Goal: Task Accomplishment & Management: Complete application form

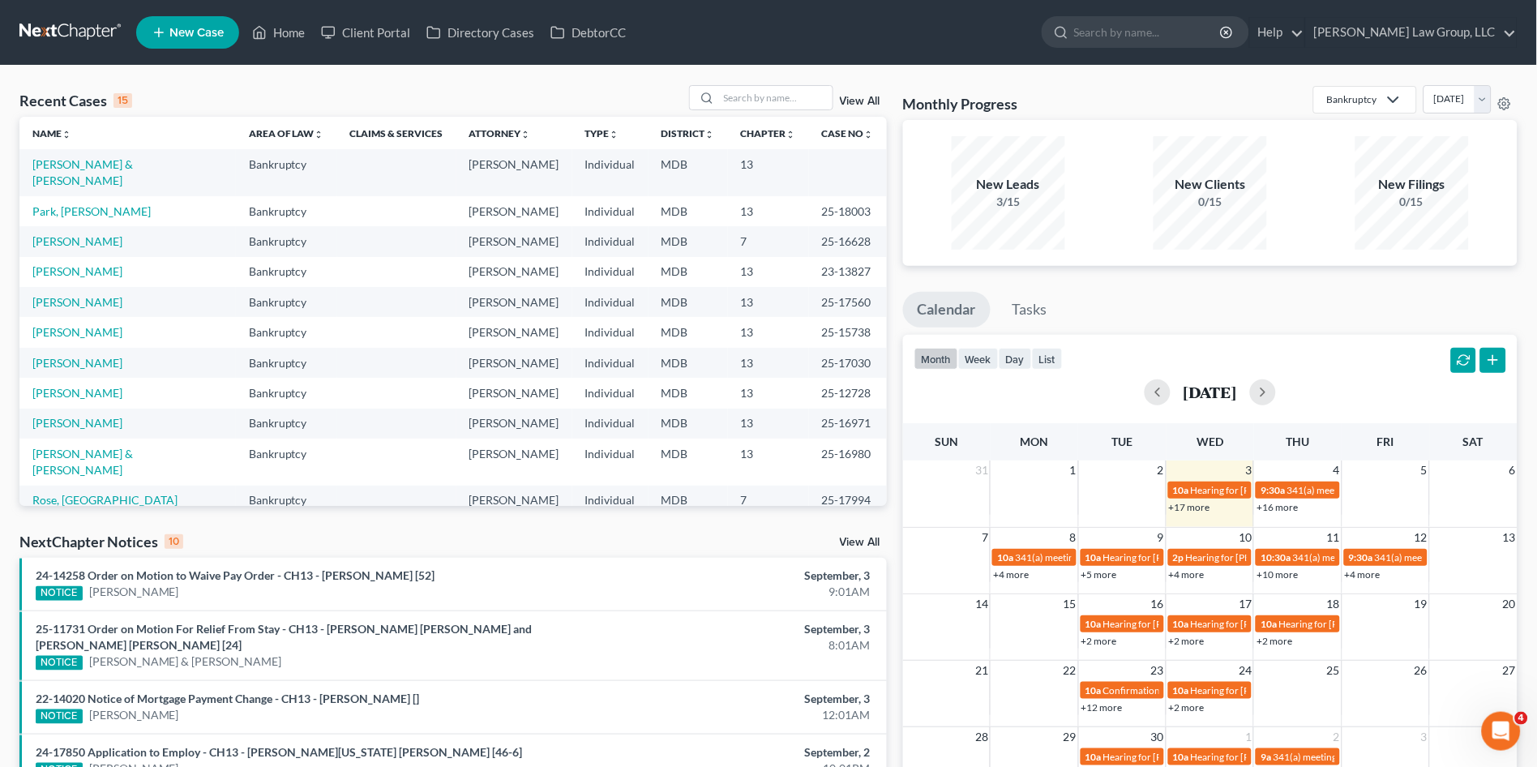
click at [842, 542] on link "View All" at bounding box center [860, 542] width 41 height 11
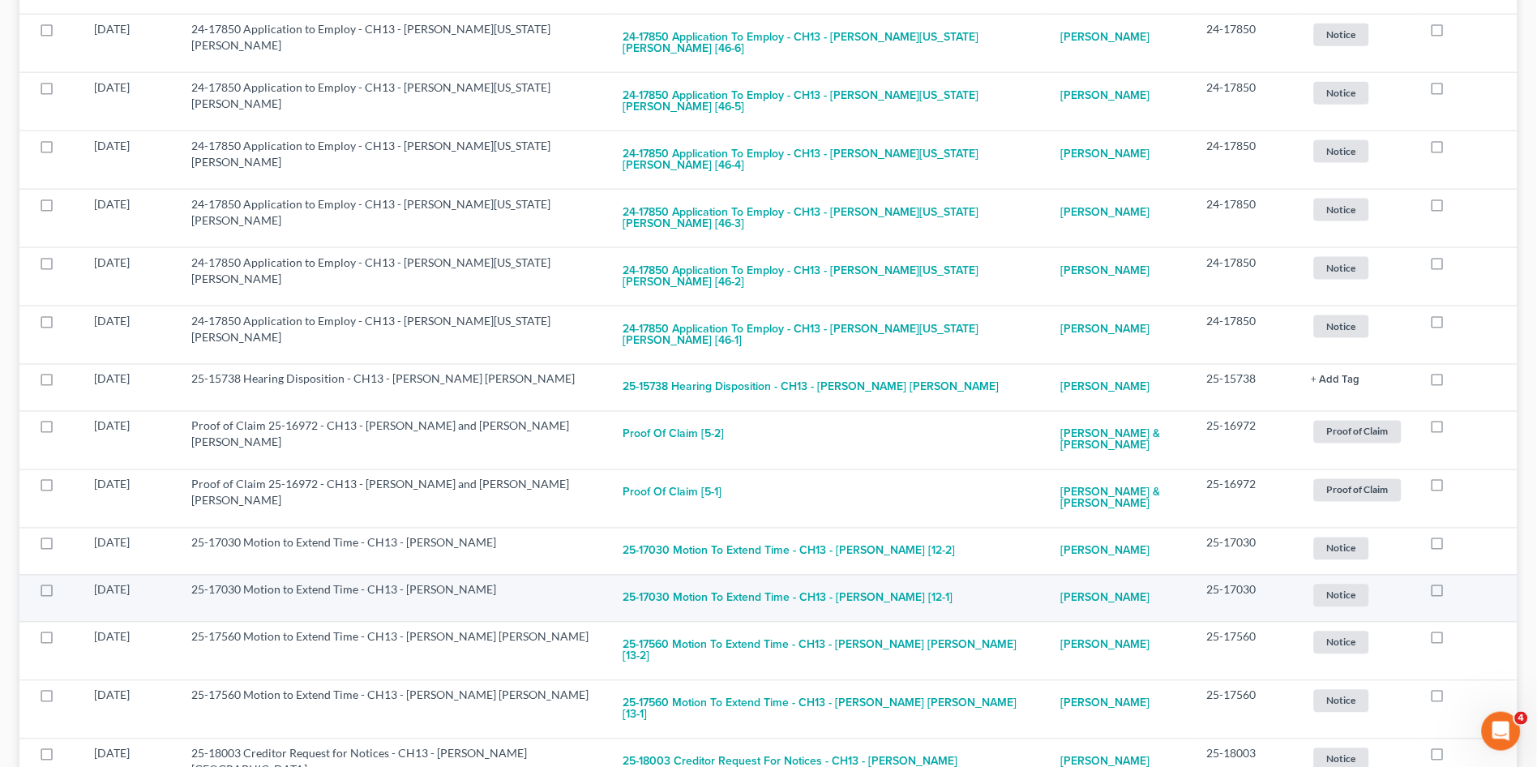
scroll to position [540, 0]
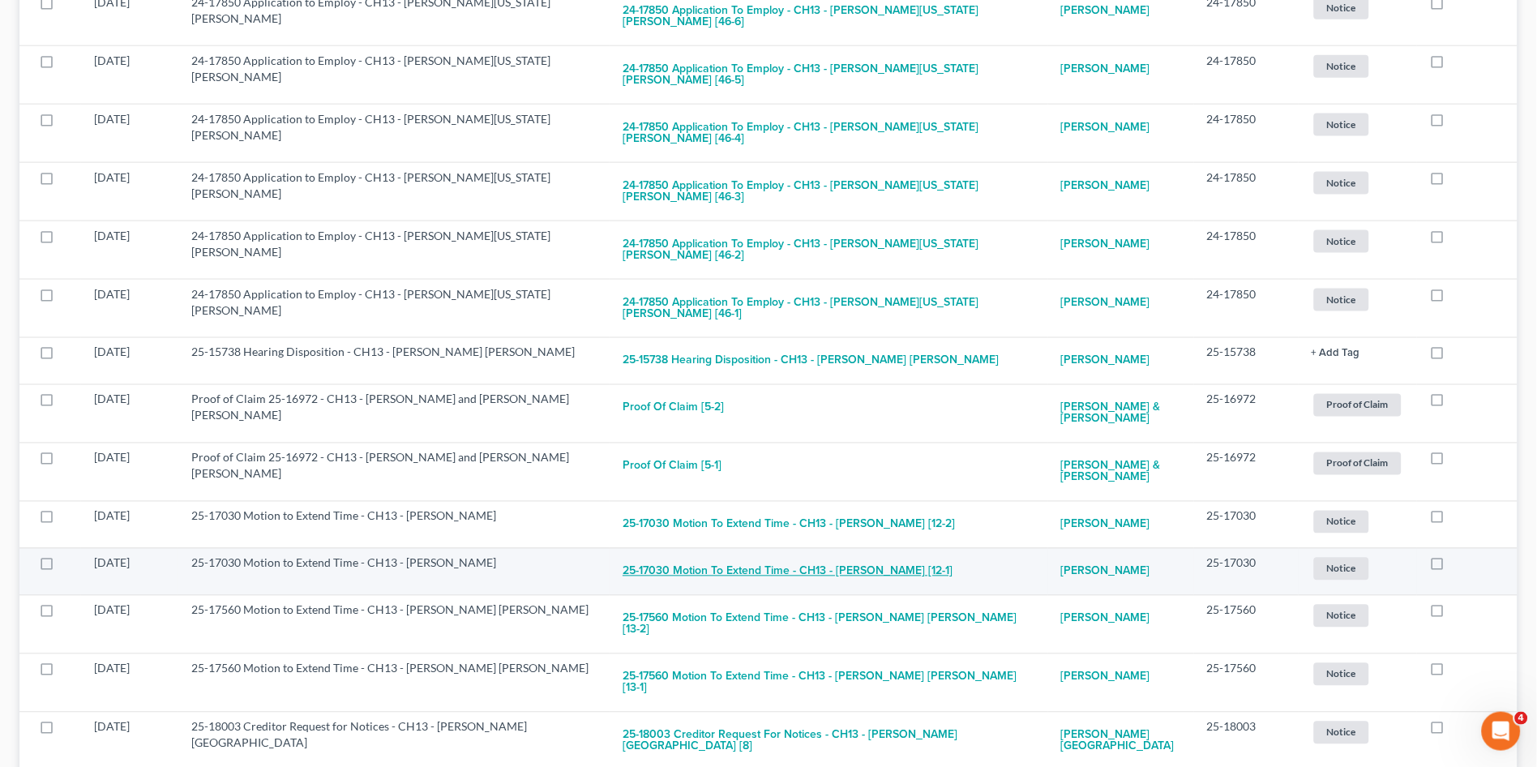
click at [773, 555] on button "25-17030 Motion to Extend Time - CH13 - [PERSON_NAME] [12-1]" at bounding box center [788, 571] width 330 height 32
checkbox input "true"
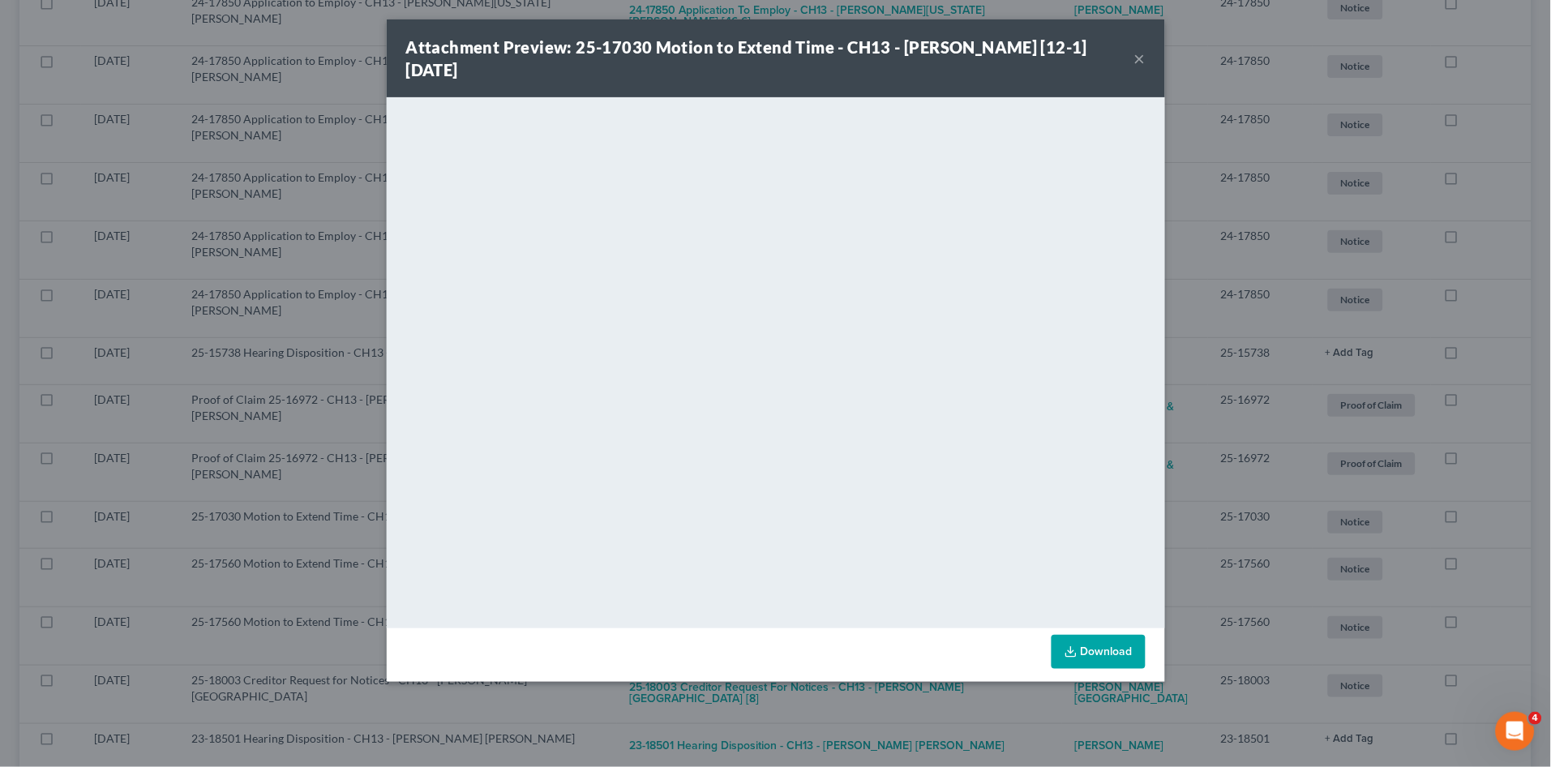
click at [1138, 55] on button "×" at bounding box center [1139, 58] width 11 height 19
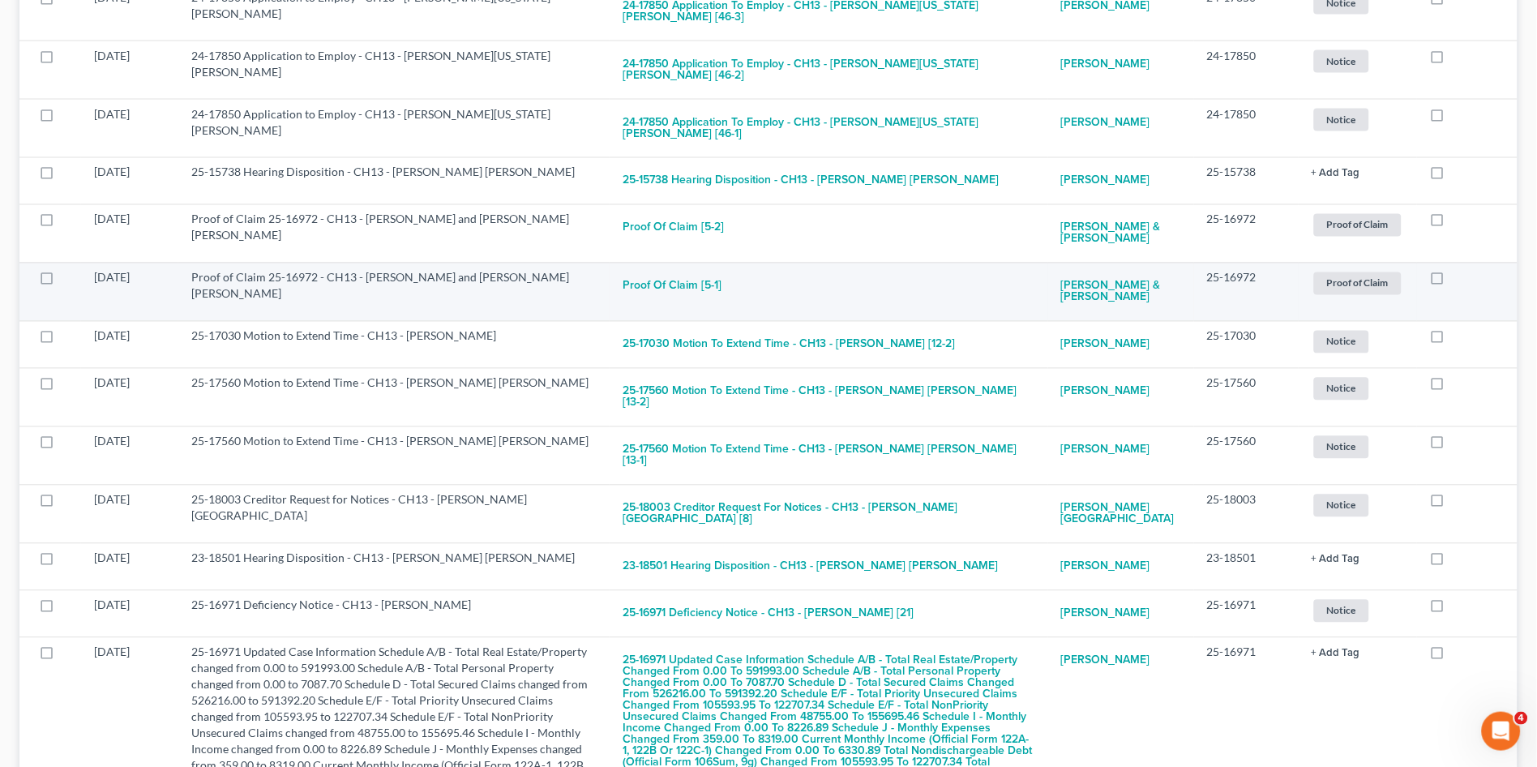
scroll to position [799, 0]
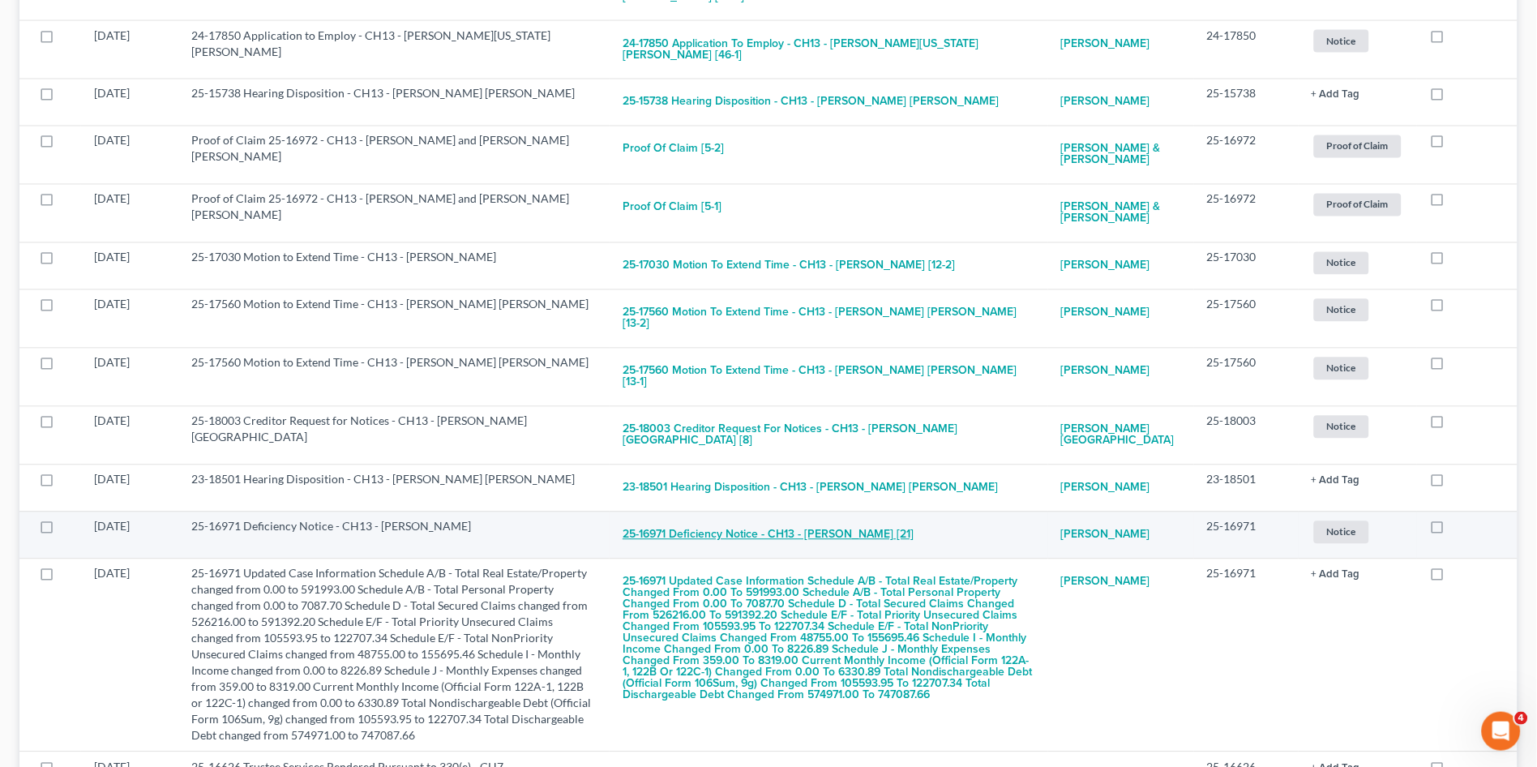
click at [731, 519] on button "25-16971 Deficiency Notice - CH13 - [PERSON_NAME] [21]" at bounding box center [768, 535] width 291 height 32
checkbox input "true"
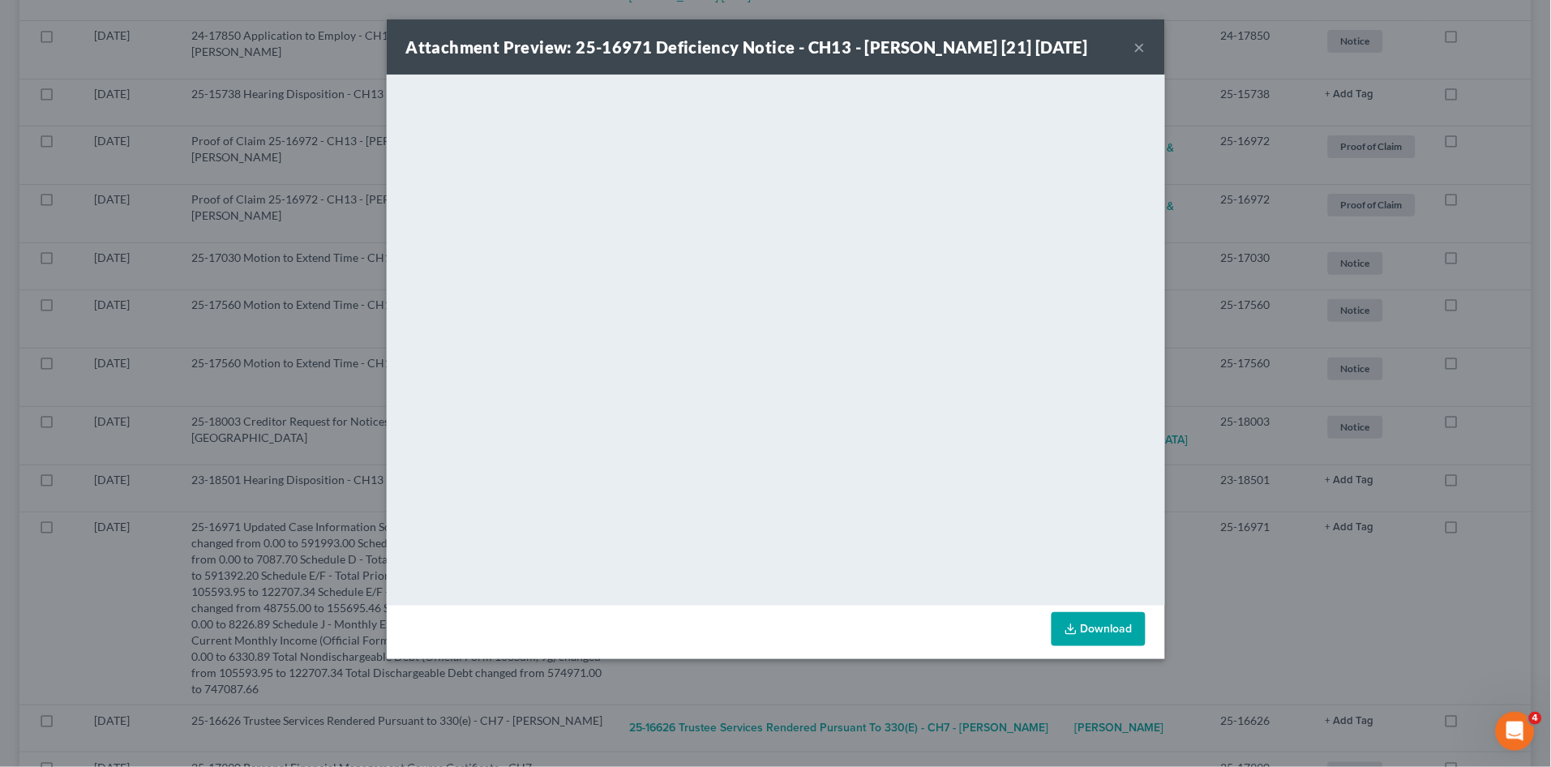
click at [1141, 45] on button "×" at bounding box center [1139, 46] width 11 height 19
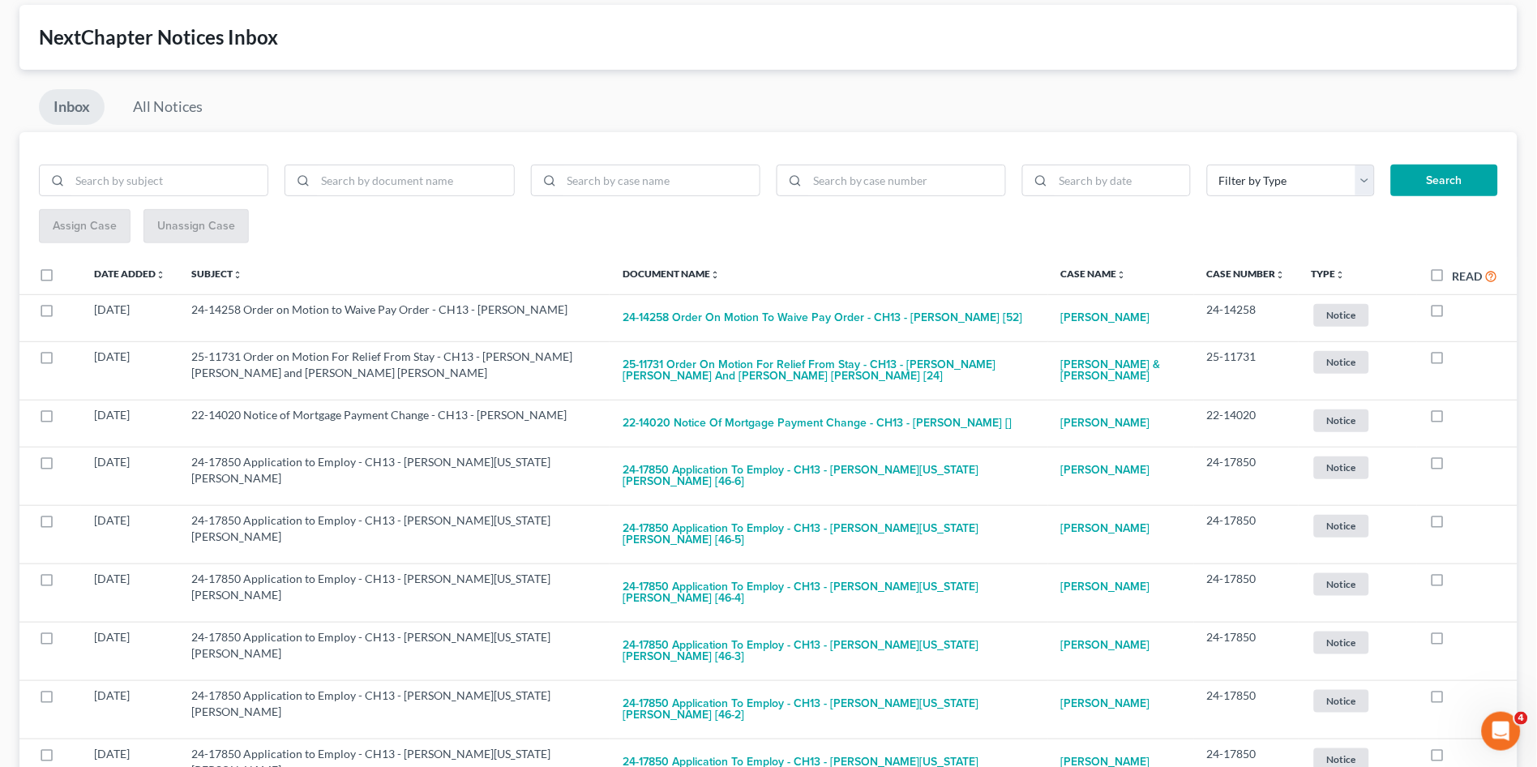
scroll to position [0, 0]
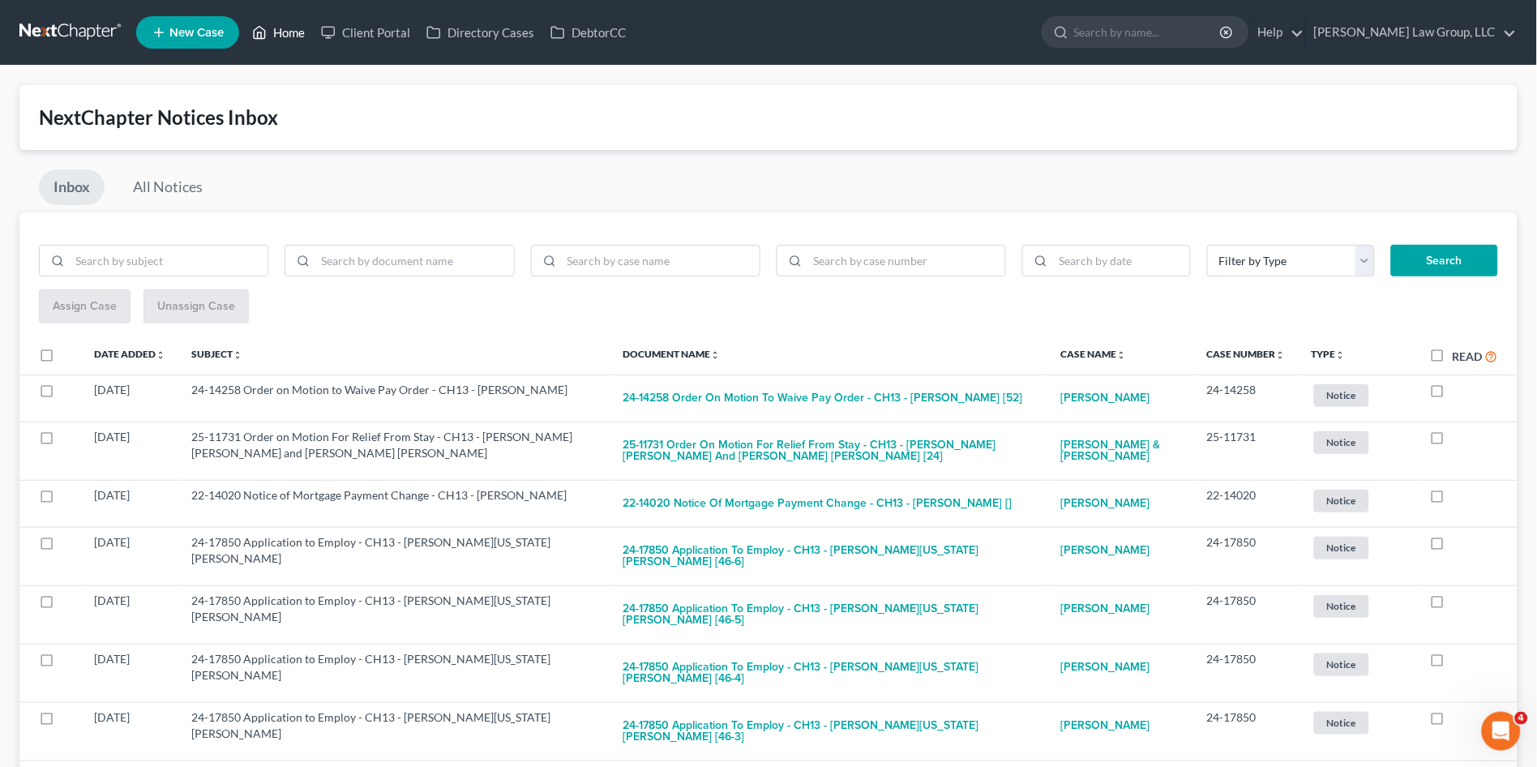
click at [285, 32] on link "Home" at bounding box center [278, 32] width 69 height 29
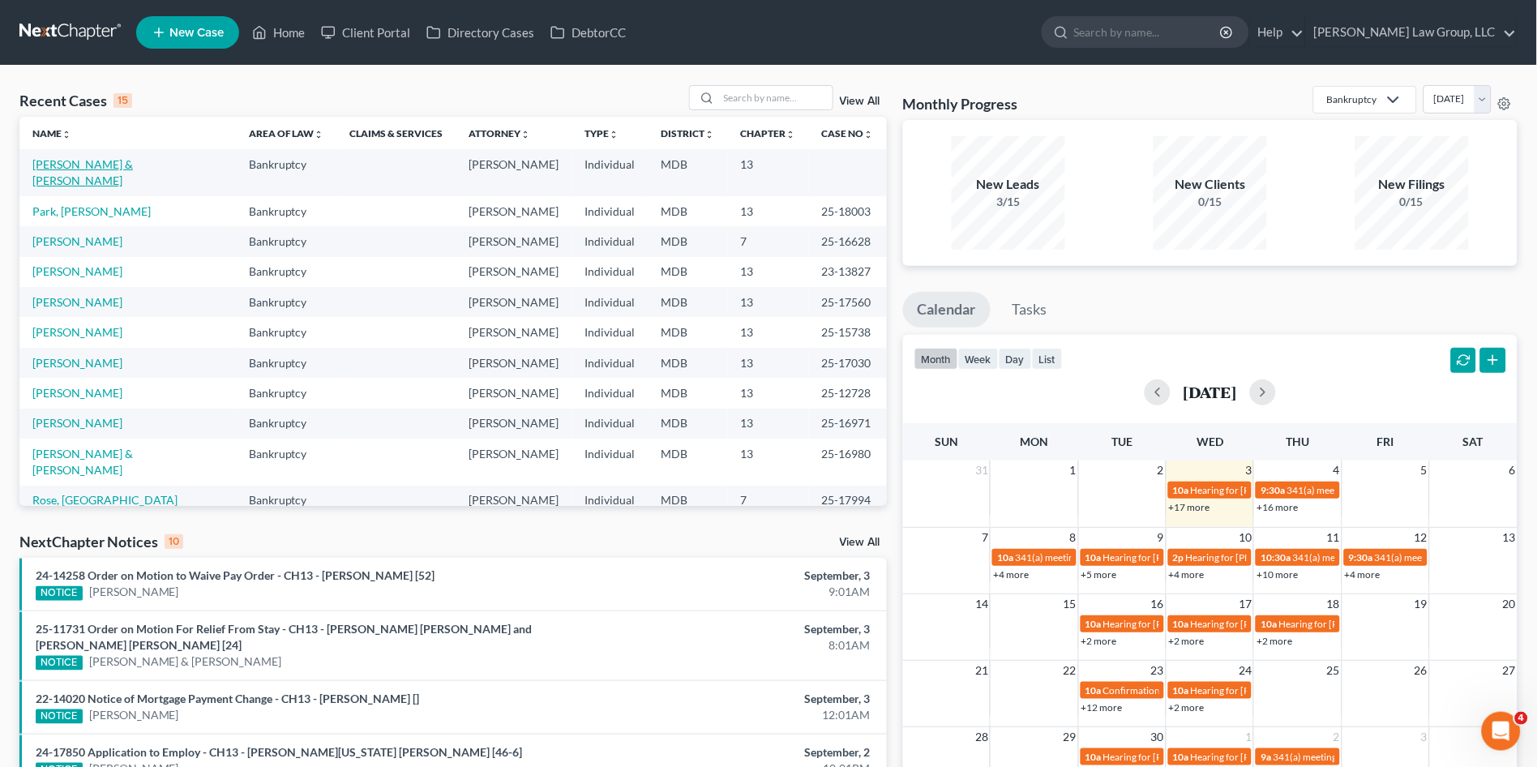
click at [101, 161] on link "[PERSON_NAME] & [PERSON_NAME]" at bounding box center [82, 172] width 101 height 30
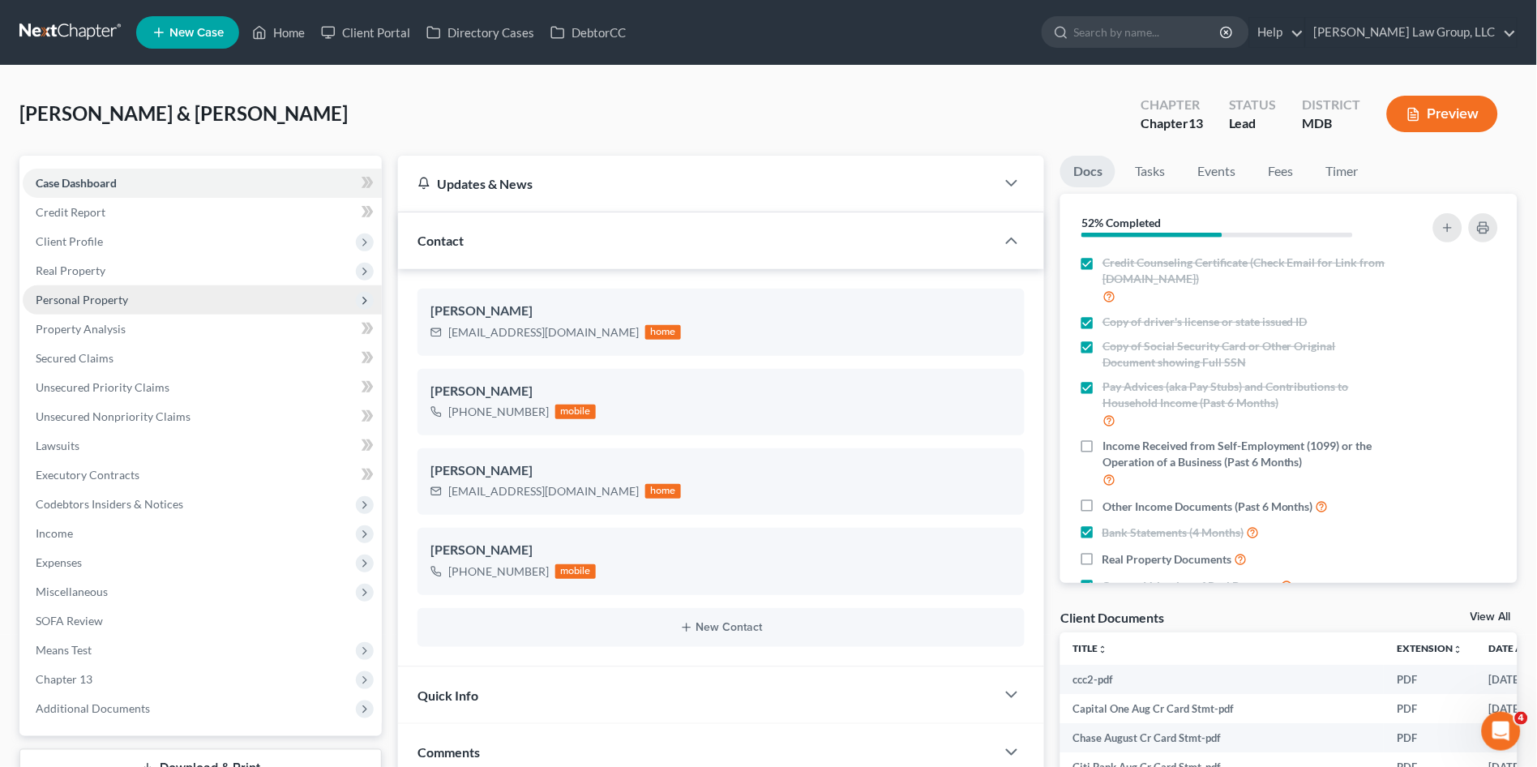
click at [101, 293] on span "Personal Property" at bounding box center [82, 300] width 92 height 14
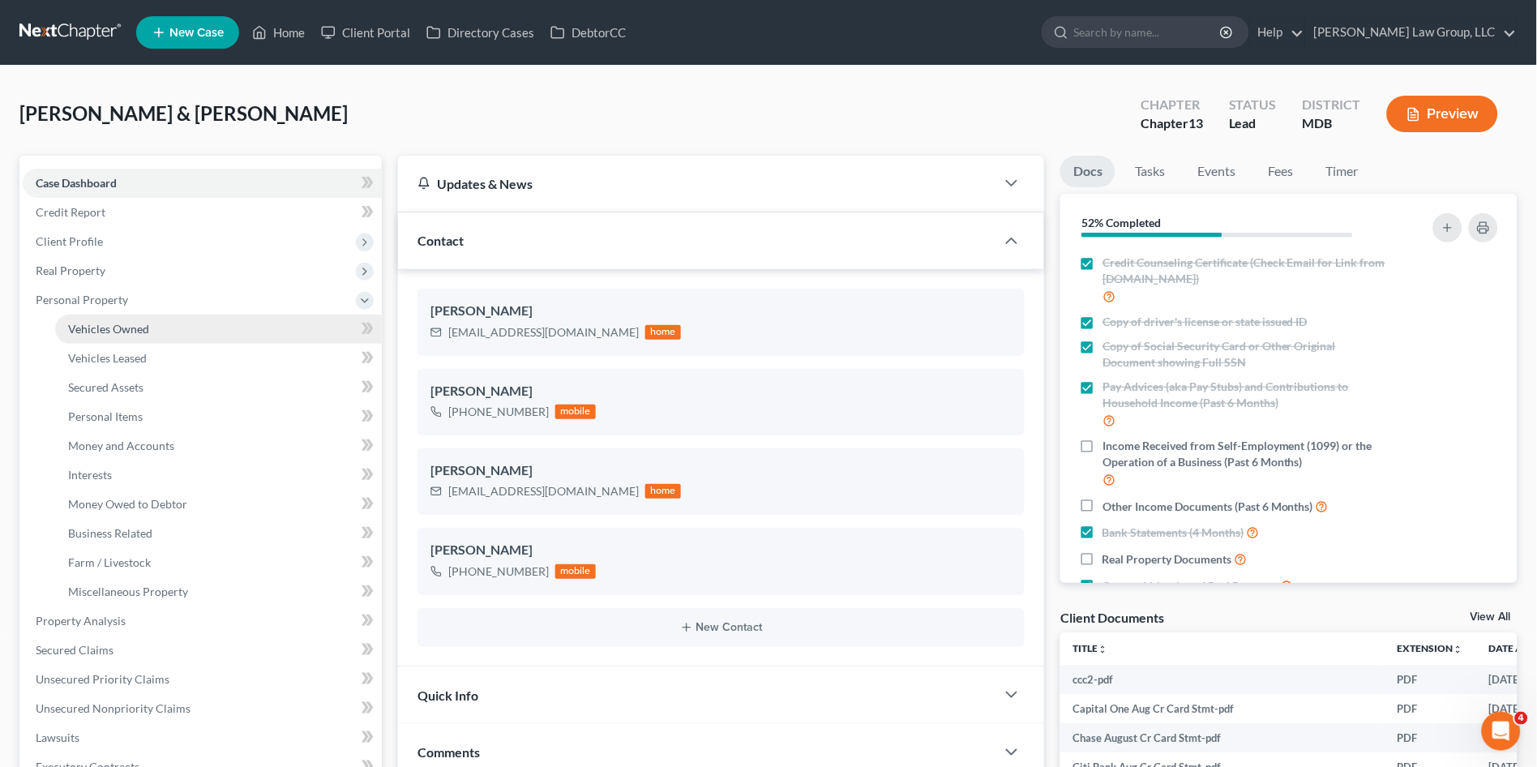
click at [102, 332] on span "Vehicles Owned" at bounding box center [108, 329] width 81 height 14
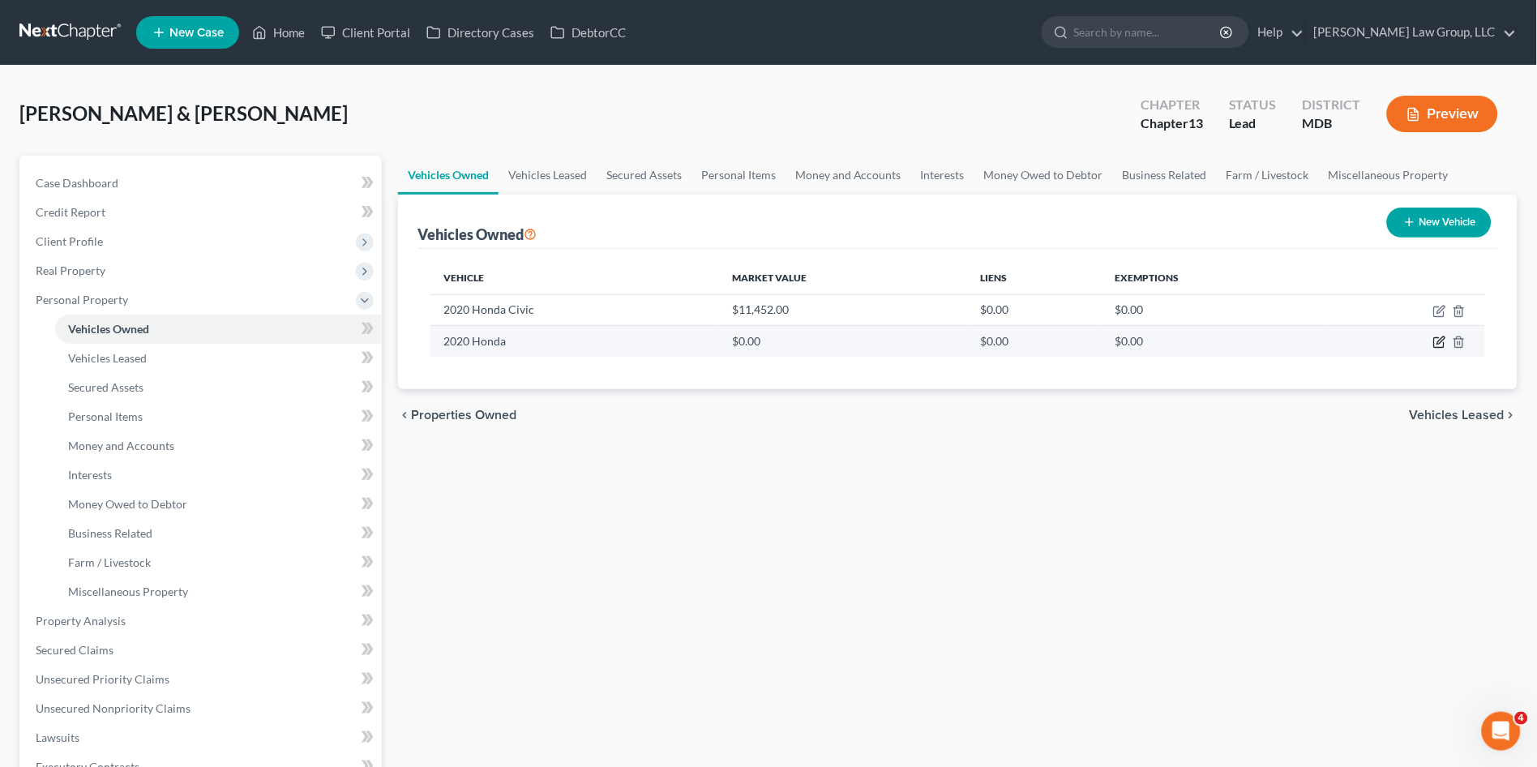
click at [1439, 340] on icon "button" at bounding box center [1440, 340] width 7 height 7
select select "0"
select select "6"
select select "1"
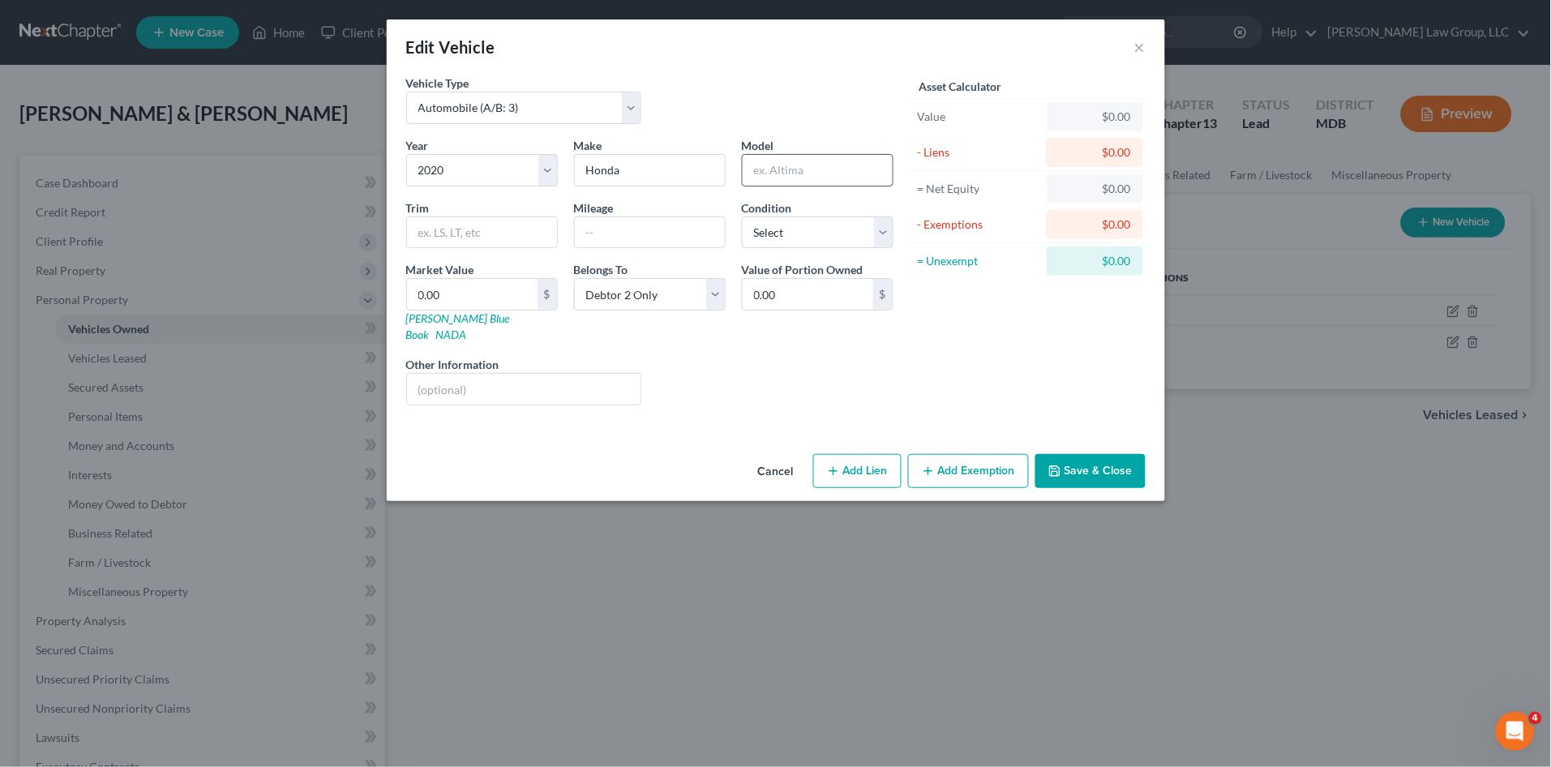
click at [786, 161] on input "text" at bounding box center [818, 170] width 150 height 31
type input "CRV"
click at [484, 235] on input "text" at bounding box center [482, 232] width 150 height 31
type input "Touring"
click at [658, 242] on input "text" at bounding box center [650, 232] width 150 height 31
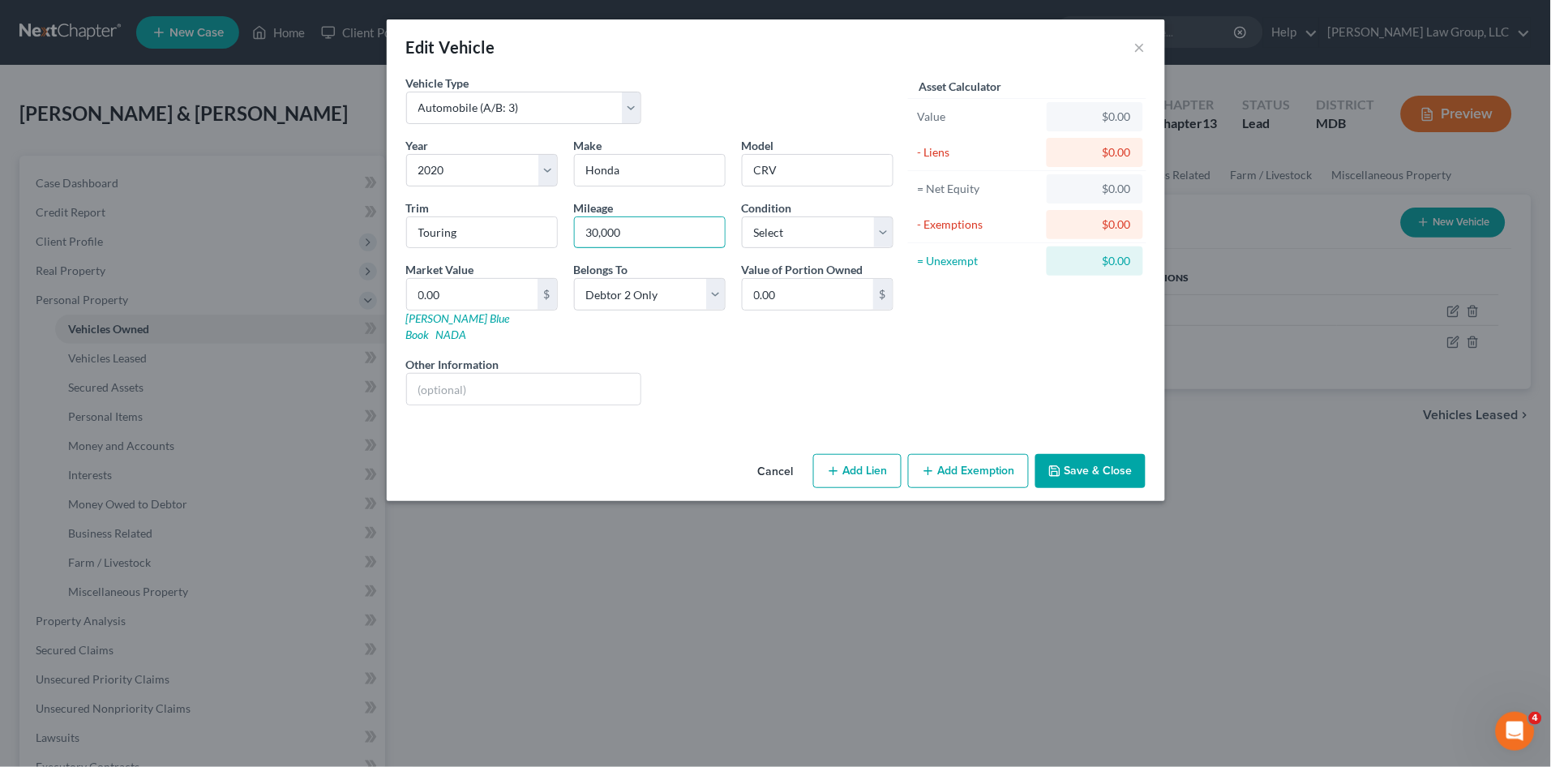
type input "30,000"
click at [713, 377] on div "Liens Select" at bounding box center [775, 380] width 252 height 49
click at [1111, 456] on button "Save & Close" at bounding box center [1090, 471] width 110 height 34
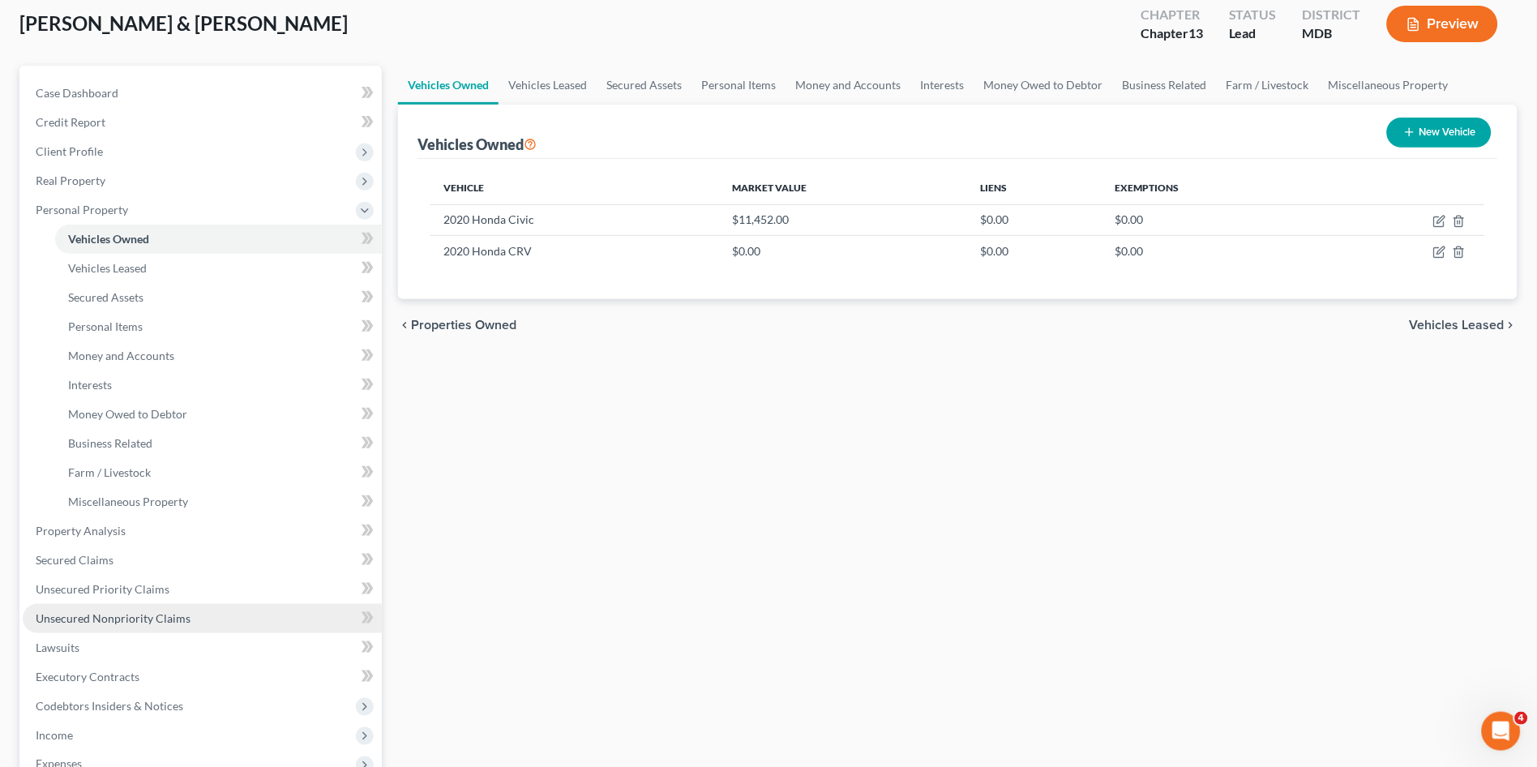
click at [156, 615] on span "Unsecured Nonpriority Claims" at bounding box center [113, 618] width 155 height 14
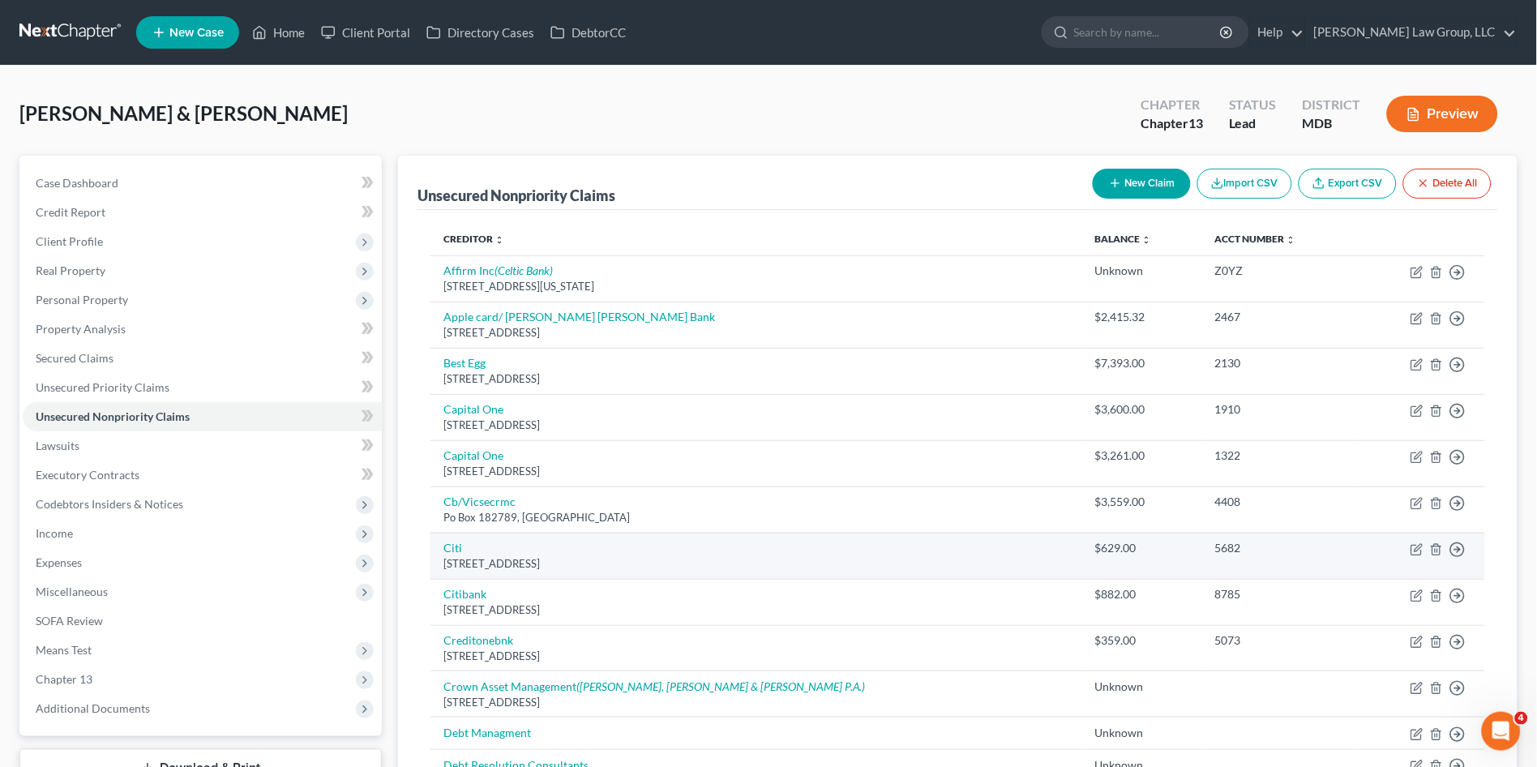
scroll to position [180, 0]
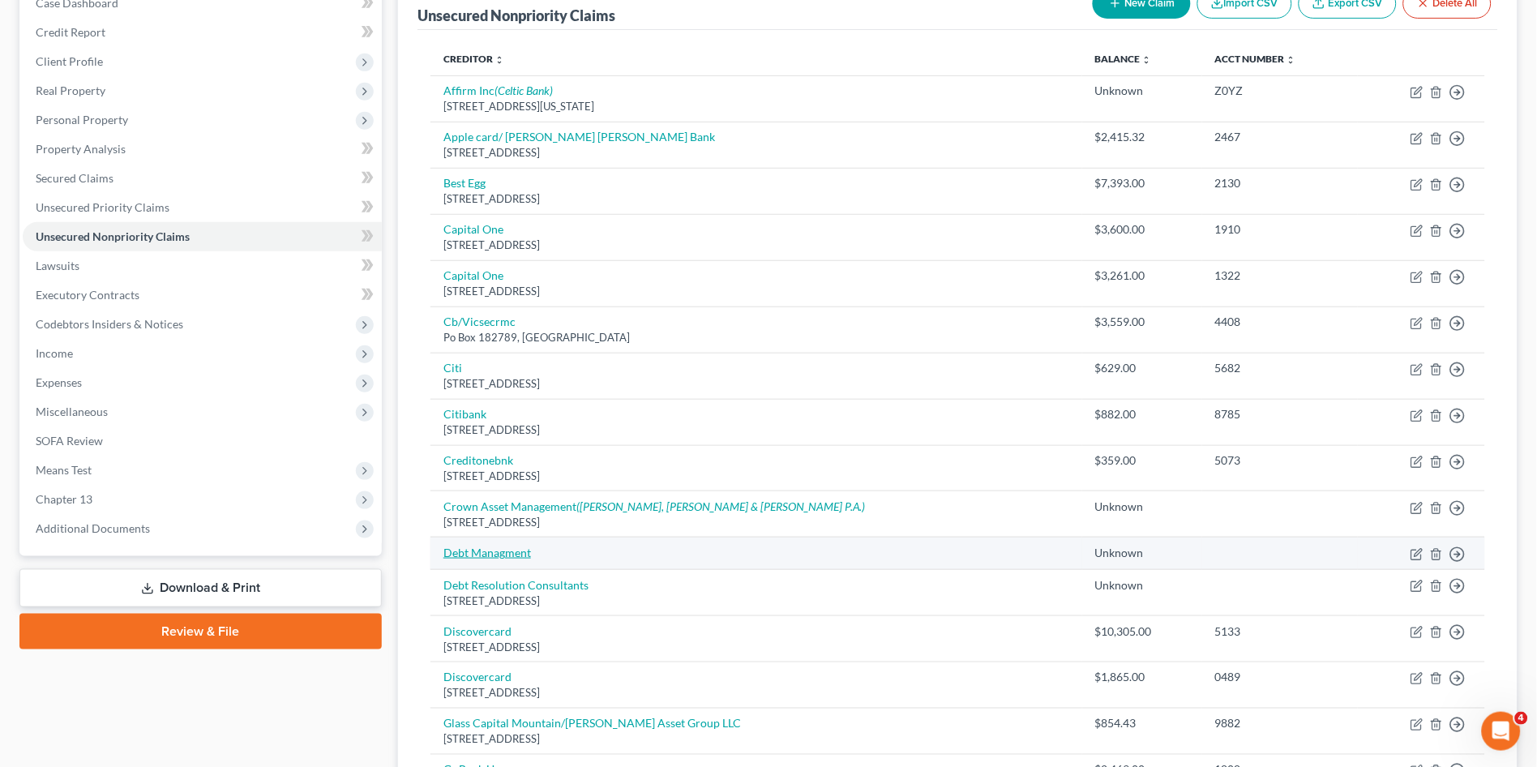
click at [506, 550] on link "Debt Managment" at bounding box center [487, 553] width 88 height 14
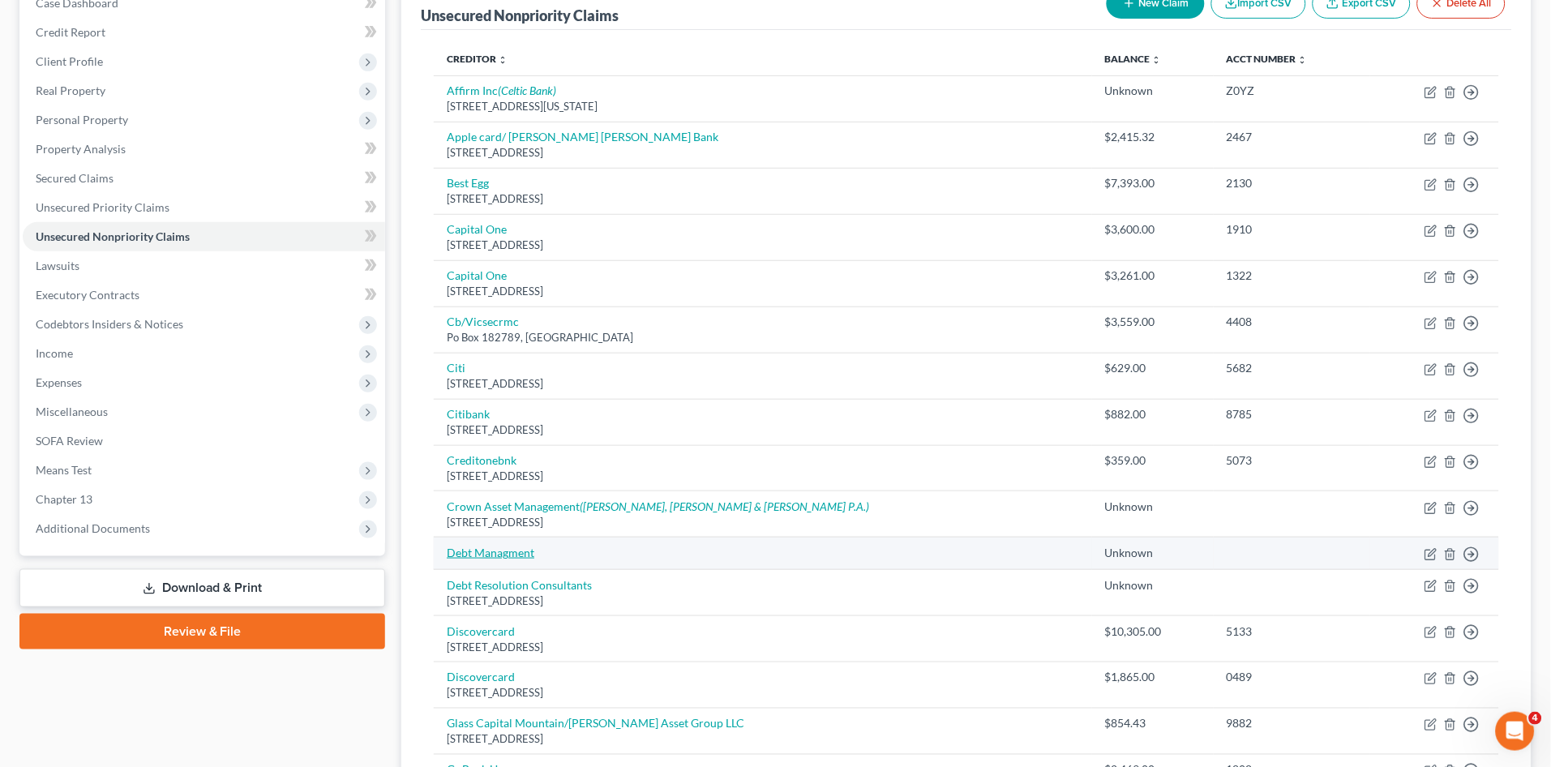
select select "14"
select select "1"
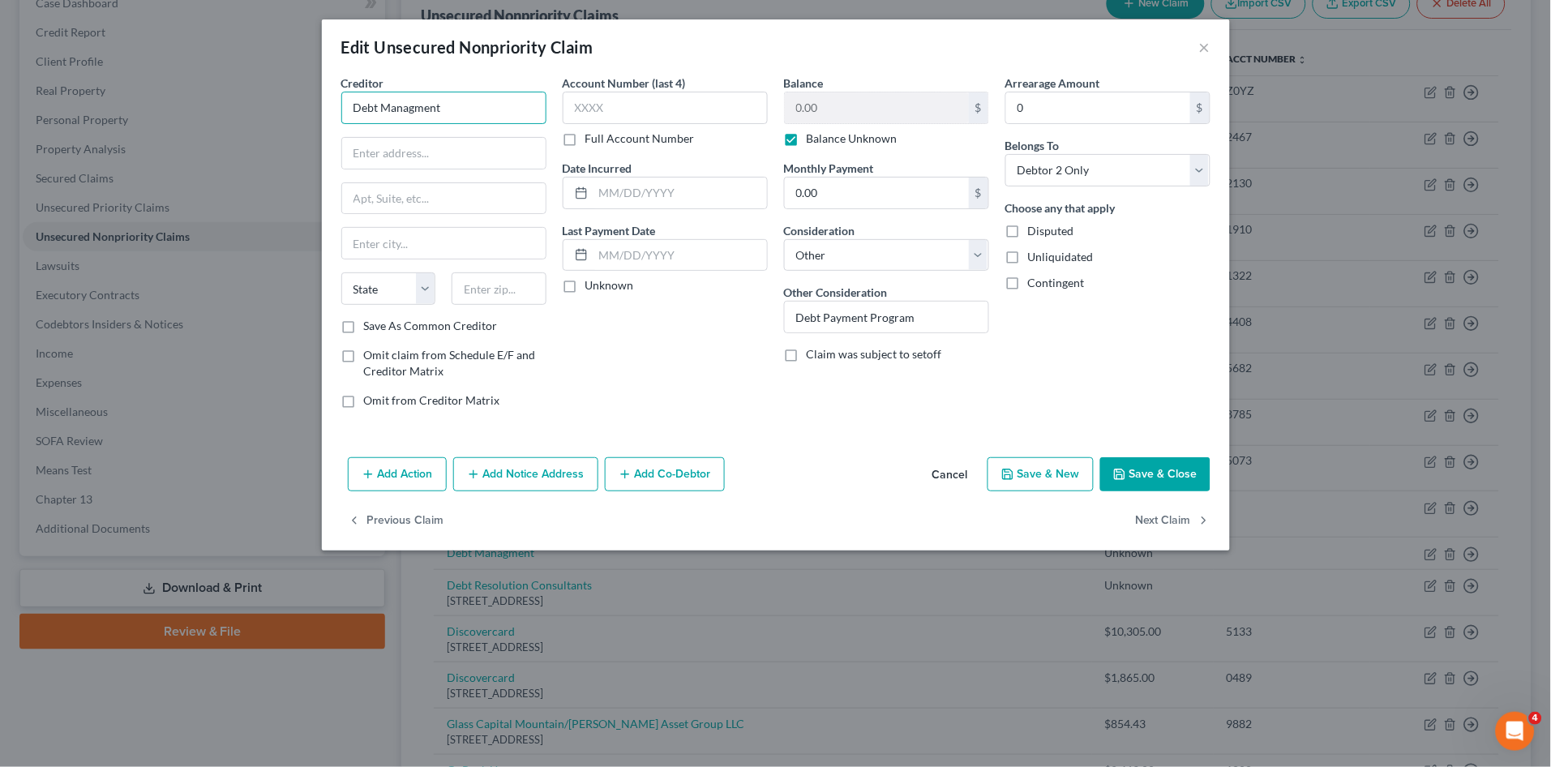
drag, startPoint x: 452, startPoint y: 108, endPoint x: 247, endPoint y: 120, distance: 205.5
click at [250, 120] on div "Edit Unsecured Nonpriority Claim × Creditor * Debt Managment State [US_STATE] A…" at bounding box center [775, 383] width 1551 height 767
paste input "American Financial Solutions"
type input "American Financial Solutions"
click at [438, 152] on input "text" at bounding box center [443, 153] width 203 height 31
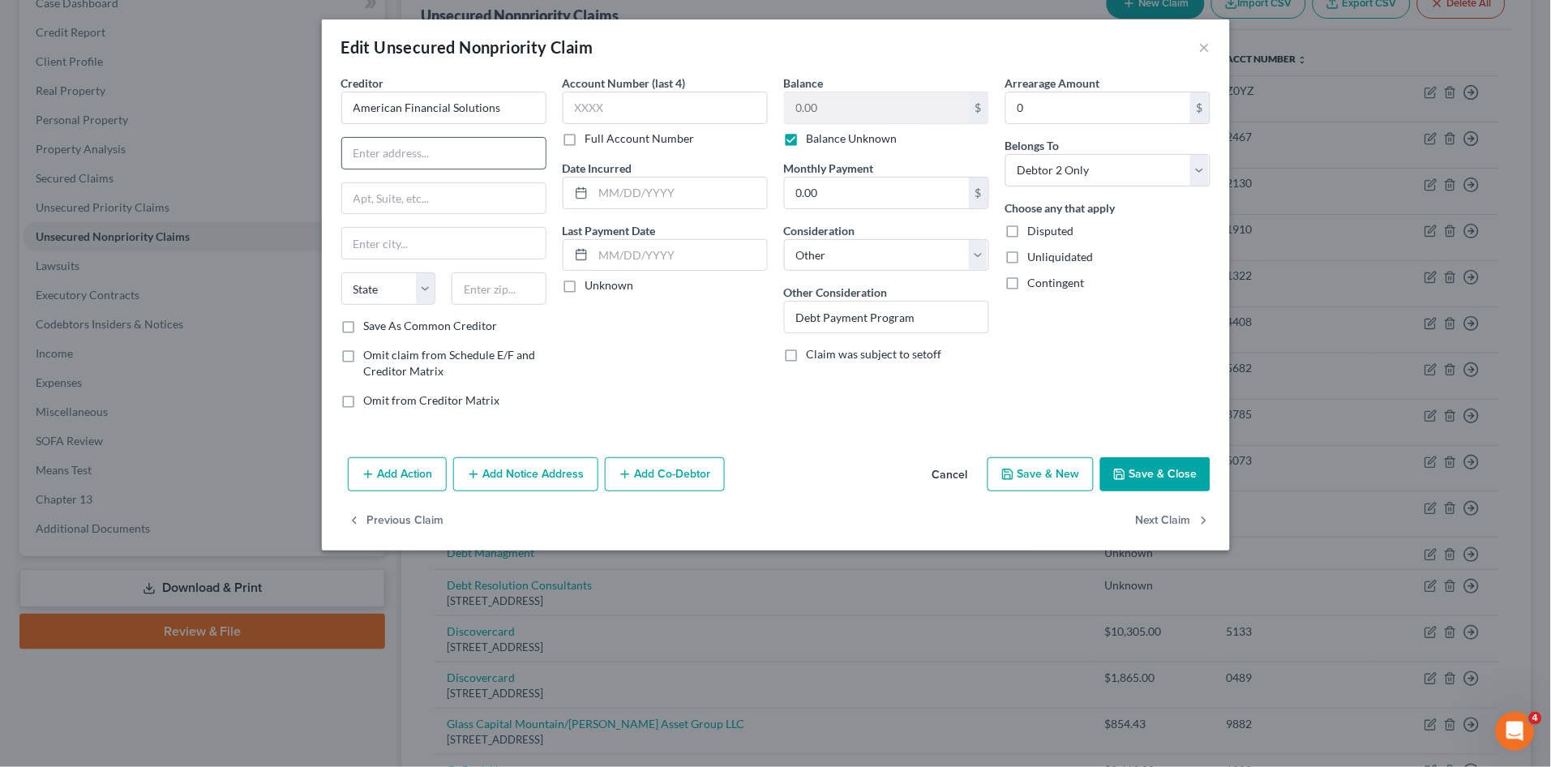
paste input "[STREET_ADDRESS]"
type input "[STREET_ADDRESS]"
click at [473, 288] on input "text" at bounding box center [499, 288] width 95 height 32
type input "98337"
click at [652, 331] on div "Account Number (last 4) Full Account Number Date Incurred Last Payment Date Unk…" at bounding box center [665, 248] width 221 height 347
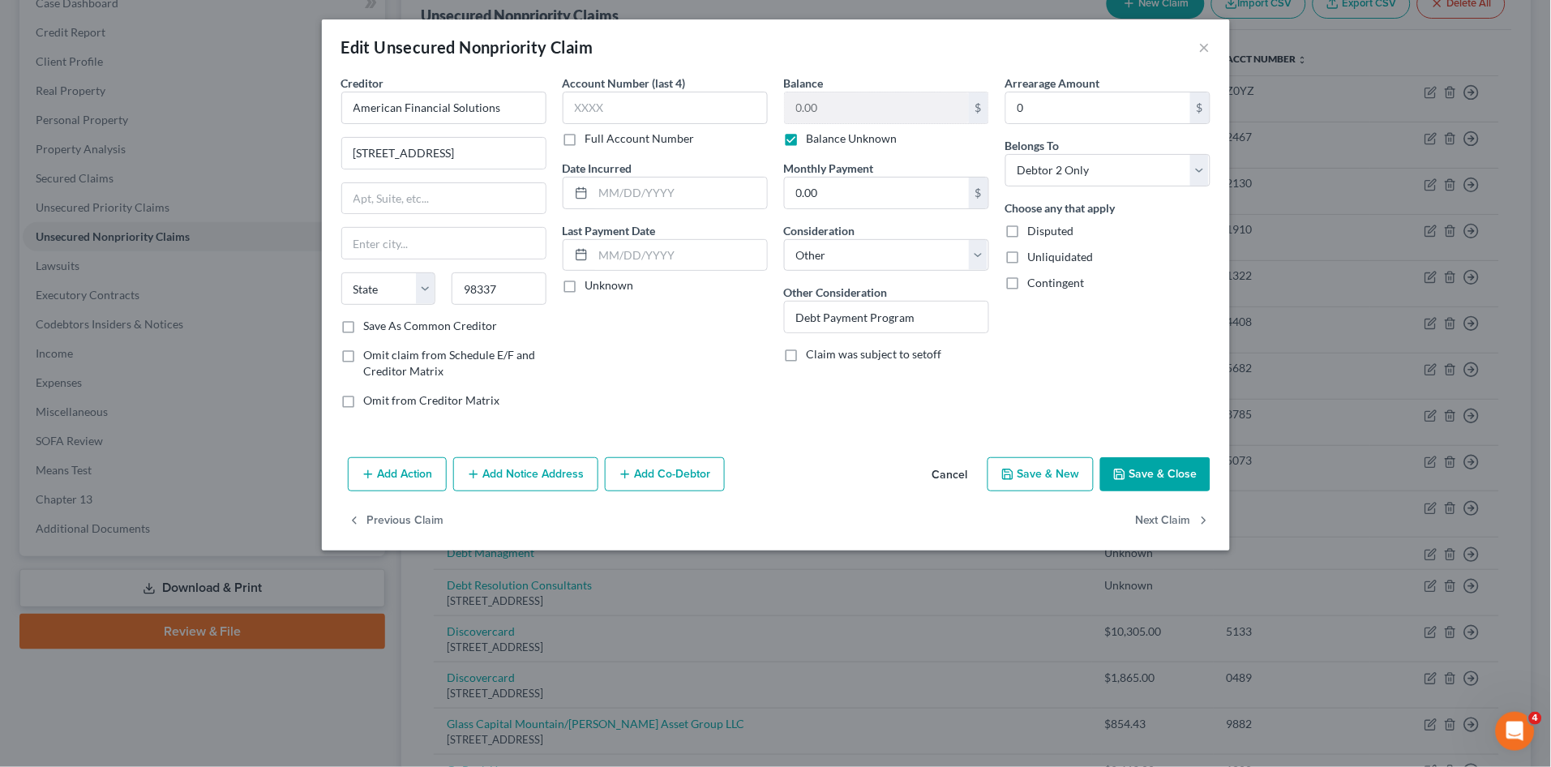
type input "Bremerton"
select select "50"
click at [364, 328] on label "Save As Common Creditor" at bounding box center [431, 326] width 134 height 16
click at [370, 328] on input "Save As Common Creditor" at bounding box center [375, 323] width 11 height 11
click at [624, 254] on input "text" at bounding box center [679, 255] width 173 height 31
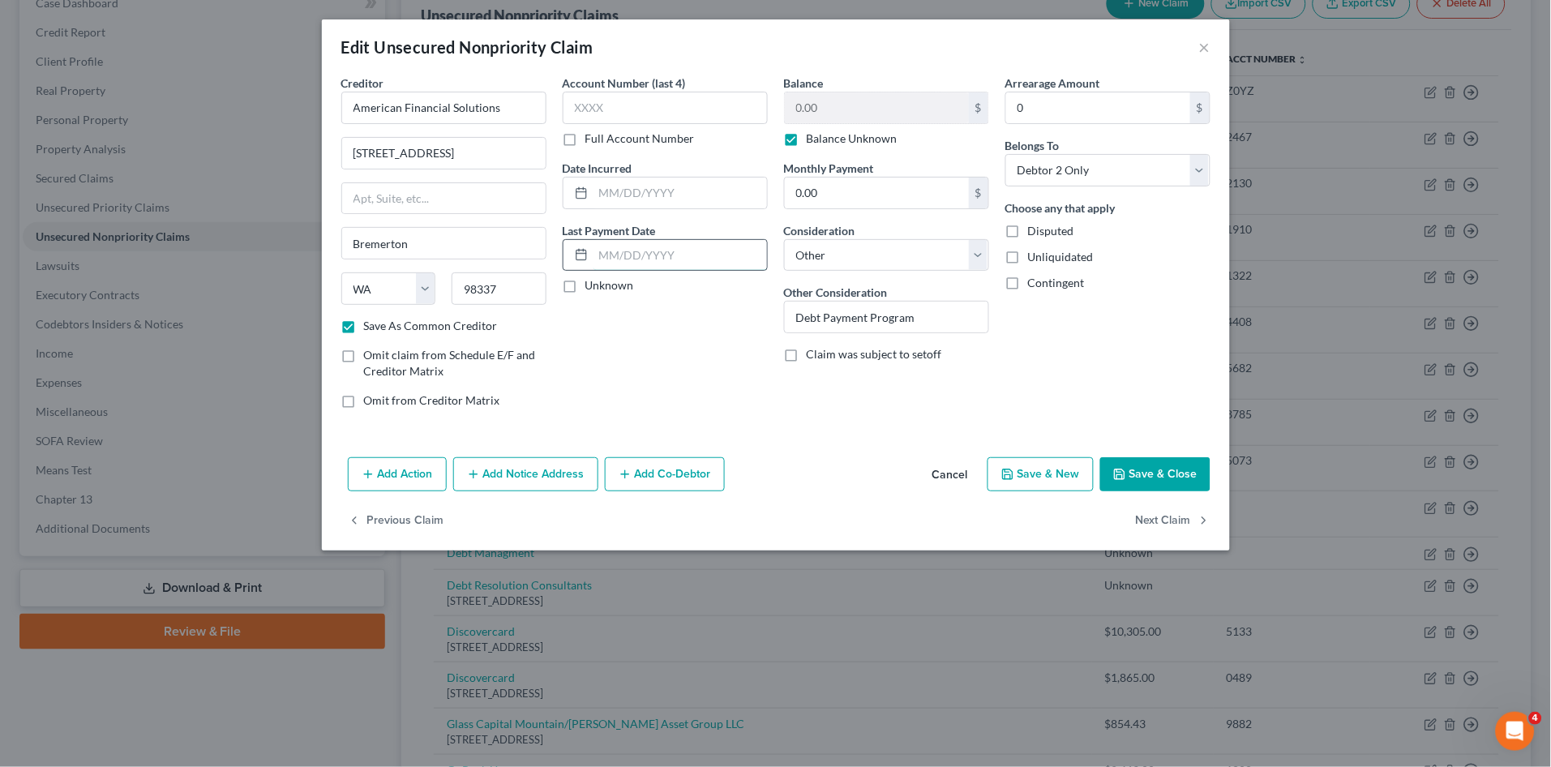
click at [597, 254] on input "text" at bounding box center [679, 255] width 173 height 31
drag, startPoint x: 580, startPoint y: 407, endPoint x: 373, endPoint y: 404, distance: 207.6
click at [575, 405] on div "Account Number (last 4) Full Account Number Date Incurred Last Payment Date Unk…" at bounding box center [665, 248] width 221 height 347
click at [1159, 465] on button "Save & Close" at bounding box center [1155, 474] width 110 height 34
checkbox input "false"
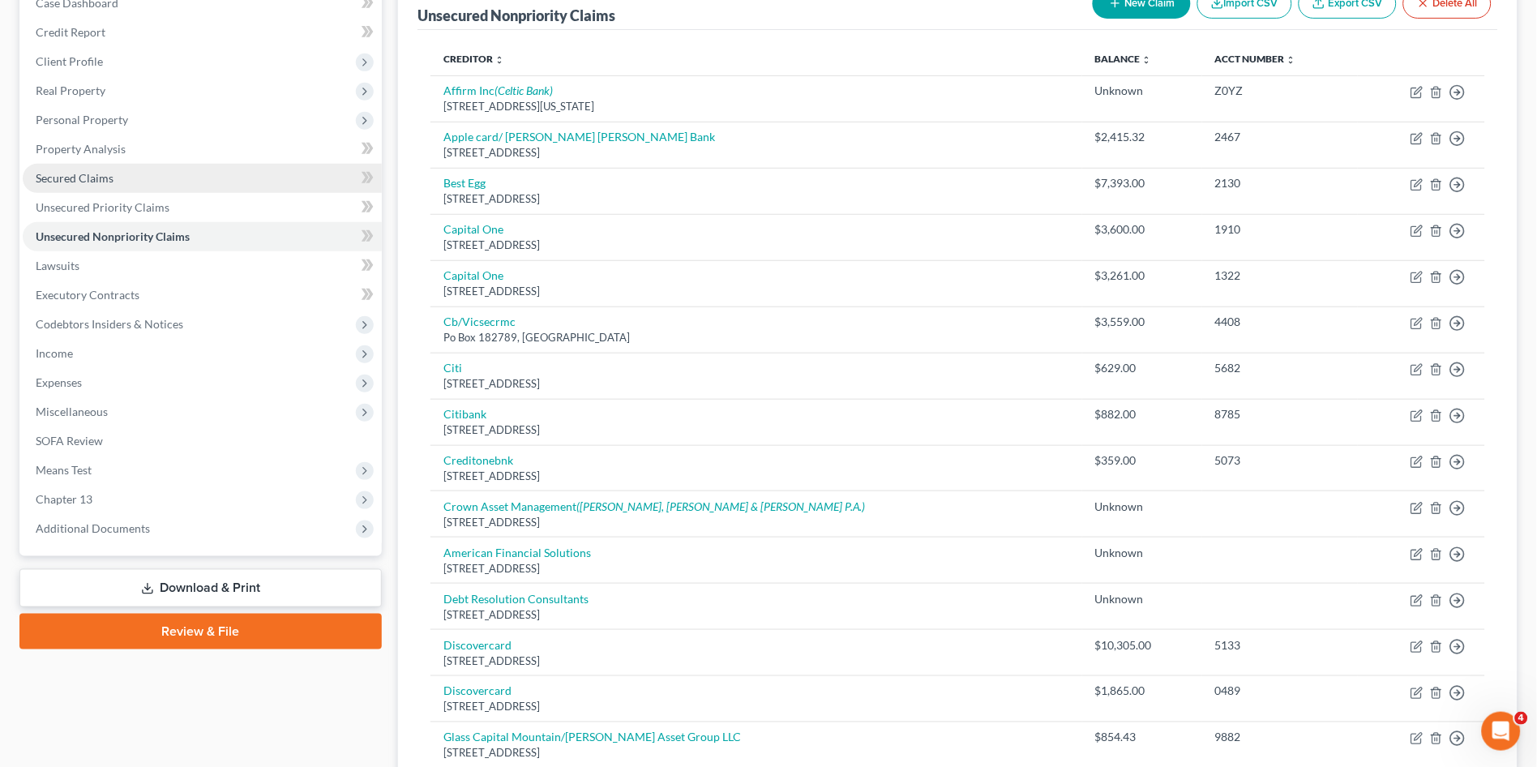
click at [172, 173] on link "Secured Claims" at bounding box center [202, 178] width 359 height 29
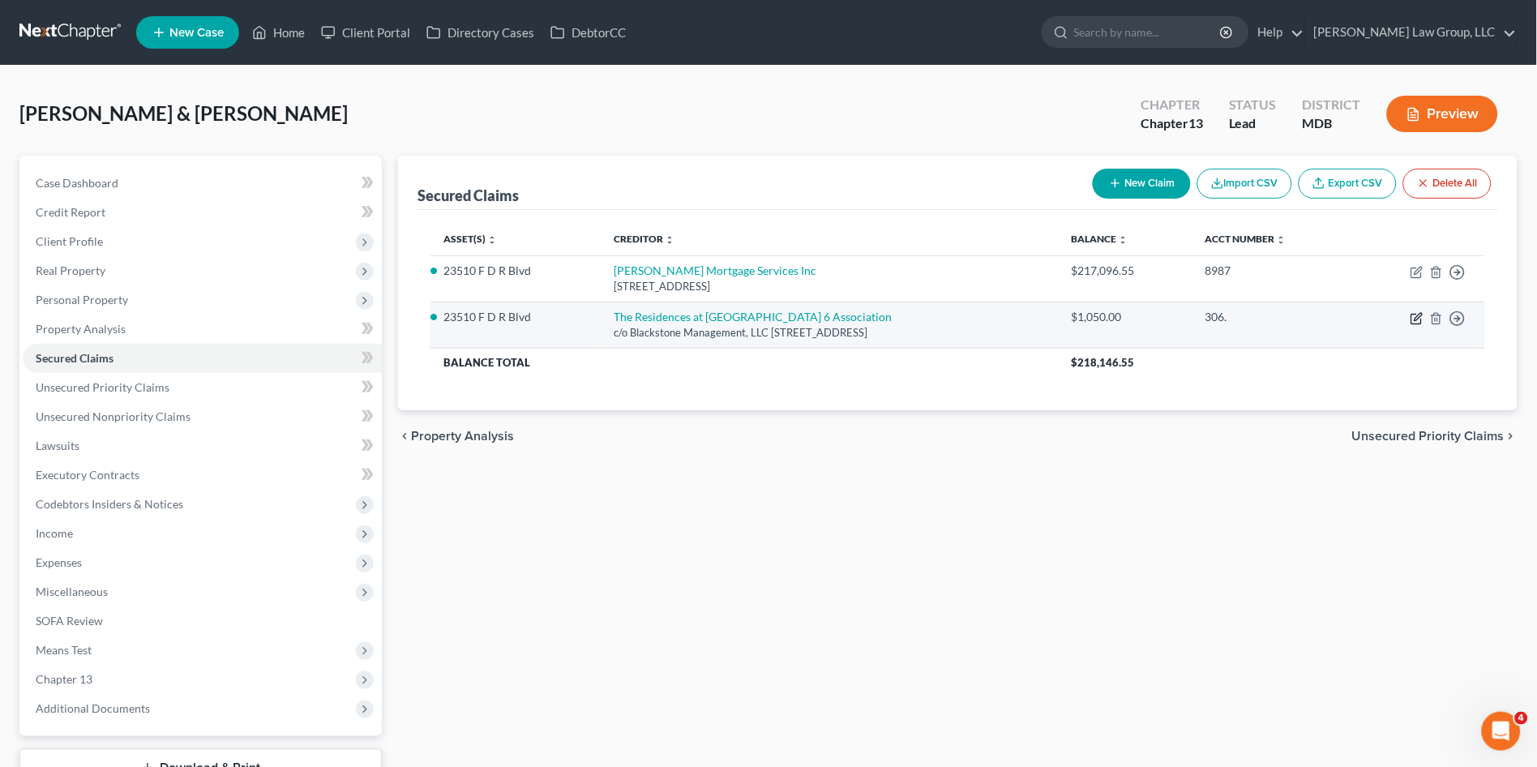
click at [1416, 315] on icon "button" at bounding box center [1417, 318] width 13 height 13
select select "21"
select select "4"
select select "2"
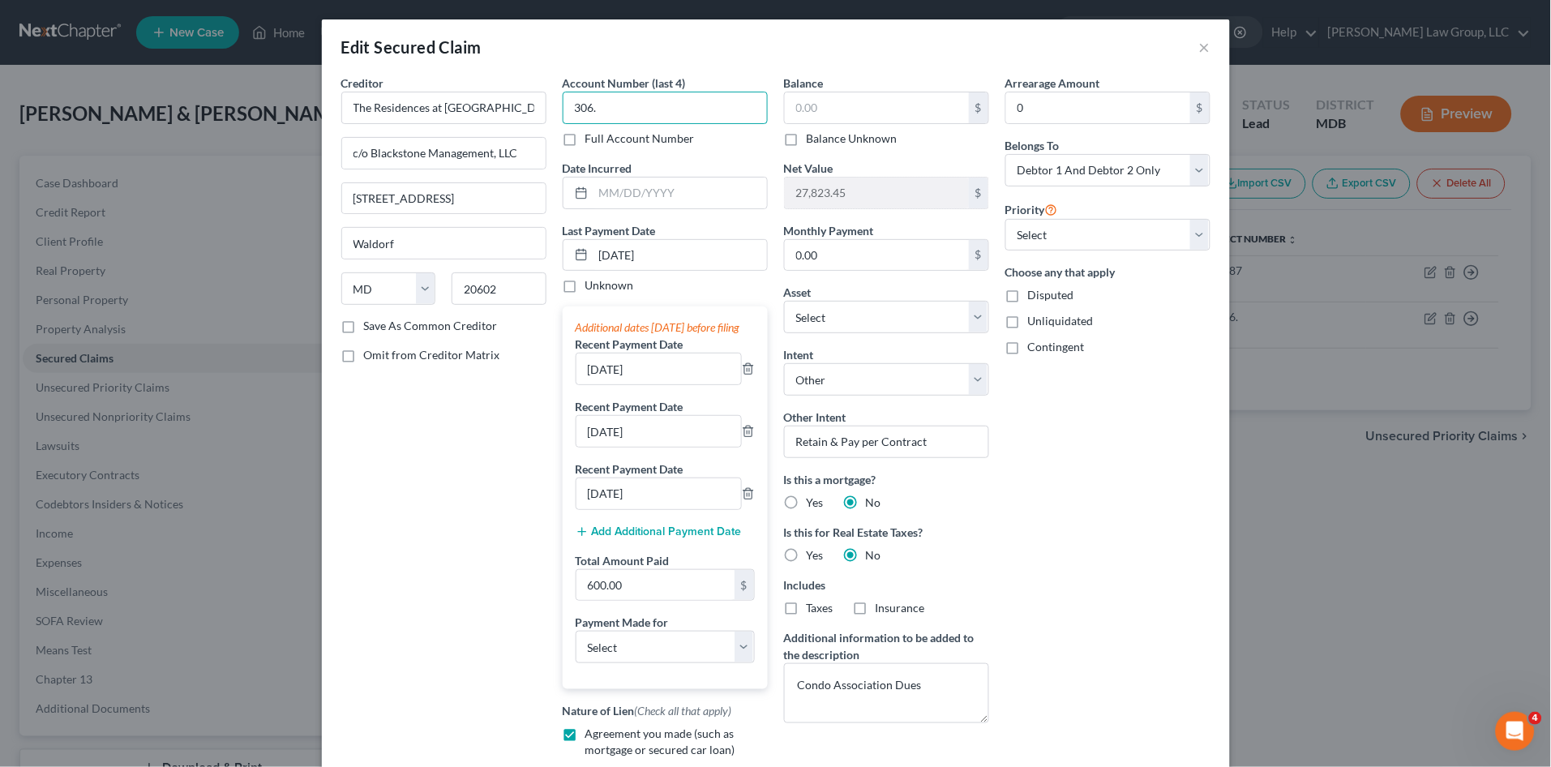
type input "306."
click at [807, 112] on input "text" at bounding box center [877, 107] width 184 height 31
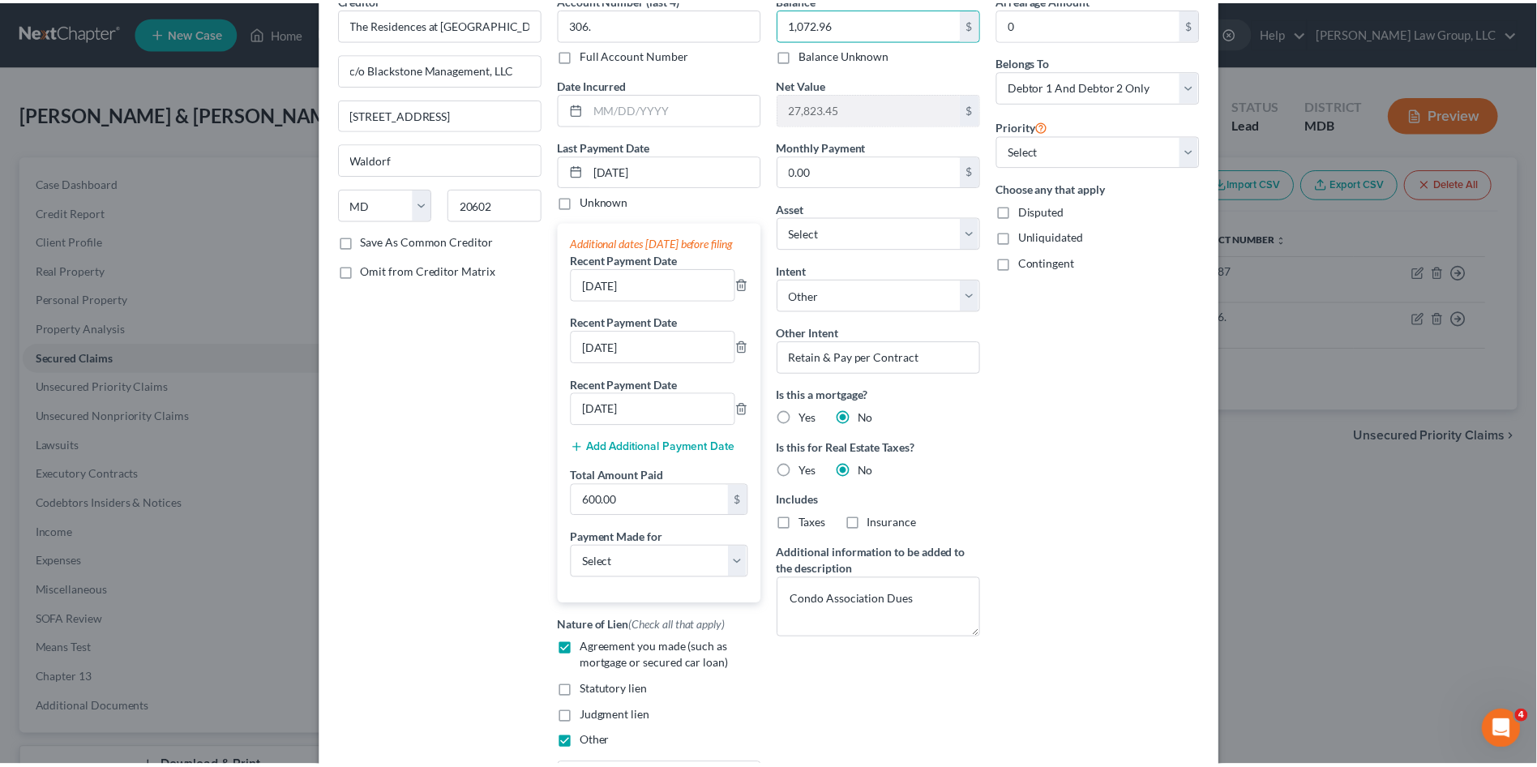
scroll to position [290, 0]
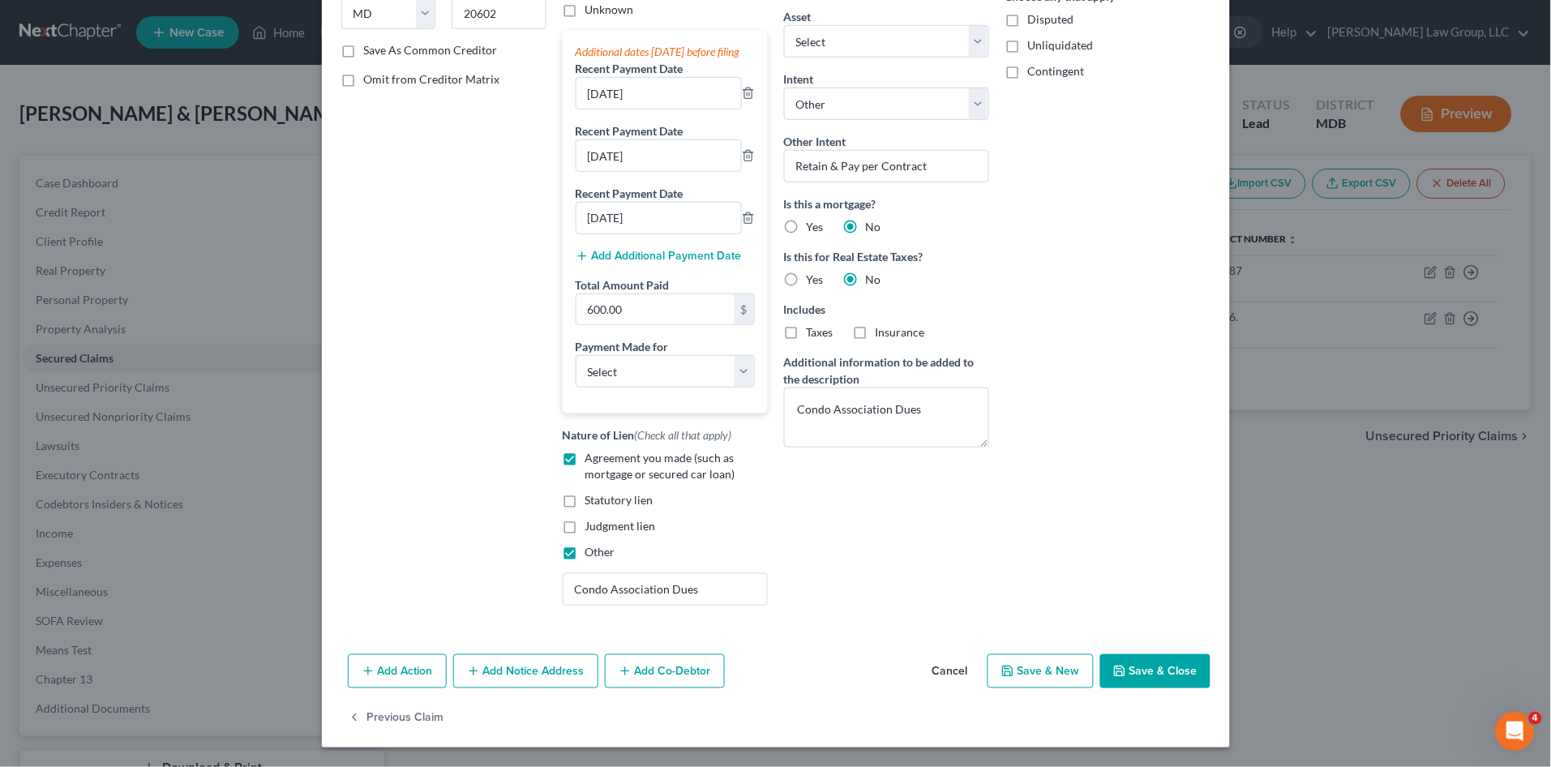
type input "1,072.96"
click at [1156, 664] on button "Save & Close" at bounding box center [1155, 671] width 110 height 34
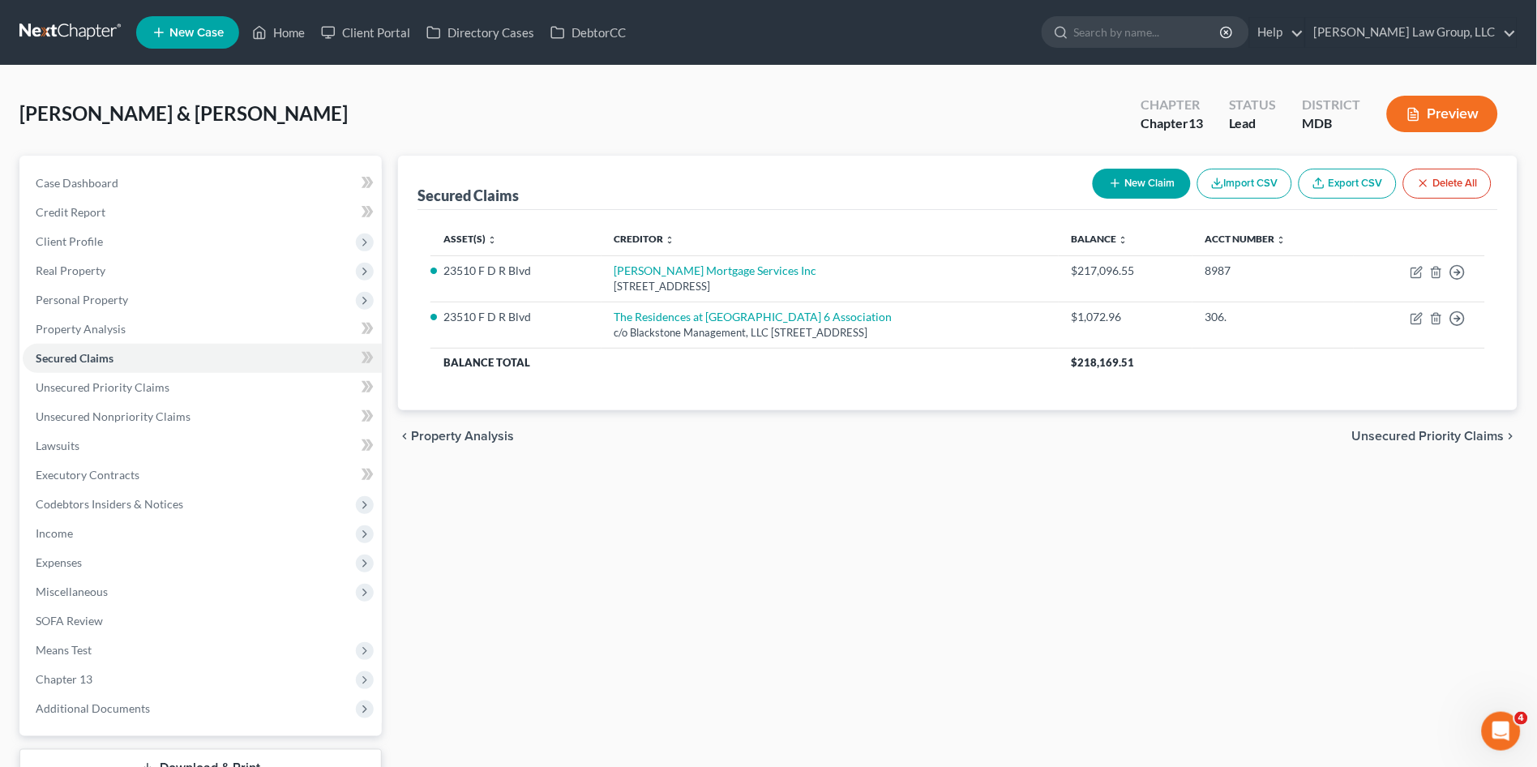
click at [589, 666] on div "Secured Claims New Claim Import CSV Export CSV Delete All Asset(s) expand_more …" at bounding box center [958, 493] width 1136 height 674
click at [749, 489] on div "Secured Claims New Claim Import CSV Export CSV Delete All Asset(s) expand_more …" at bounding box center [958, 493] width 1136 height 674
click at [817, 480] on div "Secured Claims New Claim Import CSV Export CSV Delete All Asset(s) expand_more …" at bounding box center [958, 493] width 1136 height 674
click at [57, 266] on span "Real Property" at bounding box center [71, 270] width 70 height 14
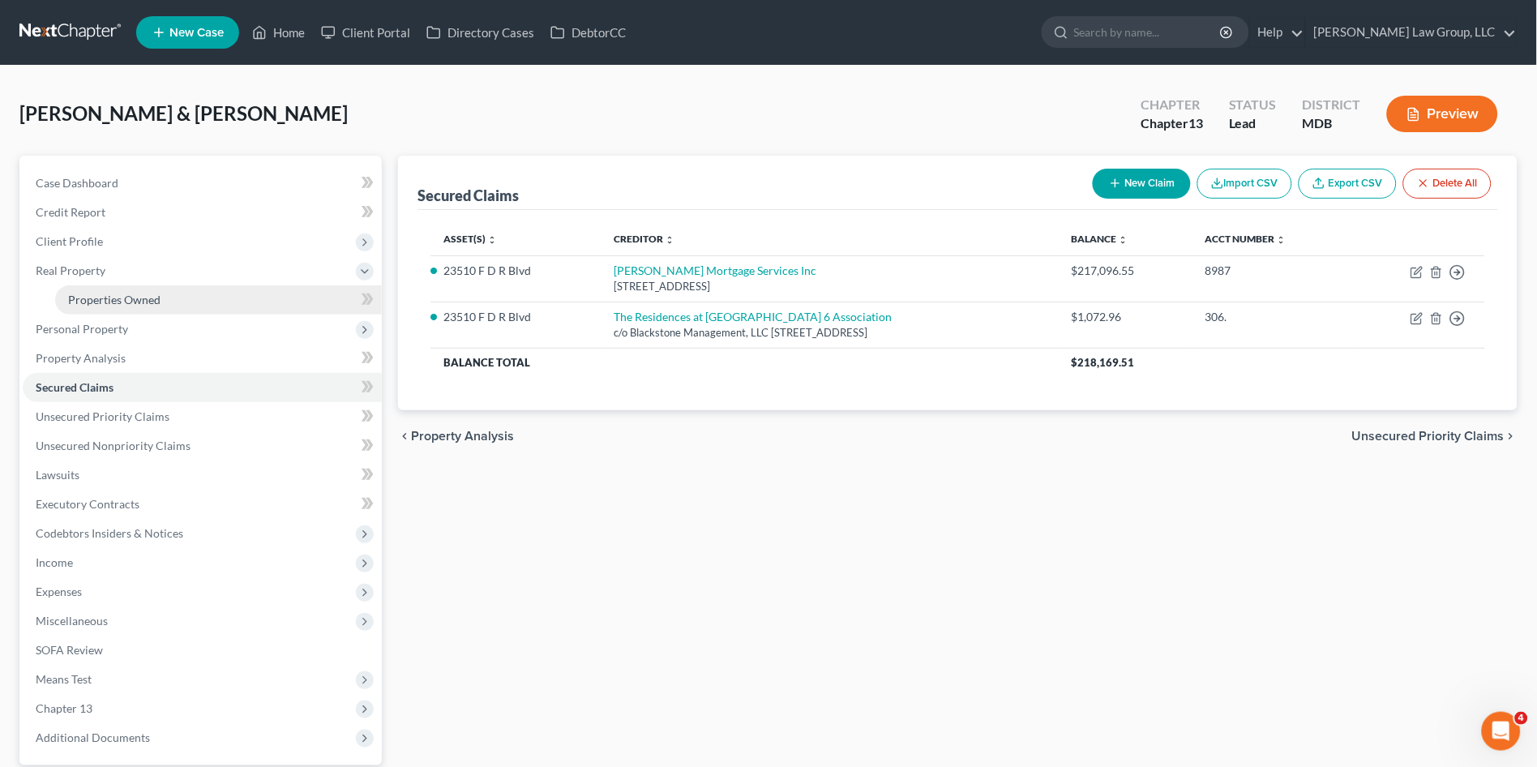
click at [66, 297] on link "Properties Owned" at bounding box center [218, 299] width 327 height 29
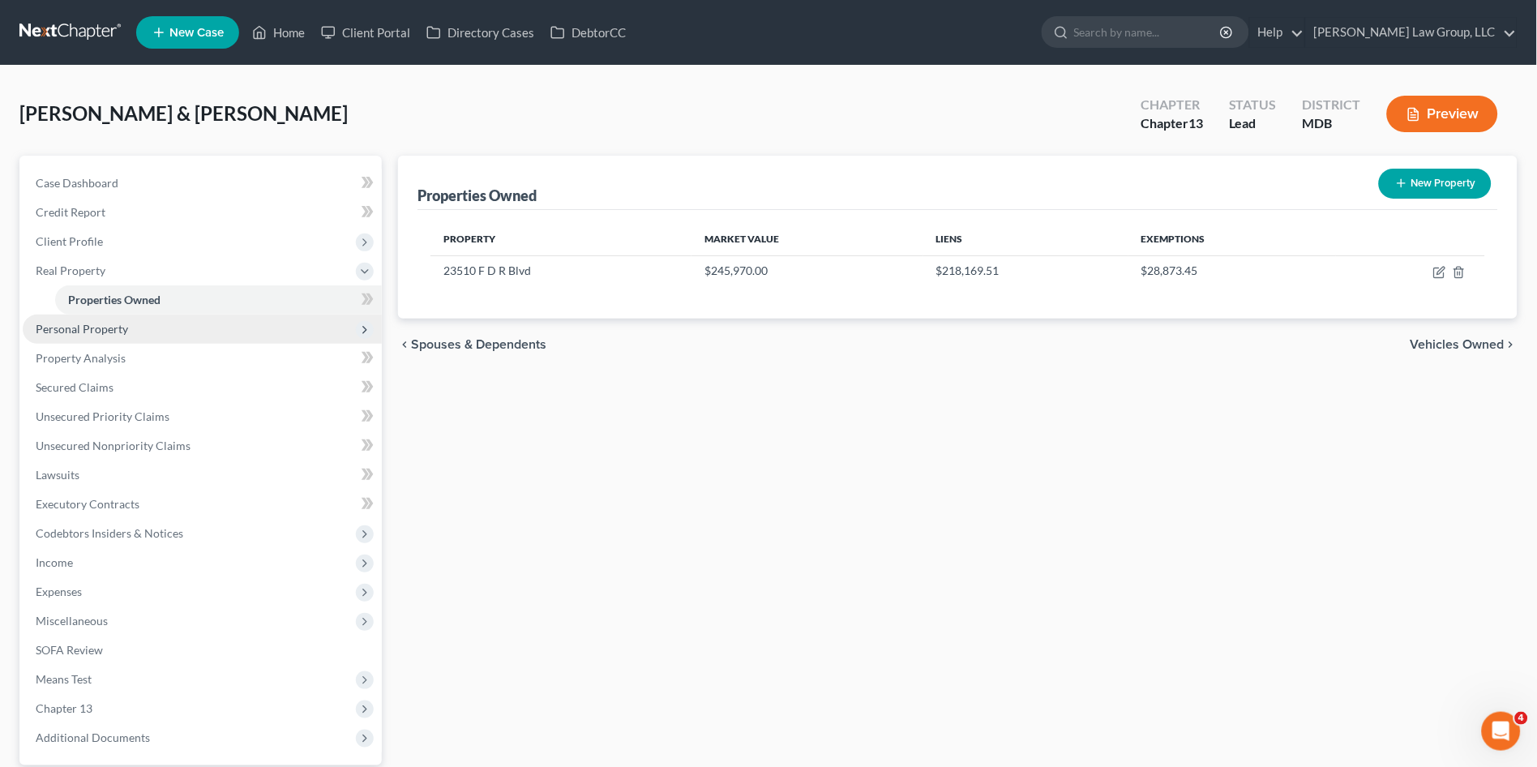
click at [75, 327] on span "Personal Property" at bounding box center [82, 329] width 92 height 14
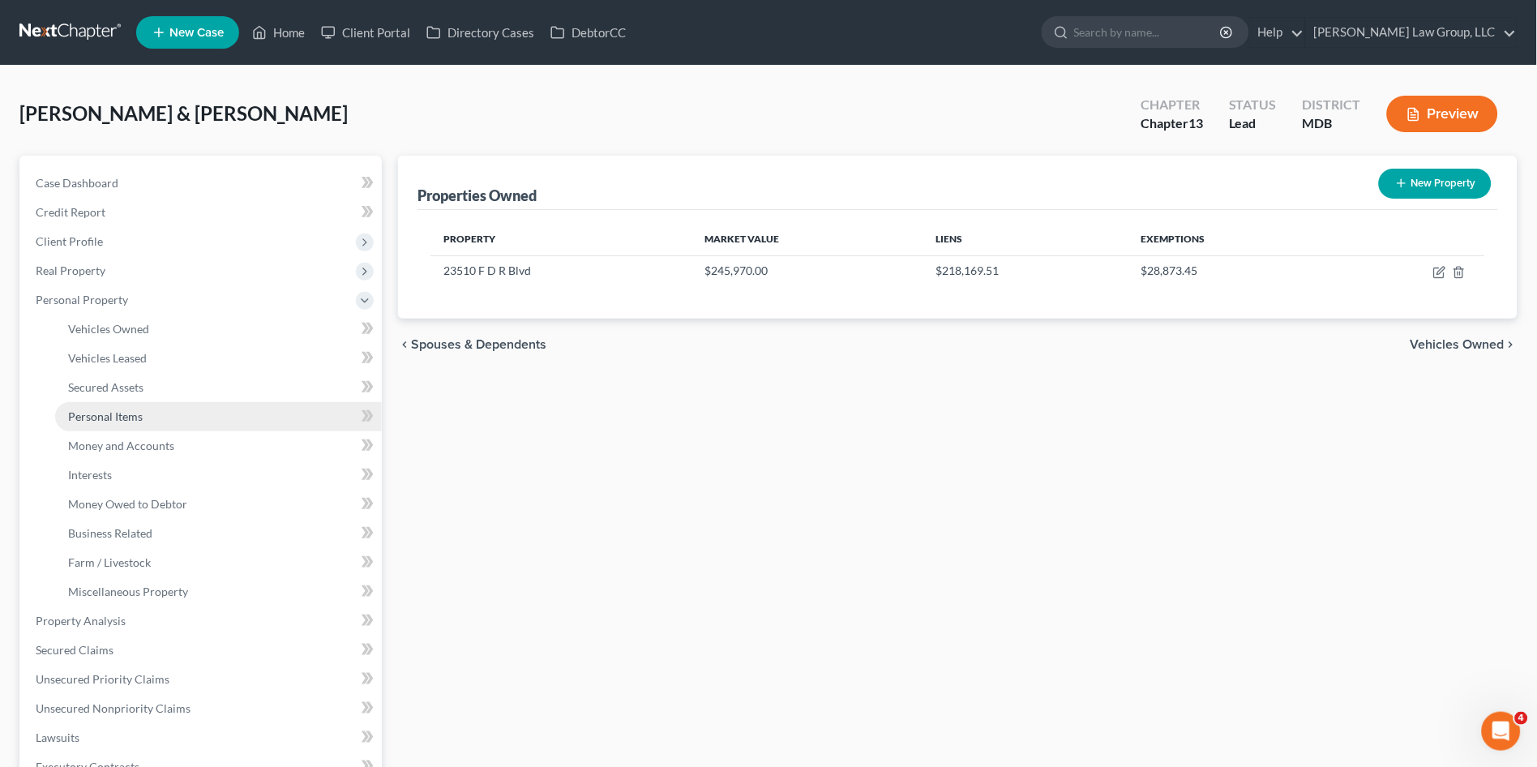
click at [132, 416] on span "Personal Items" at bounding box center [105, 416] width 75 height 14
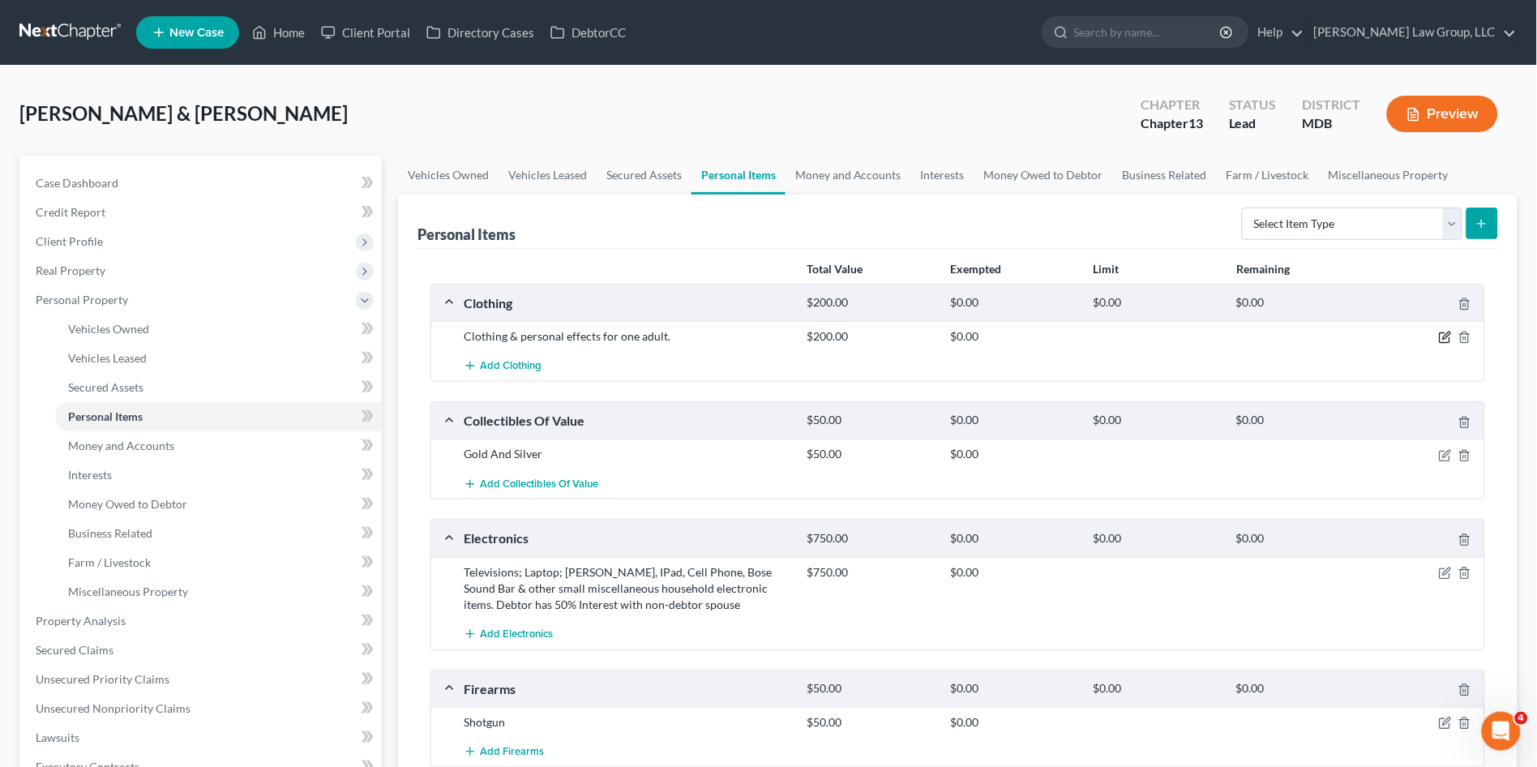
click at [1441, 336] on icon "button" at bounding box center [1445, 338] width 10 height 10
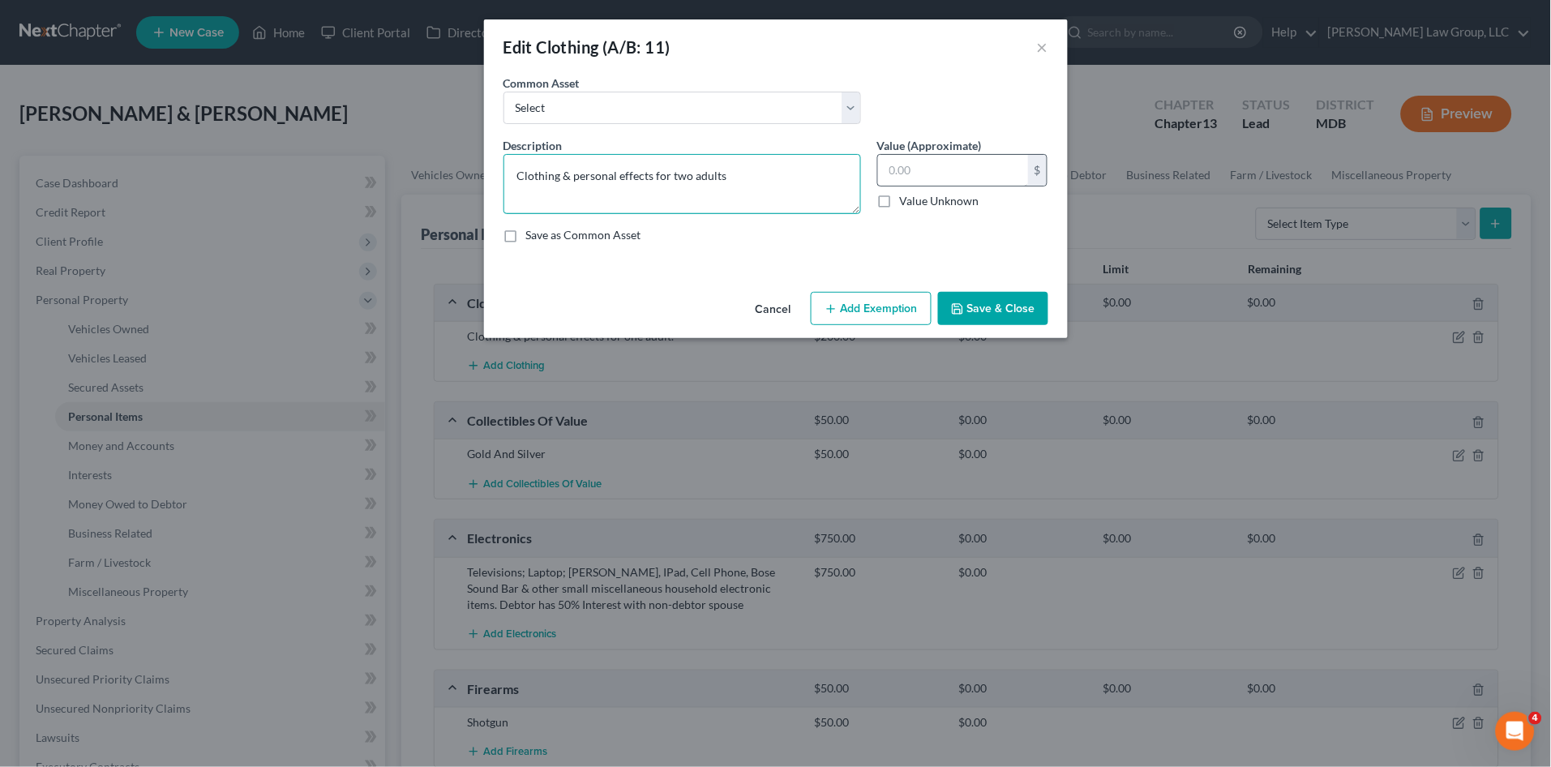
type textarea "Clothing & personal effects for two adults"
click at [993, 163] on input "text" at bounding box center [953, 170] width 150 height 31
type input "400.00"
click at [991, 327] on div "Cancel Add Exemption Save & Close" at bounding box center [776, 312] width 584 height 54
click at [993, 317] on button "Save & Close" at bounding box center [993, 309] width 110 height 34
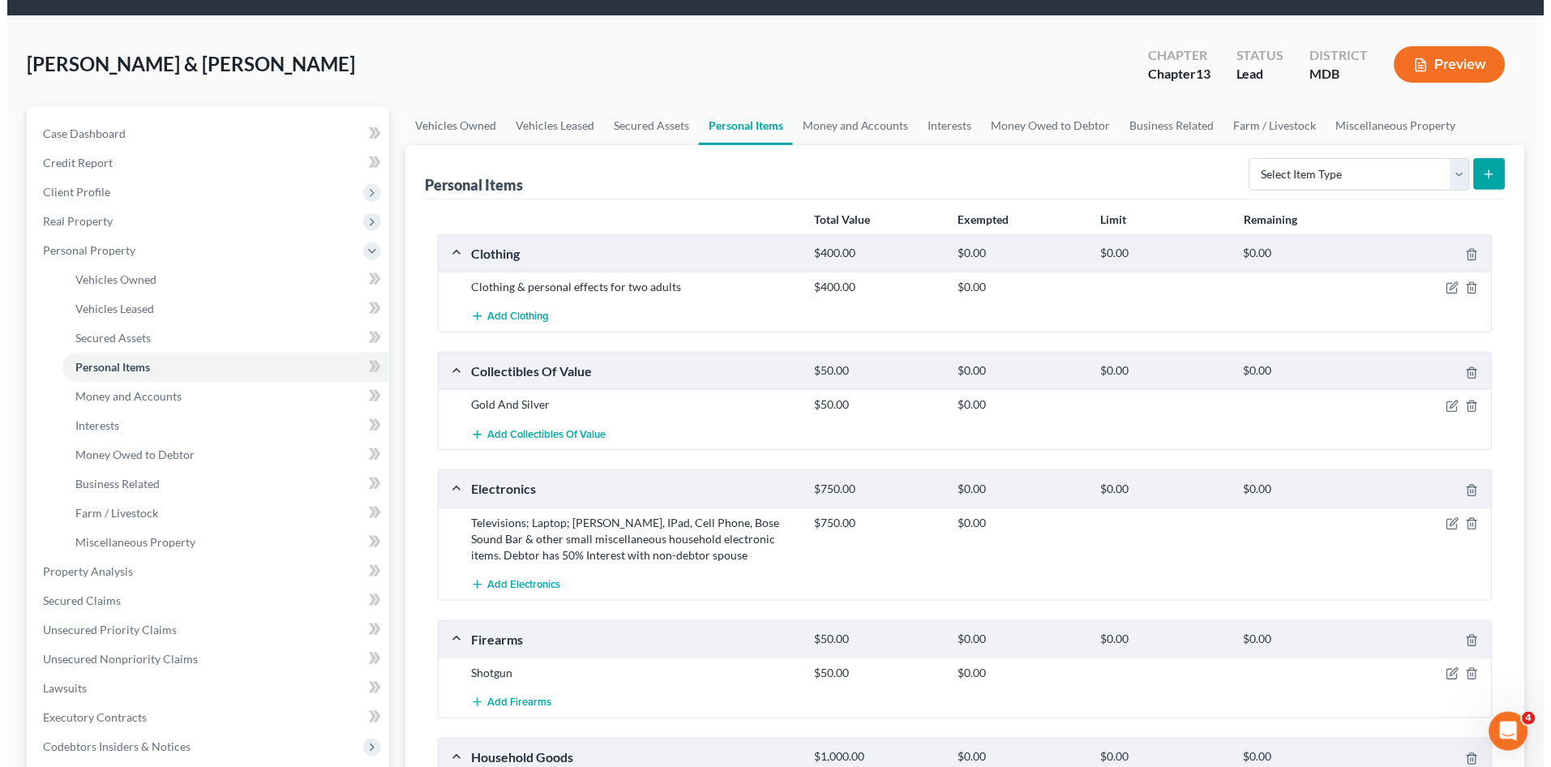
scroll to position [90, 0]
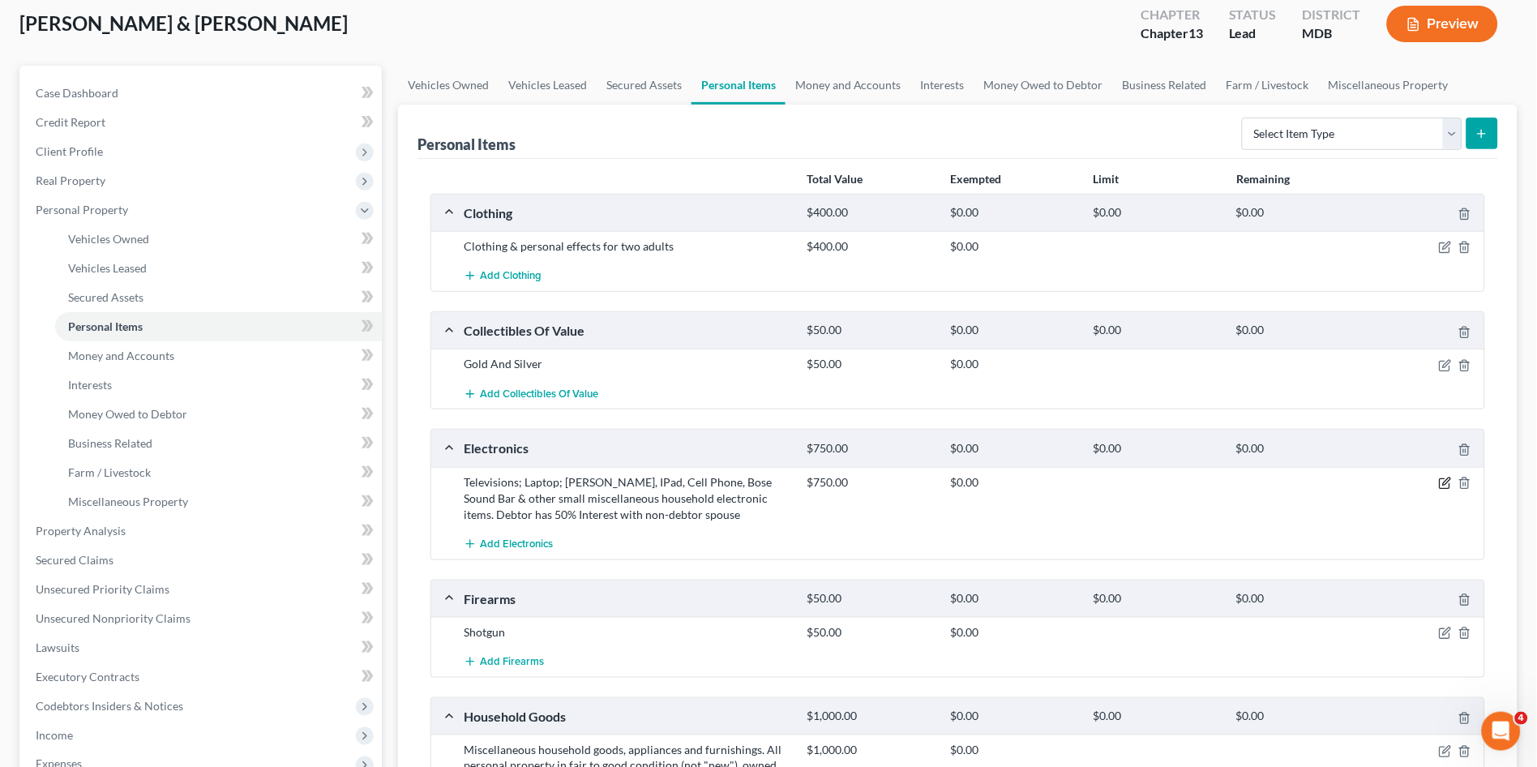
click at [1443, 485] on icon "button" at bounding box center [1445, 483] width 13 height 13
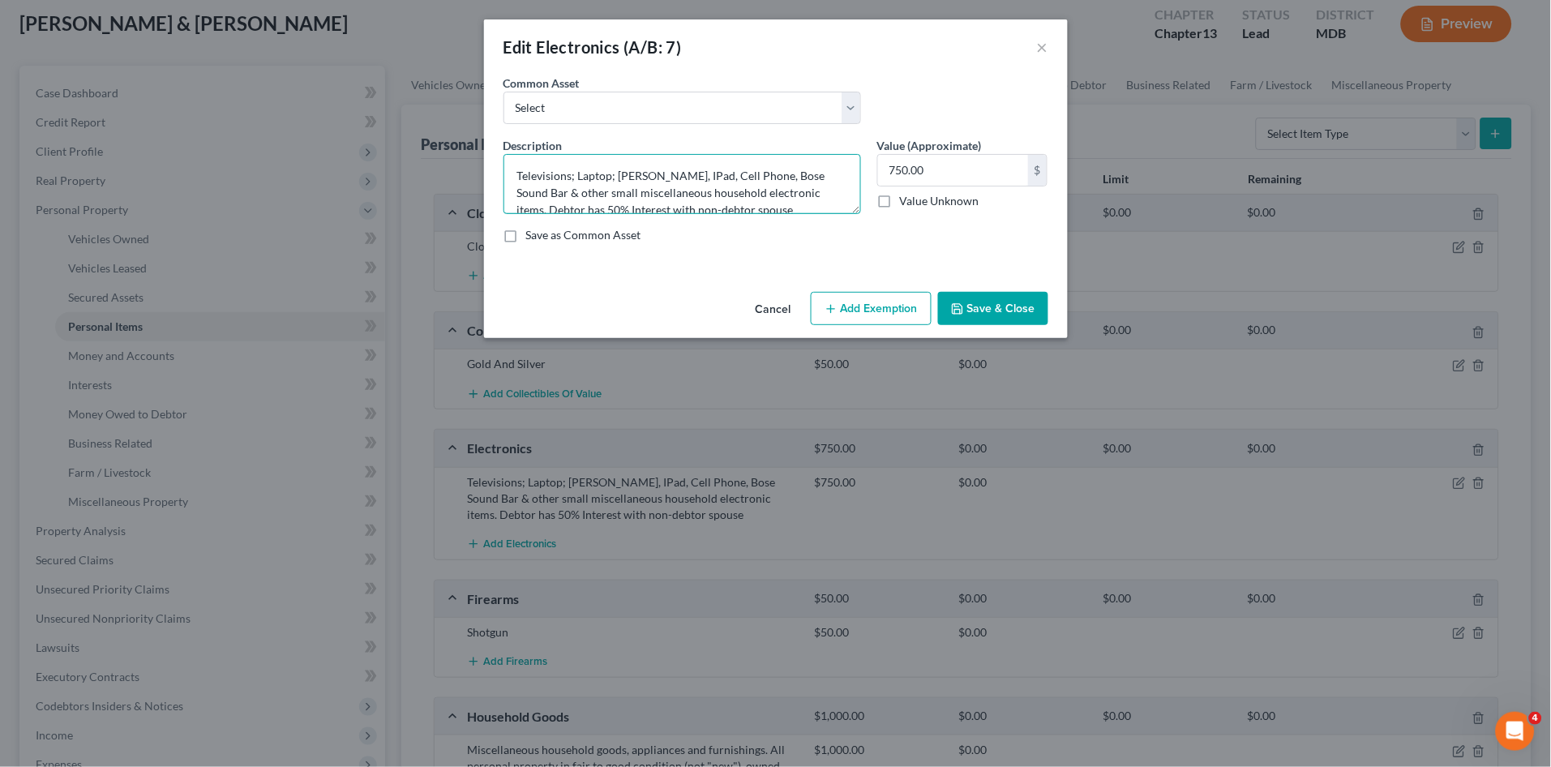
scroll to position [17, 0]
drag, startPoint x: 790, startPoint y: 194, endPoint x: 798, endPoint y: 206, distance: 14.2
click at [798, 206] on textarea "Televisions; Laptop; [PERSON_NAME], IPad, Cell Phone, Bose Sound Bar & other sm…" at bounding box center [682, 184] width 358 height 60
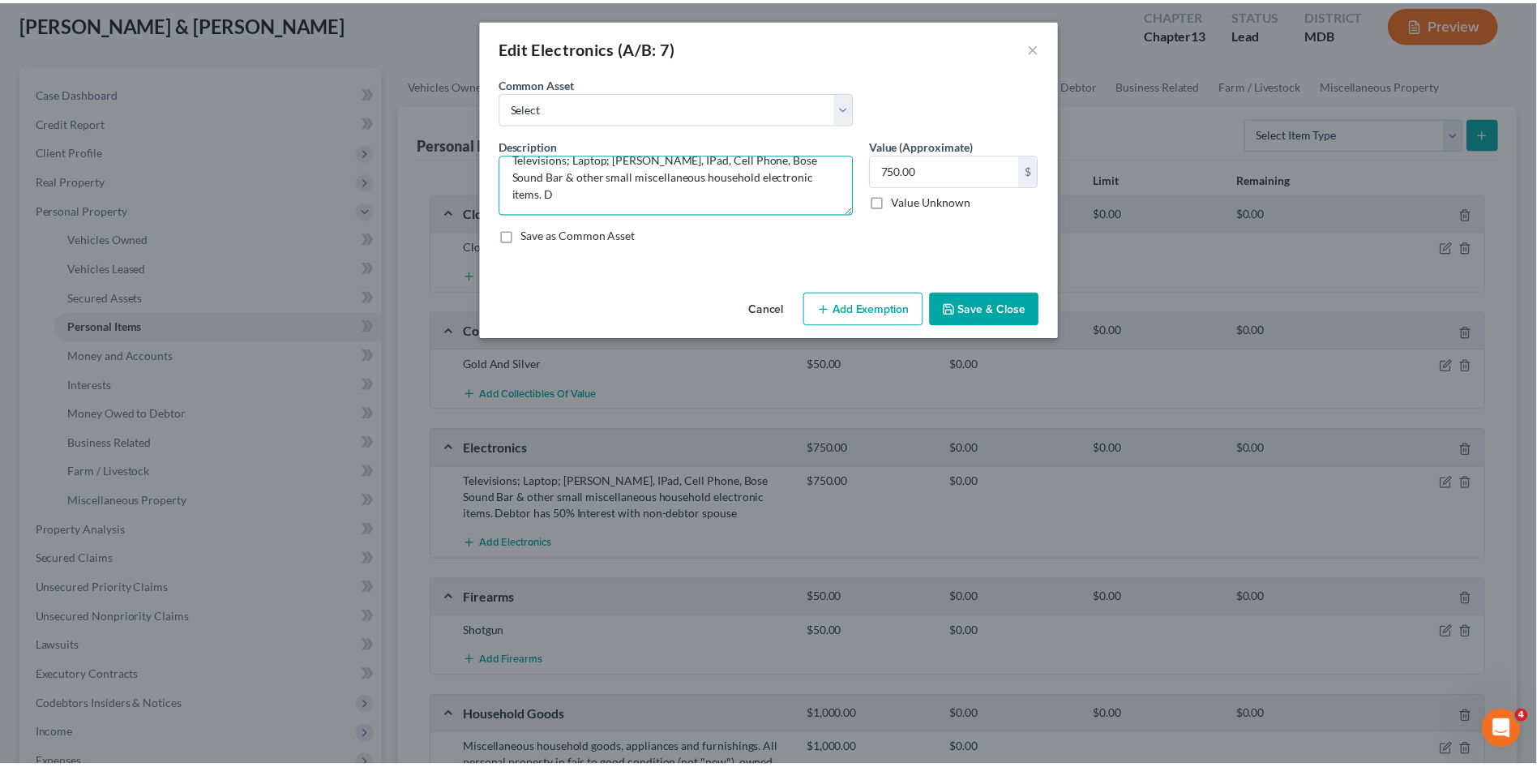
scroll to position [0, 0]
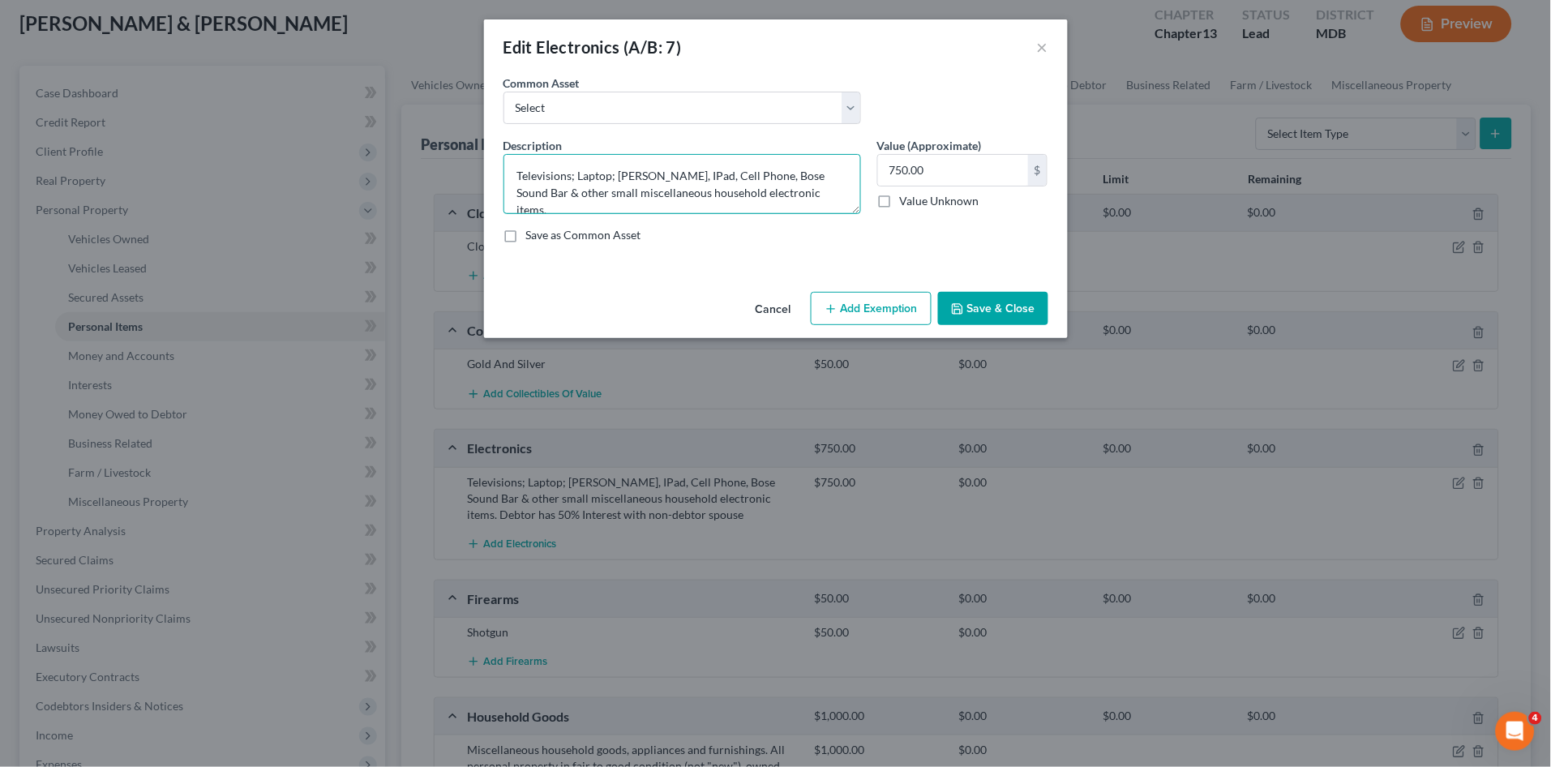
type textarea "Televisions; Laptop; [PERSON_NAME], IPad, Cell Phone, Bose Sound Bar & other sm…"
click at [979, 305] on button "Save & Close" at bounding box center [993, 309] width 110 height 34
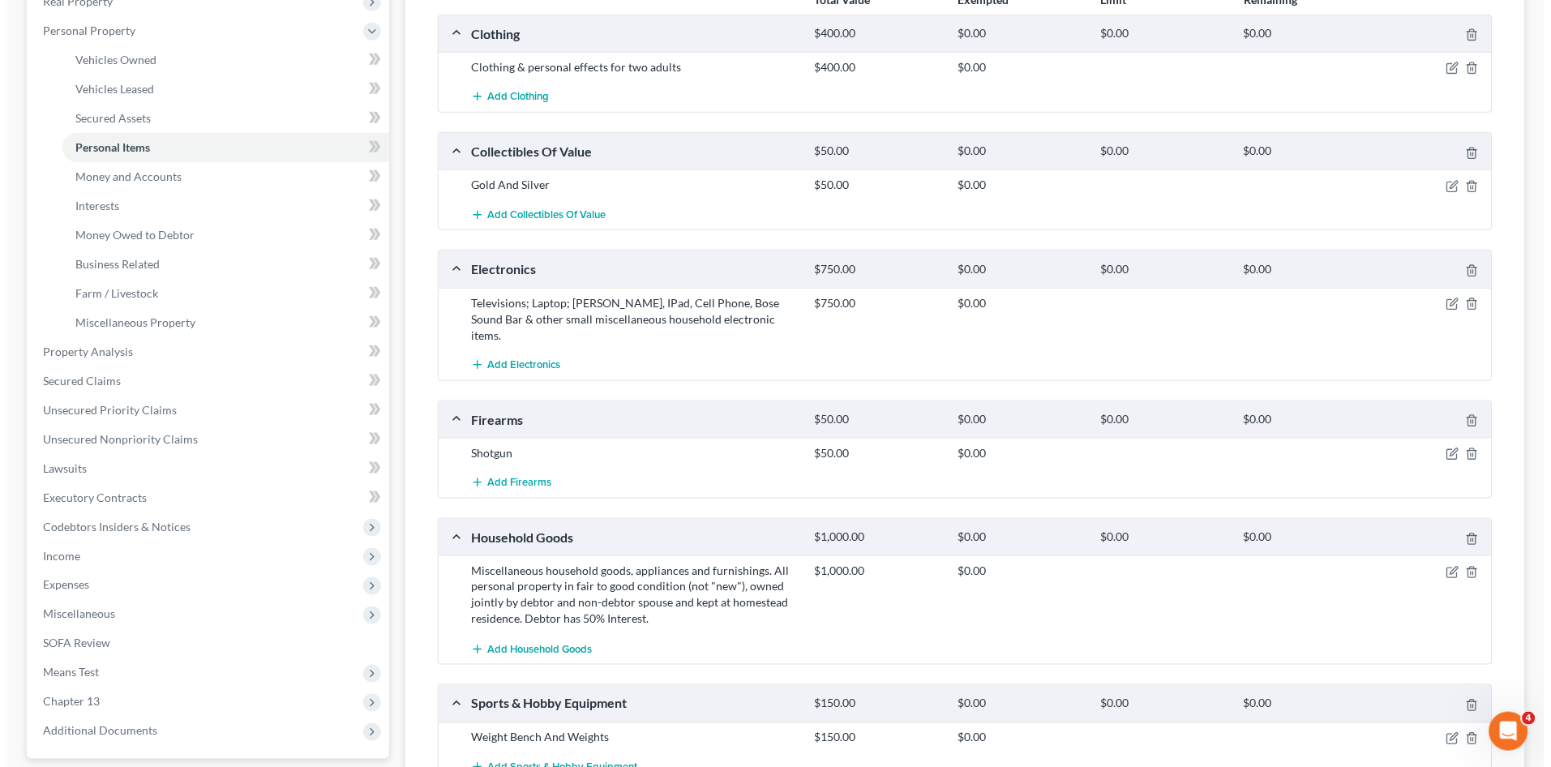
scroll to position [270, 0]
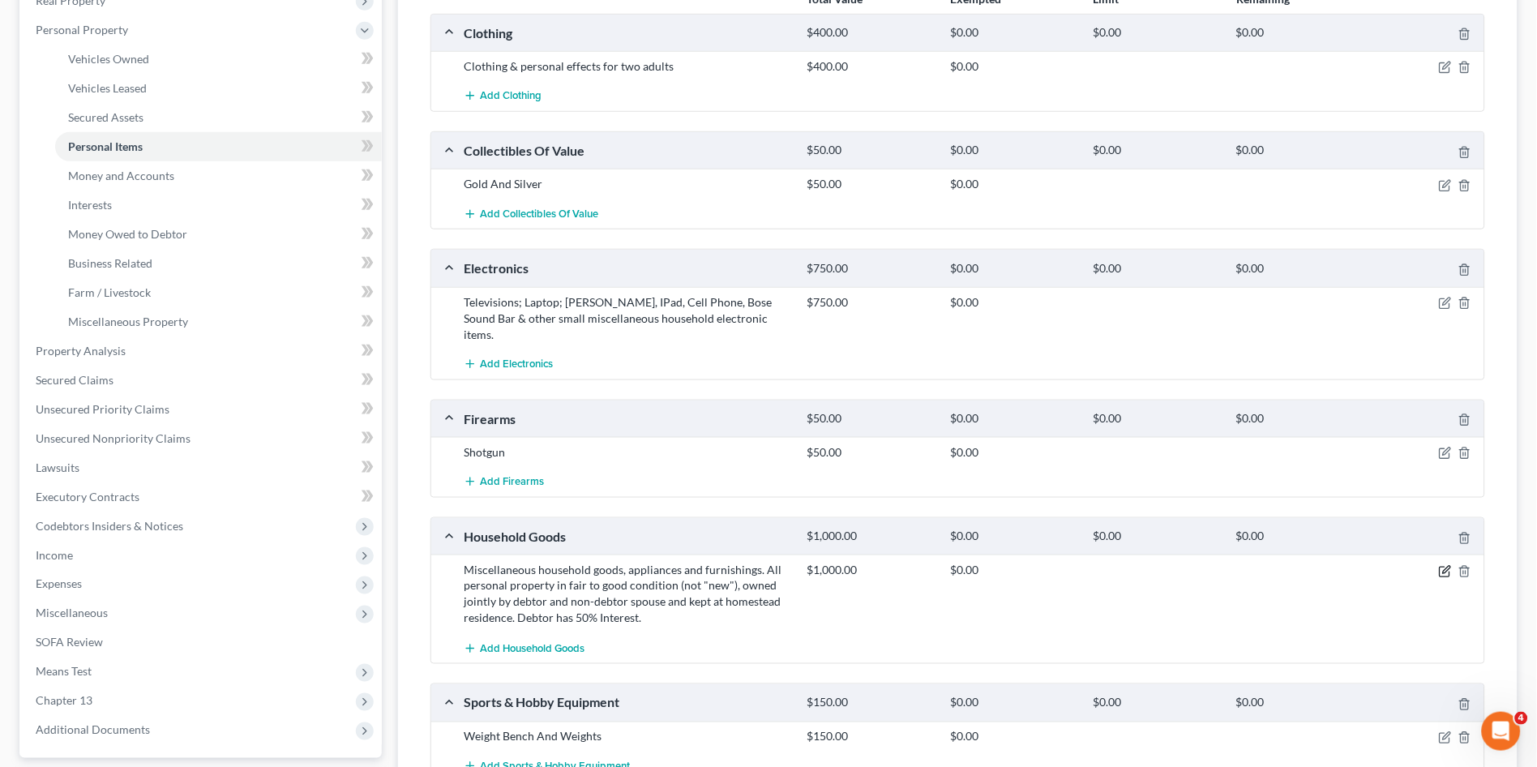
click at [1445, 565] on icon "button" at bounding box center [1445, 571] width 13 height 13
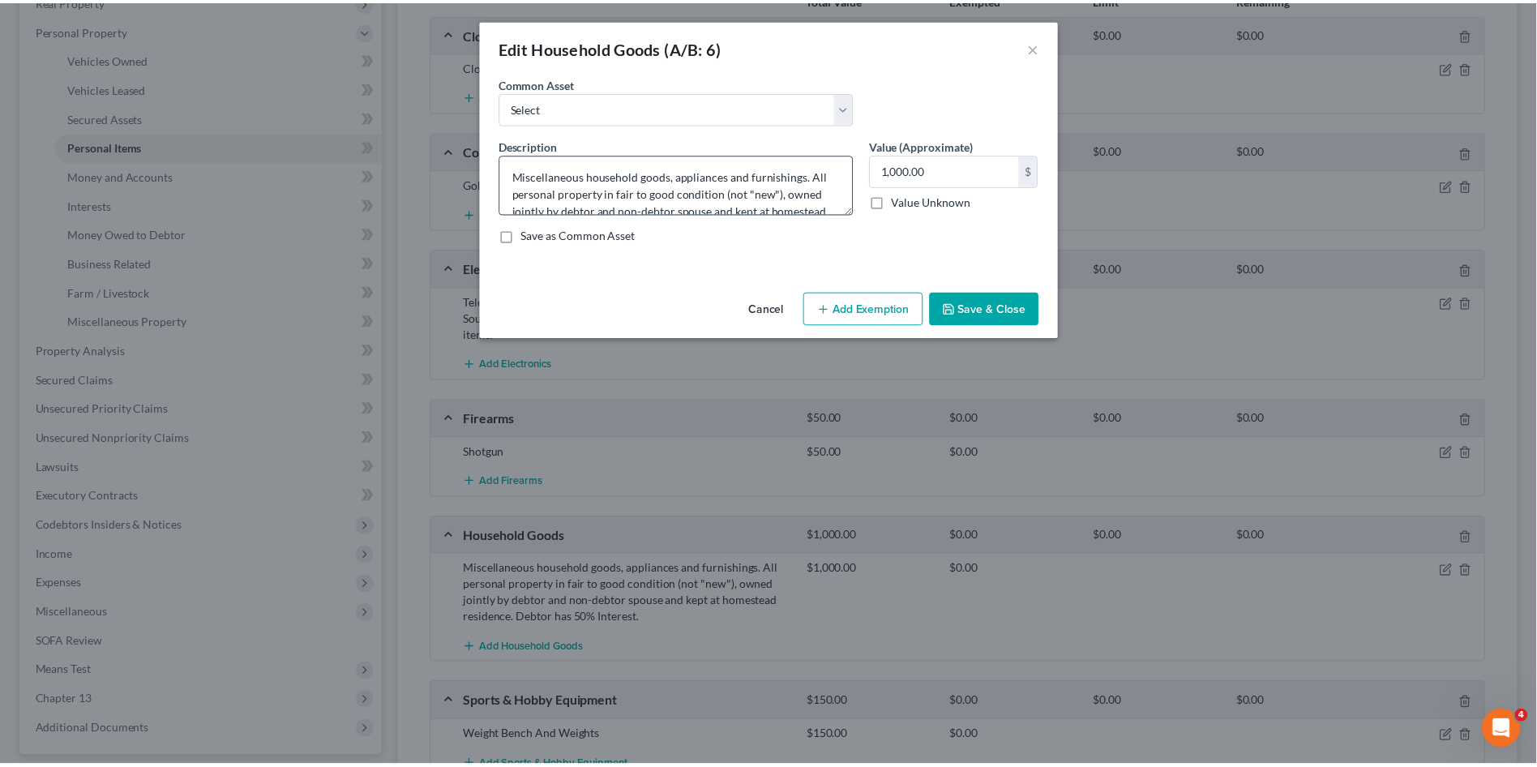
scroll to position [34, 0]
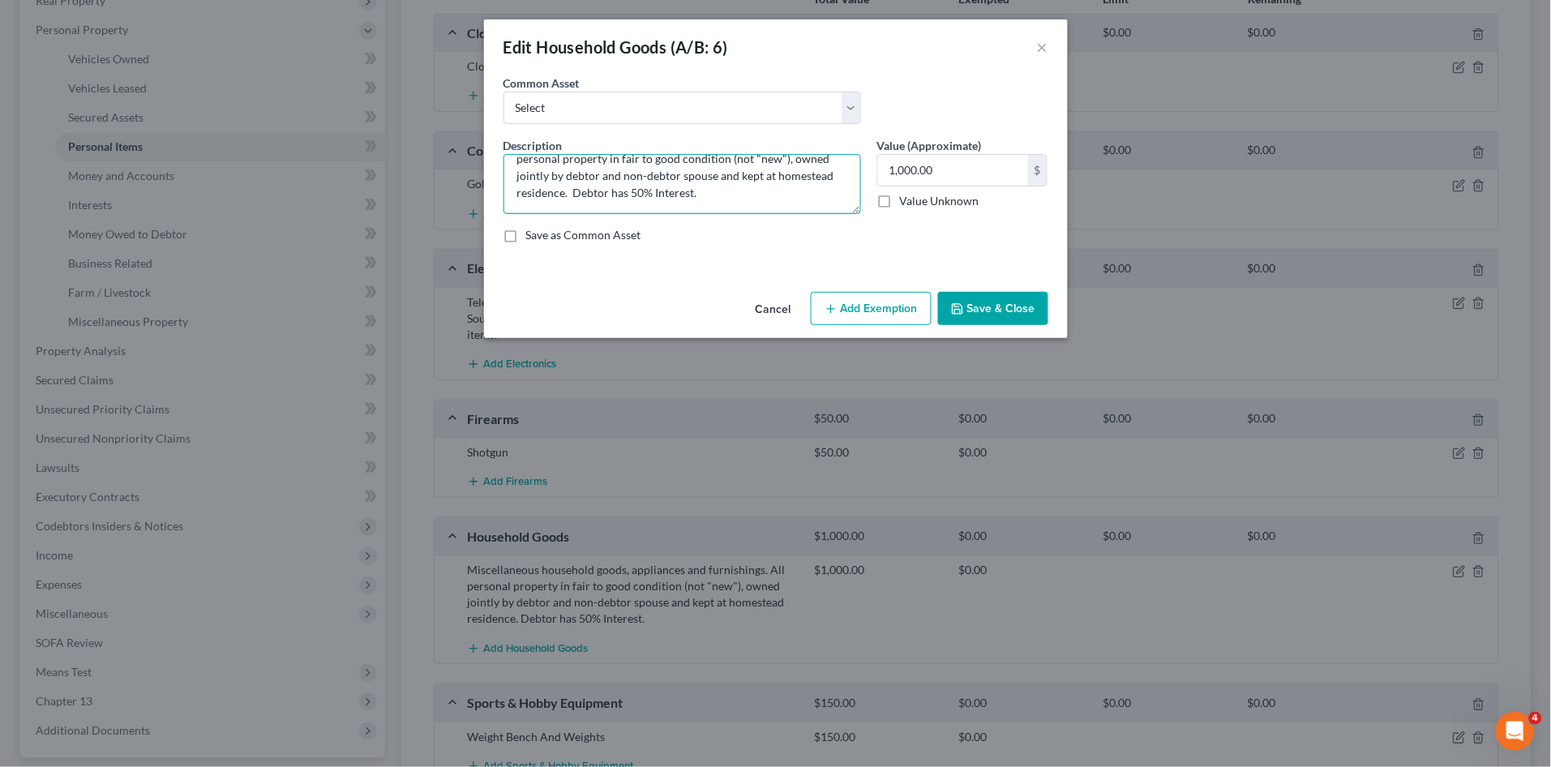
click at [602, 177] on textarea "Miscellaneous household goods, appliances and furnishings. All personal propert…" at bounding box center [682, 184] width 358 height 60
click at [712, 182] on textarea "Miscellaneous household goods, appliances and furnishings. All personal propert…" at bounding box center [682, 184] width 358 height 60
click at [708, 197] on textarea "Miscellaneous household goods, appliances and furnishings. All personal propert…" at bounding box center [682, 184] width 358 height 60
type textarea "Miscellaneous household goods, appliances and furnishings. All personal propert…"
click at [996, 314] on button "Save & Close" at bounding box center [993, 309] width 110 height 34
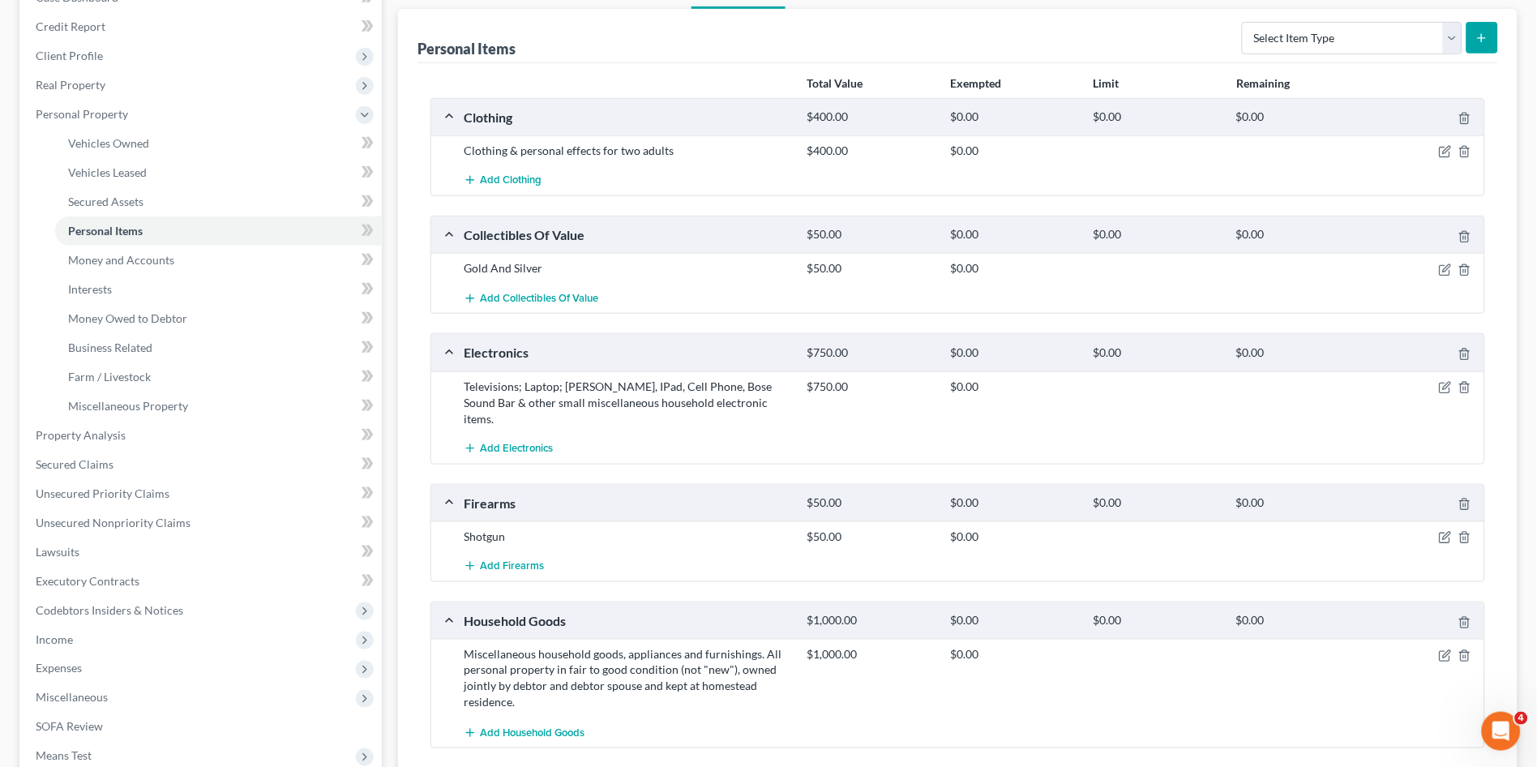
scroll to position [0, 0]
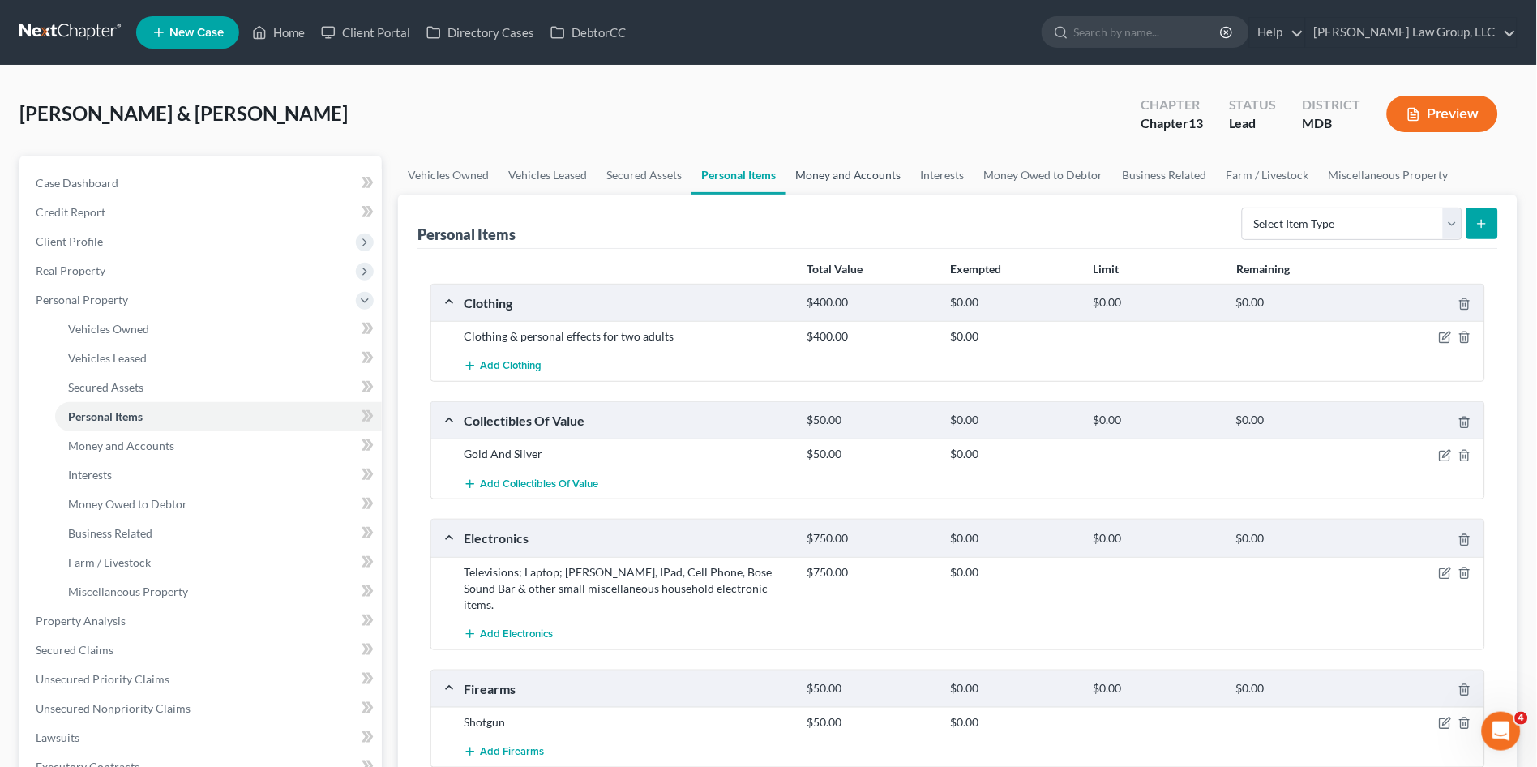
click at [852, 168] on link "Money and Accounts" at bounding box center [849, 175] width 126 height 39
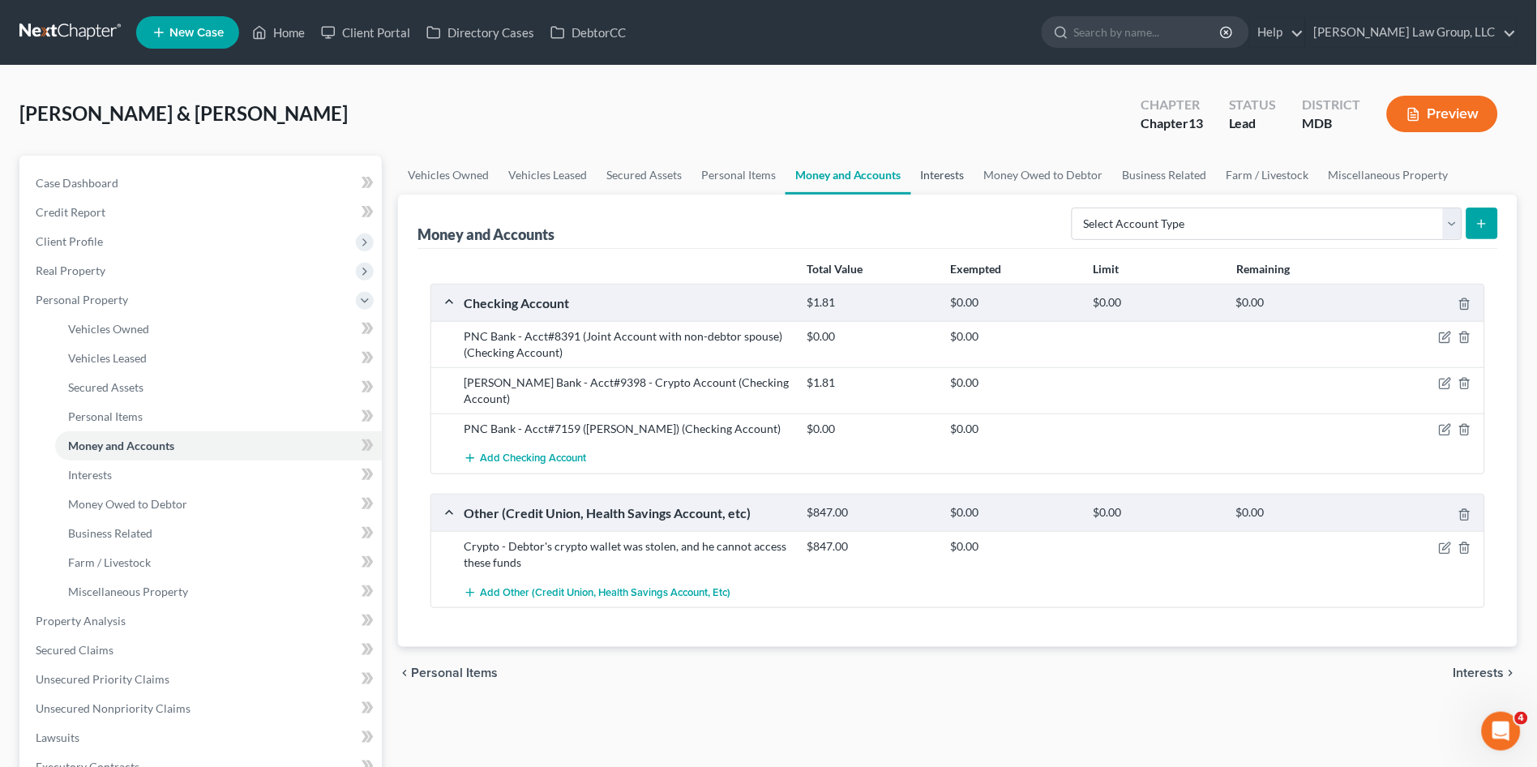
click at [949, 171] on link "Interests" at bounding box center [942, 175] width 63 height 39
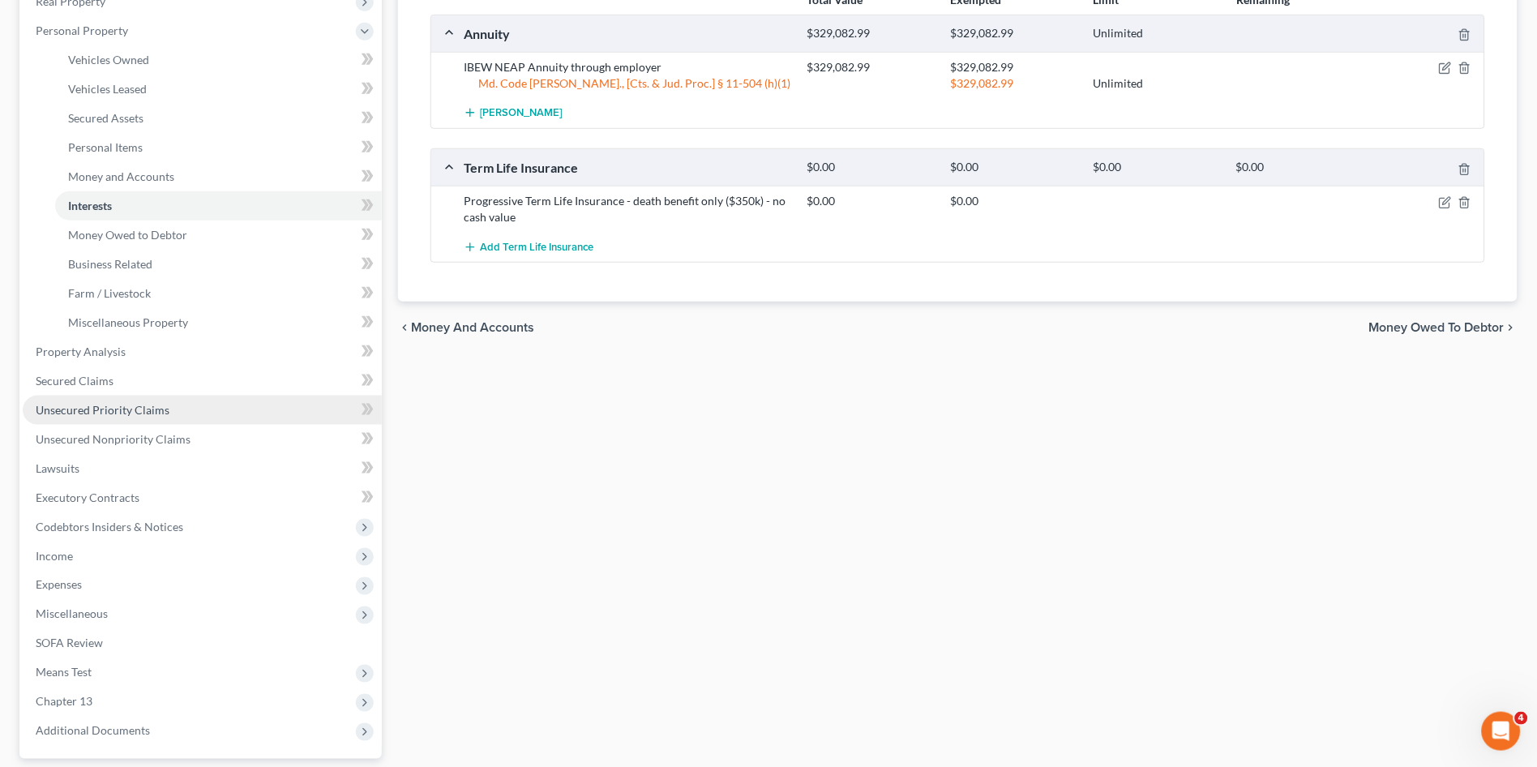
scroll to position [270, 0]
click at [90, 579] on span "Expenses" at bounding box center [202, 584] width 359 height 29
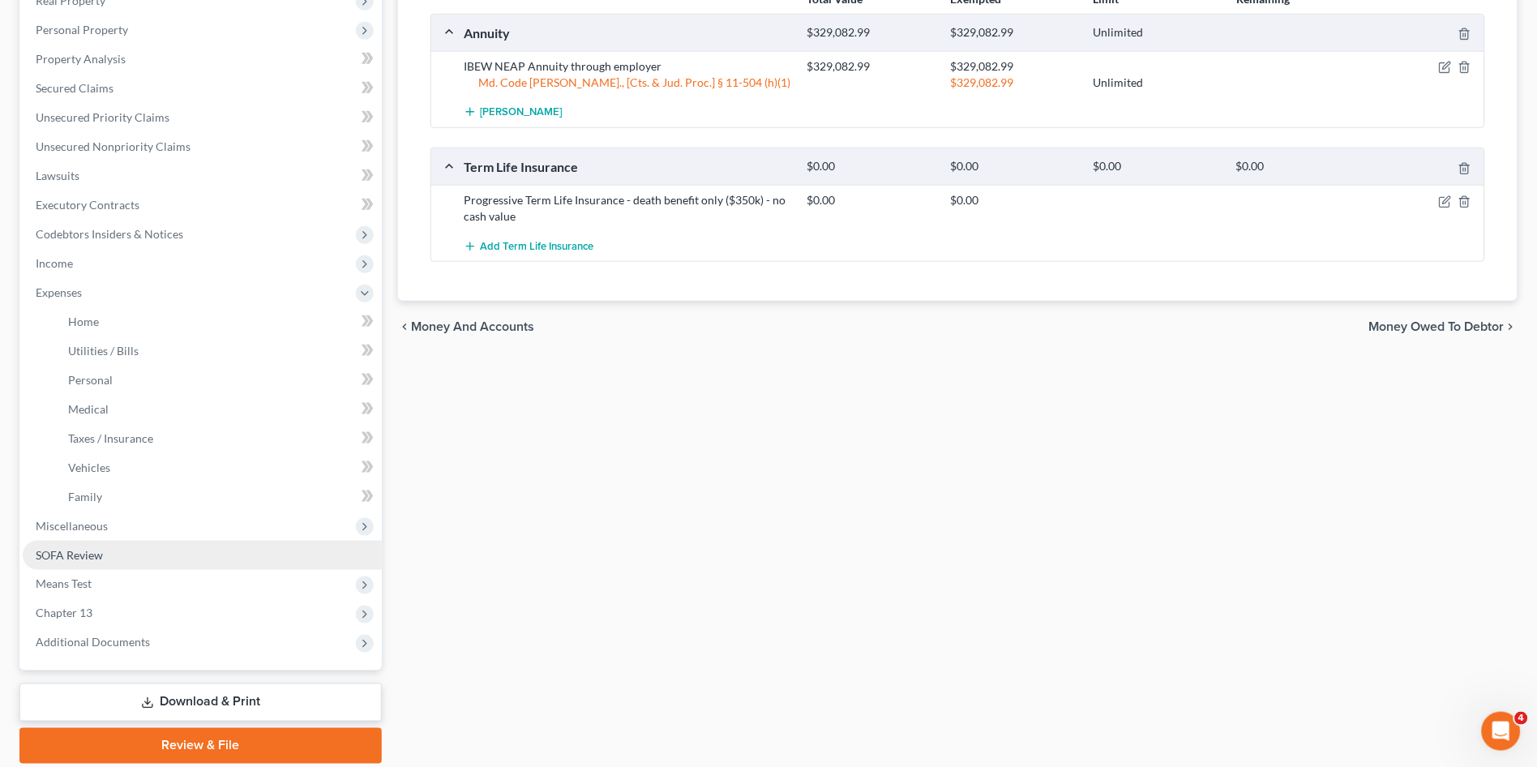
click at [113, 549] on link "SOFA Review" at bounding box center [202, 555] width 359 height 29
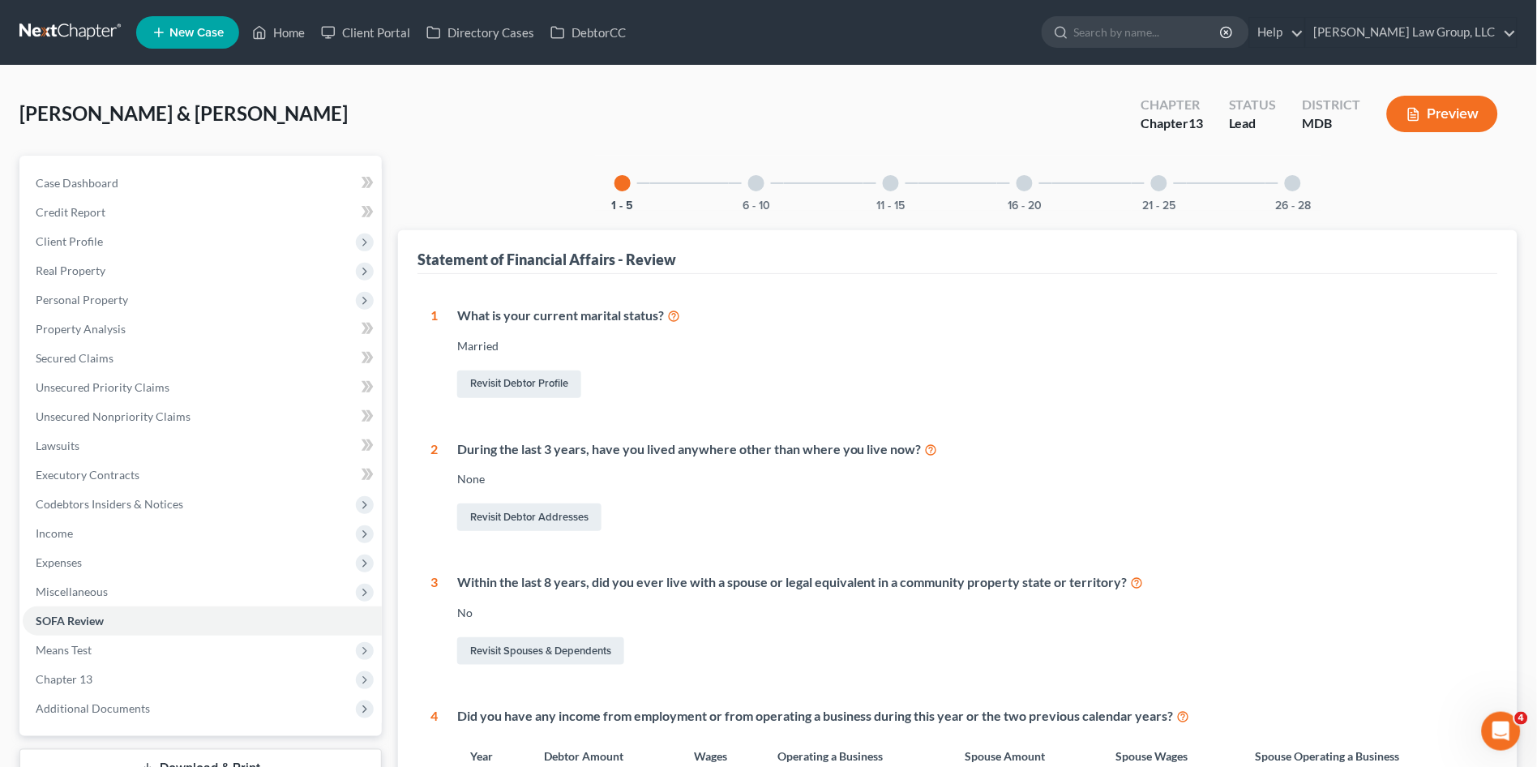
click at [764, 191] on div "6 - 10" at bounding box center [756, 183] width 55 height 55
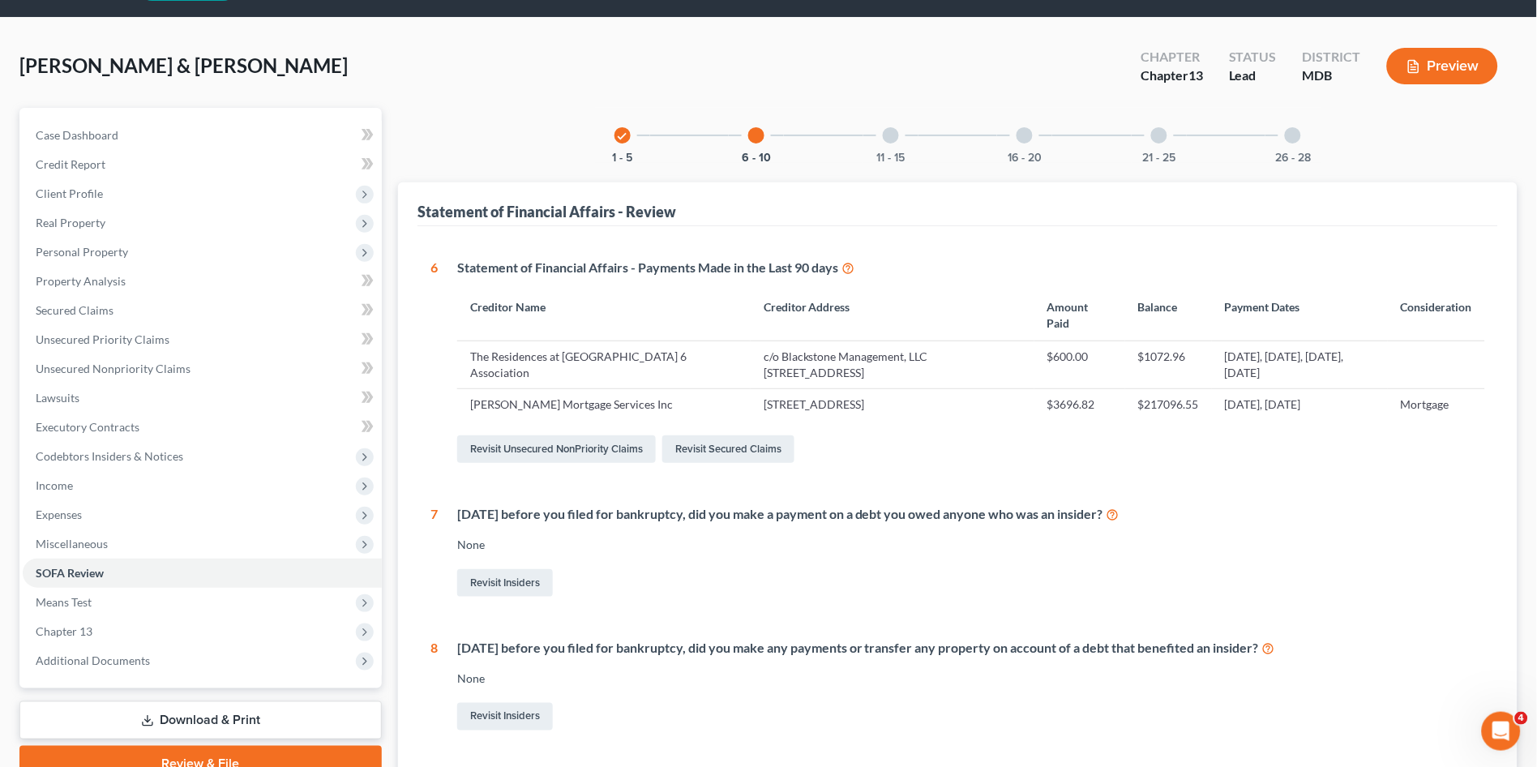
scroll to position [90, 0]
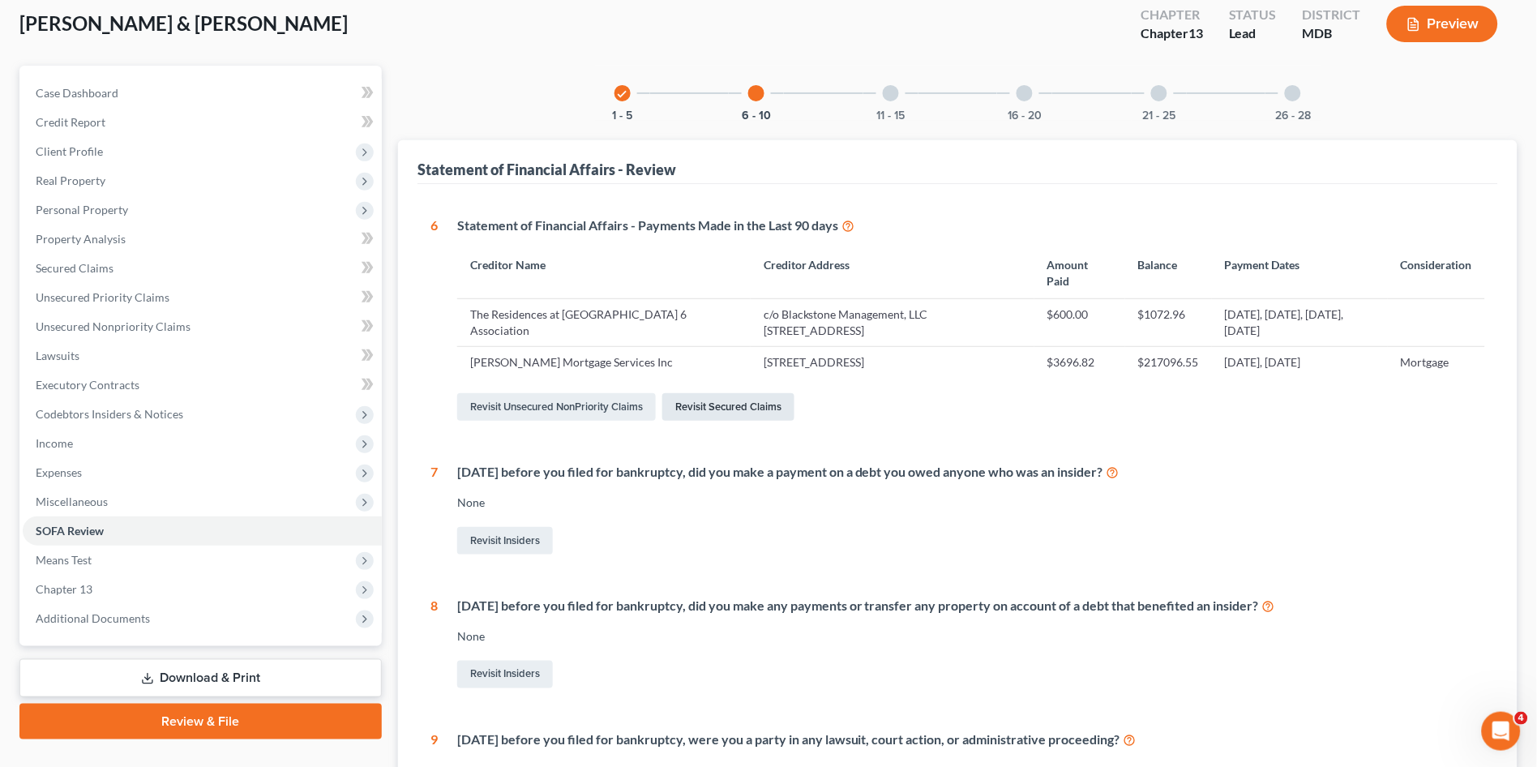
click at [738, 408] on link "Revisit Secured Claims" at bounding box center [728, 407] width 132 height 28
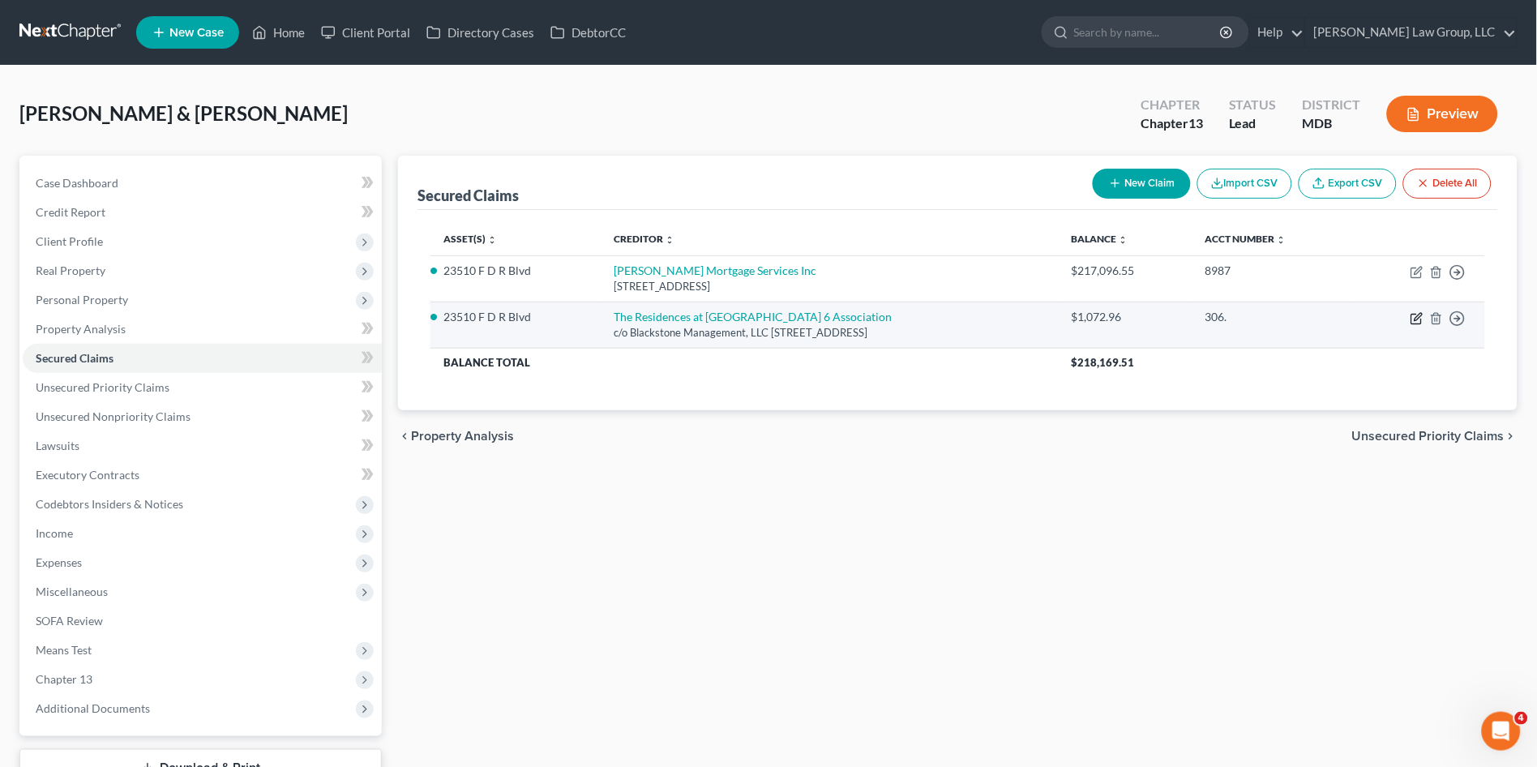
click at [1417, 314] on icon "button" at bounding box center [1417, 318] width 13 height 13
select select "21"
select select "4"
select select "2"
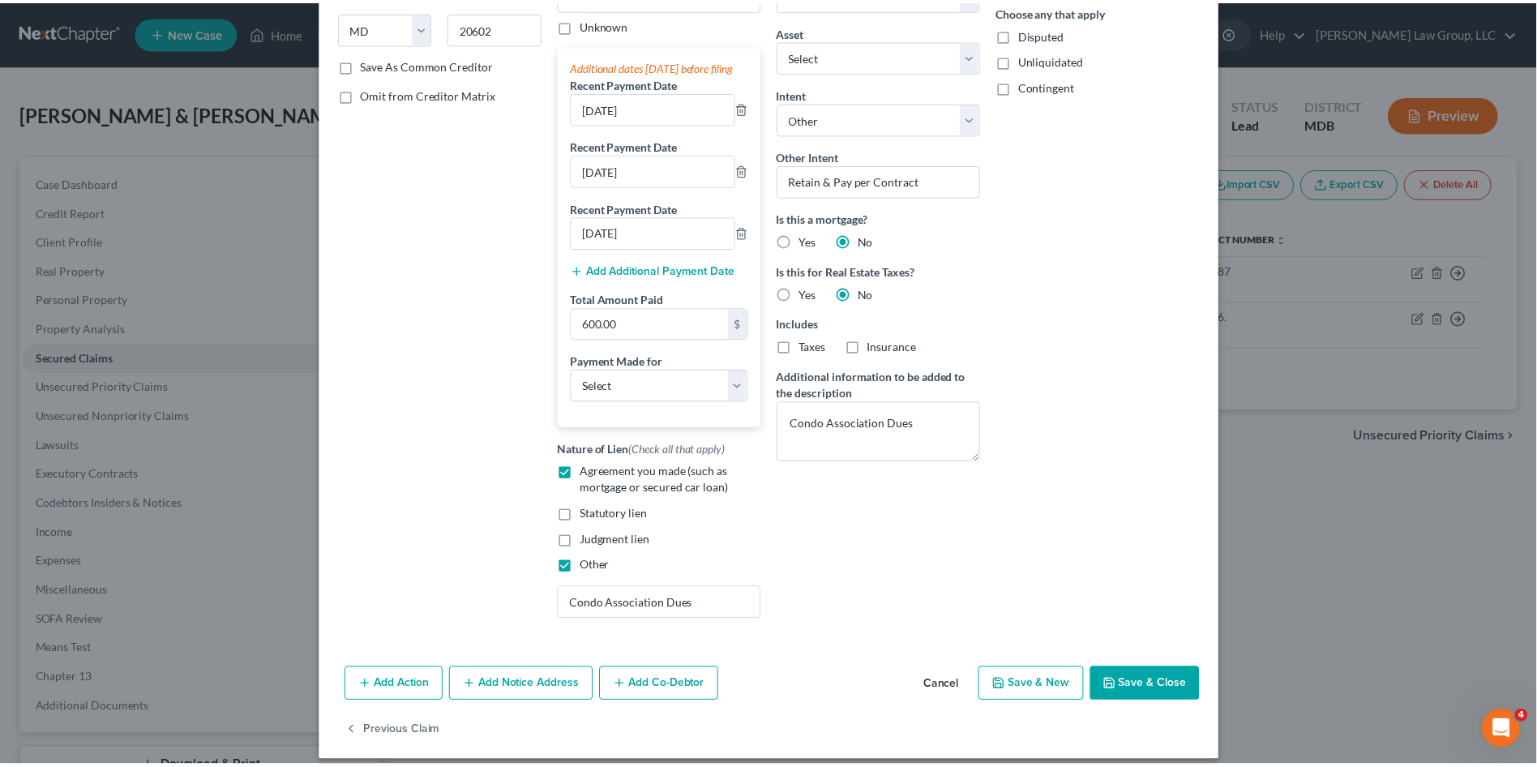
scroll to position [290, 0]
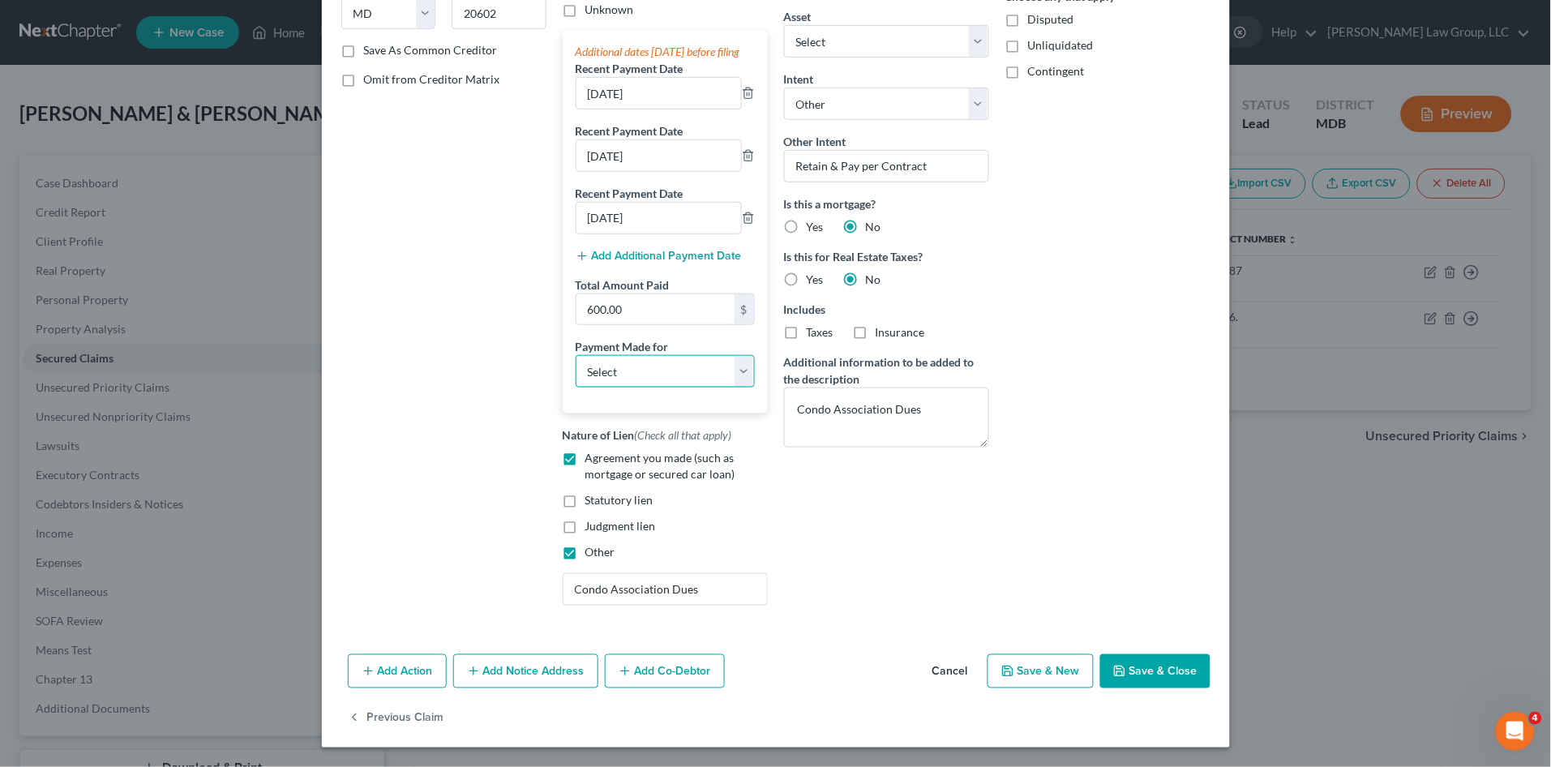
click at [637, 369] on select "Select Car Credit Card Loan Repayment Mortgage Other Suppliers Or Vendors" at bounding box center [665, 371] width 179 height 32
click at [859, 572] on div "Balance 1,072.96 $ Balance Unknown Balance Undetermined 1,072.96 $ Balance Unkn…" at bounding box center [886, 209] width 221 height 820
click at [1161, 663] on button "Save & Close" at bounding box center [1155, 671] width 110 height 34
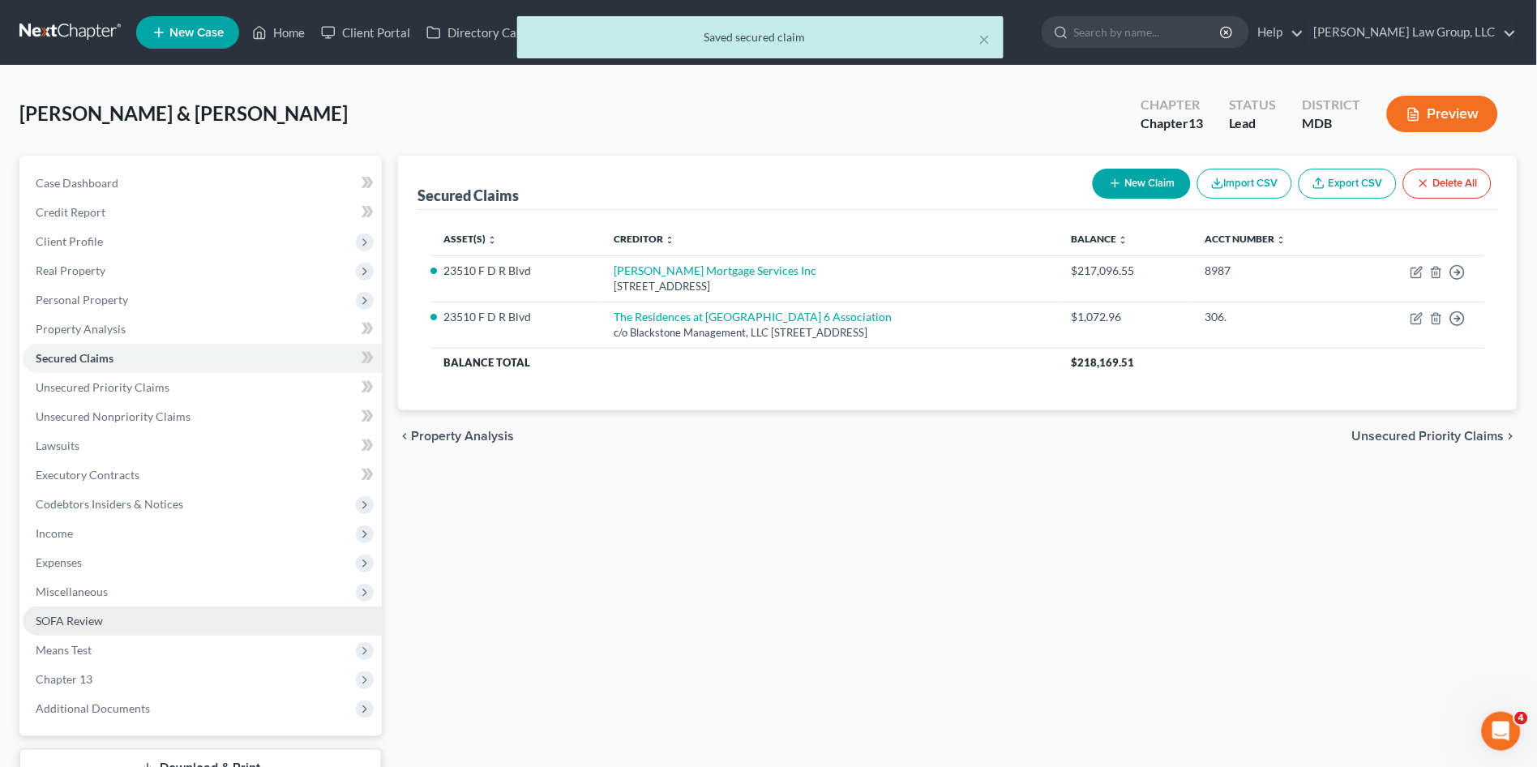
click at [86, 624] on span "SOFA Review" at bounding box center [69, 621] width 67 height 14
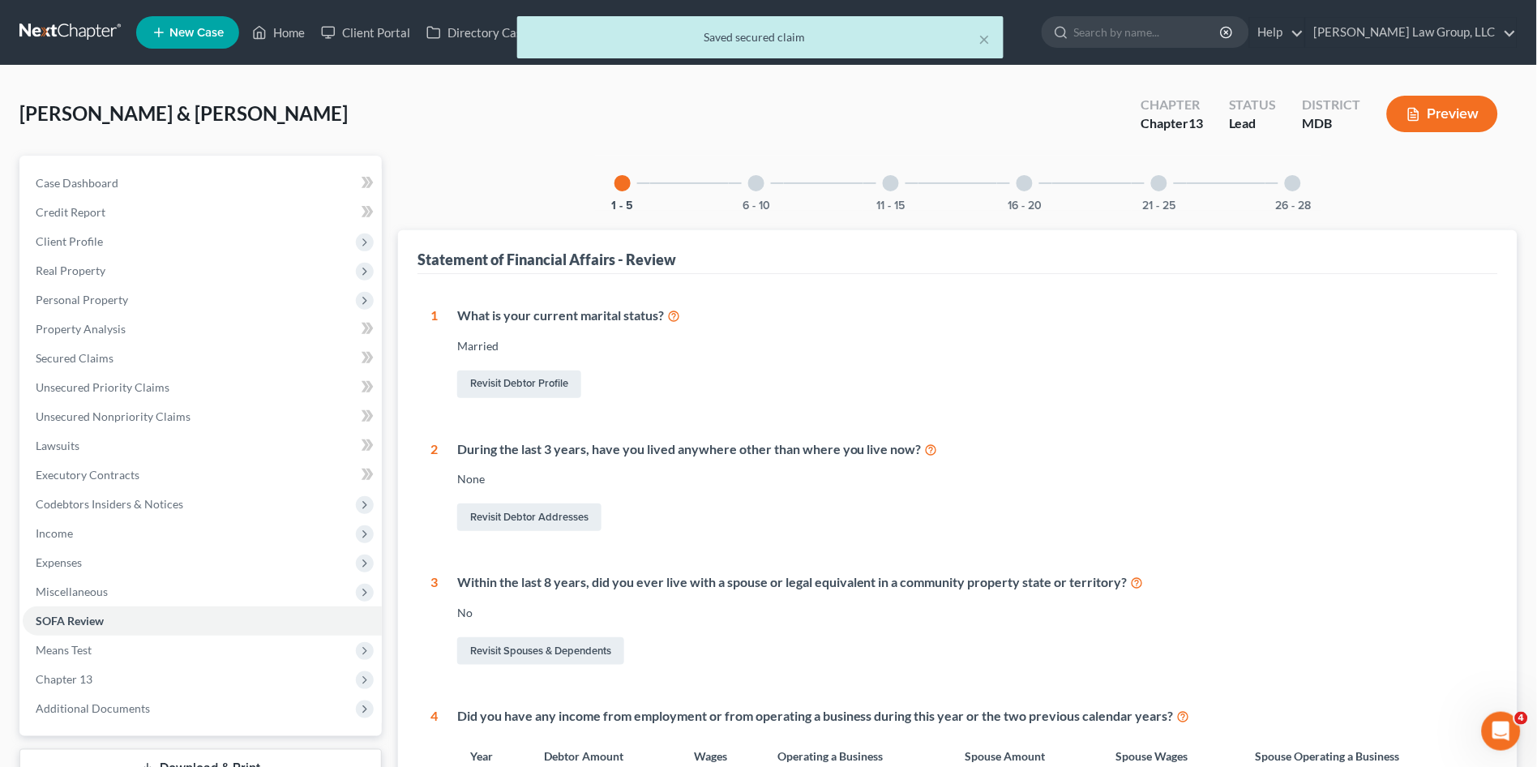
click at [1028, 178] on div at bounding box center [1025, 183] width 16 height 16
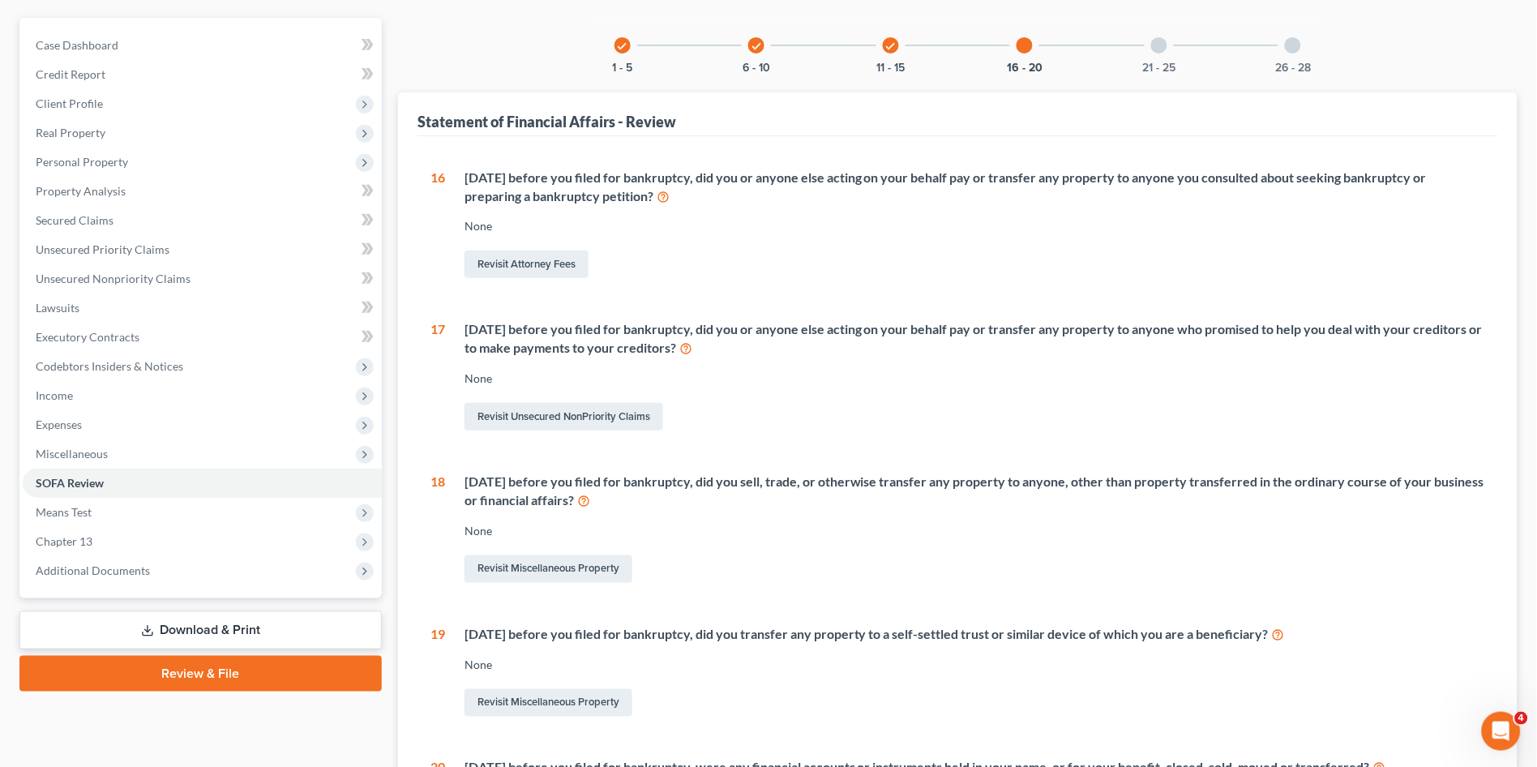
scroll to position [180, 0]
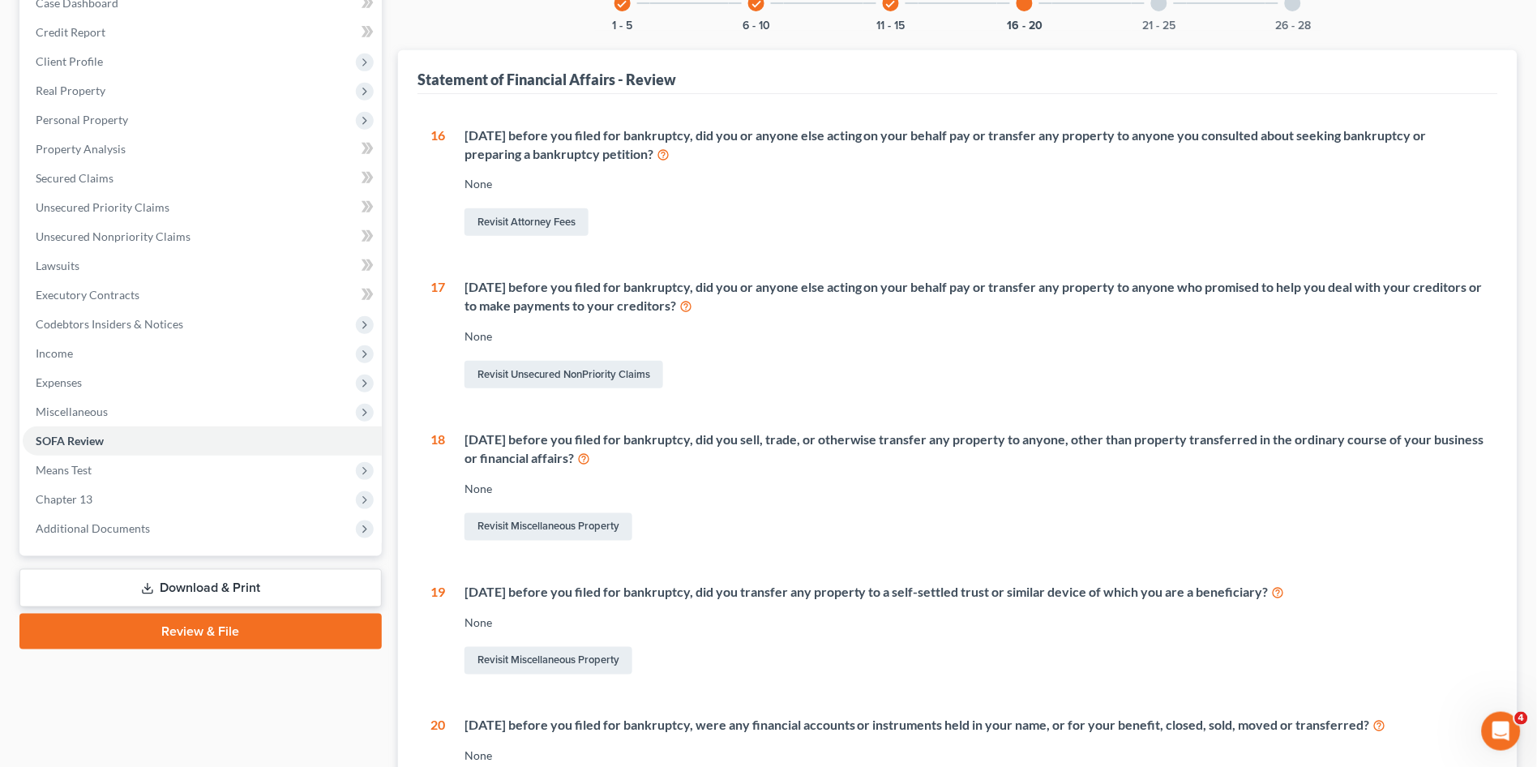
click at [590, 456] on icon at bounding box center [583, 457] width 13 height 15
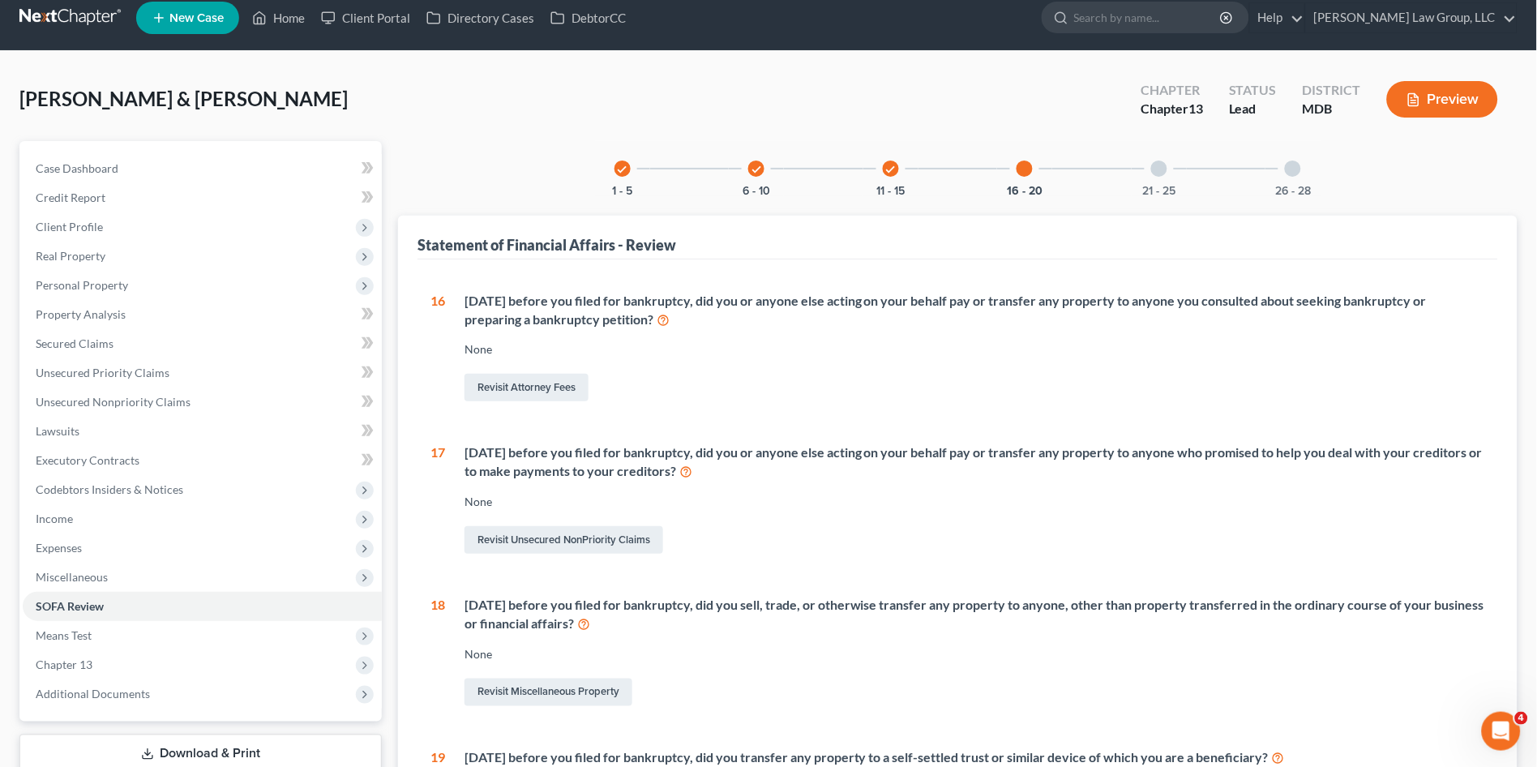
scroll to position [0, 0]
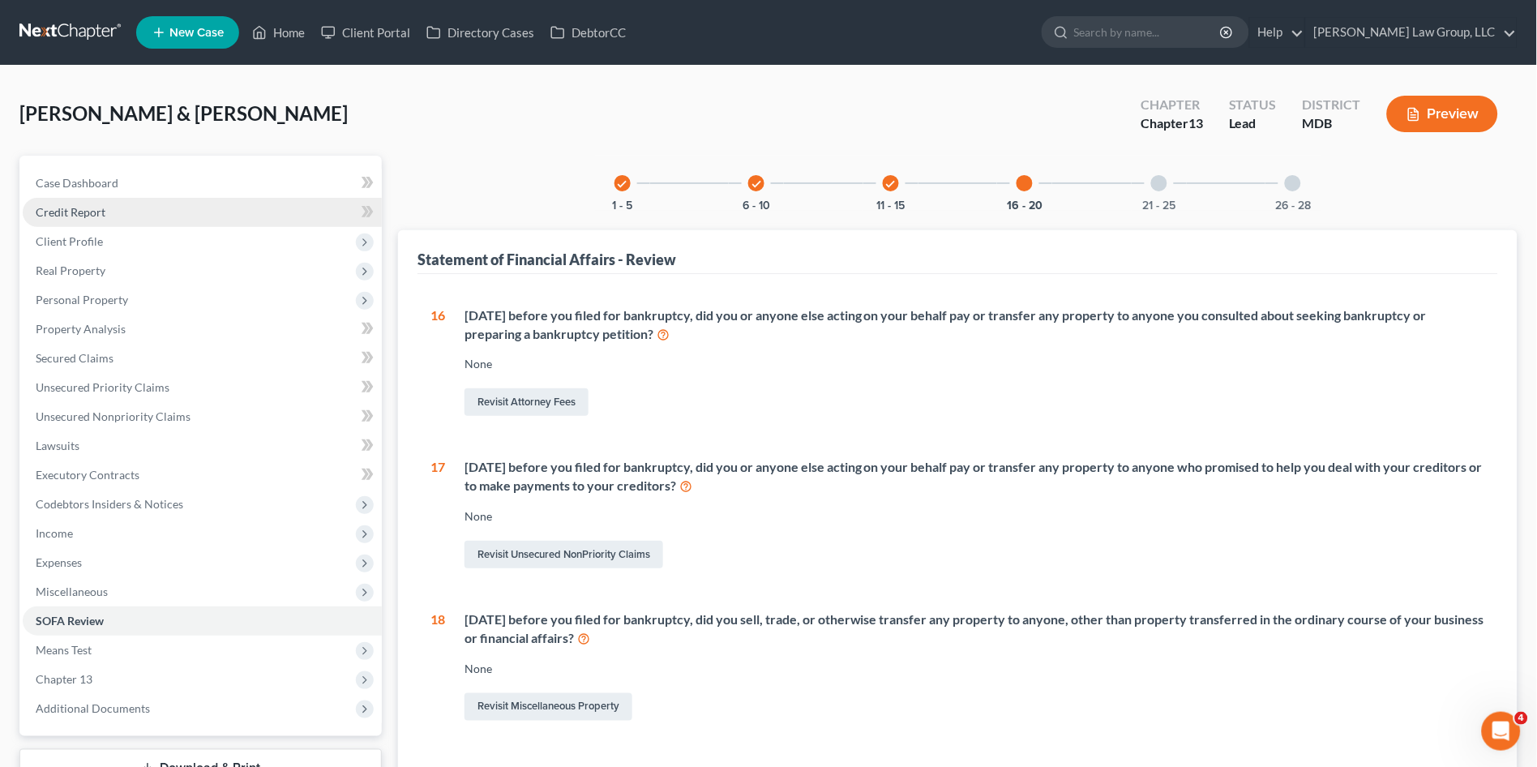
click at [118, 210] on link "Credit Report" at bounding box center [202, 212] width 359 height 29
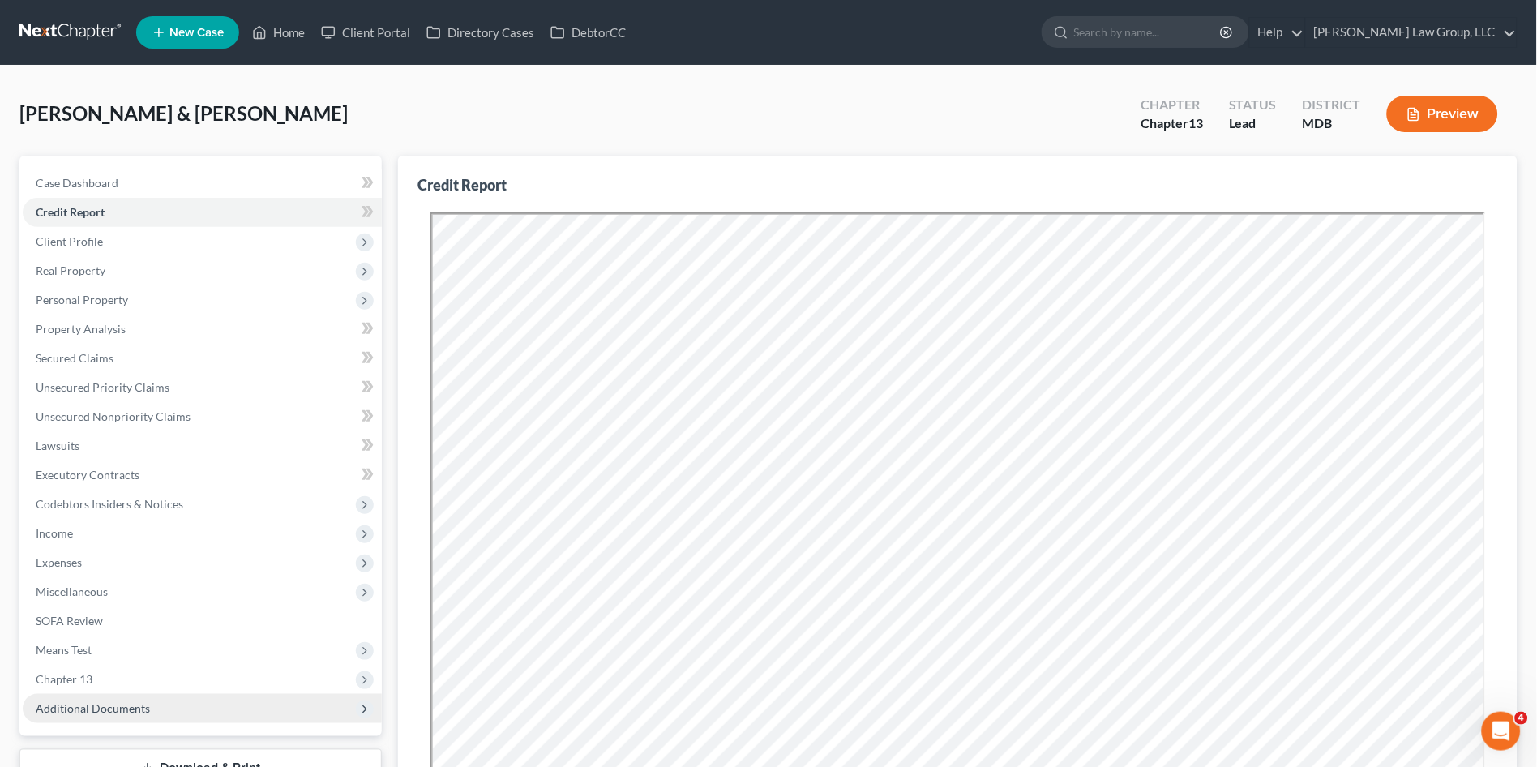
click at [175, 709] on span "Additional Documents" at bounding box center [202, 708] width 359 height 29
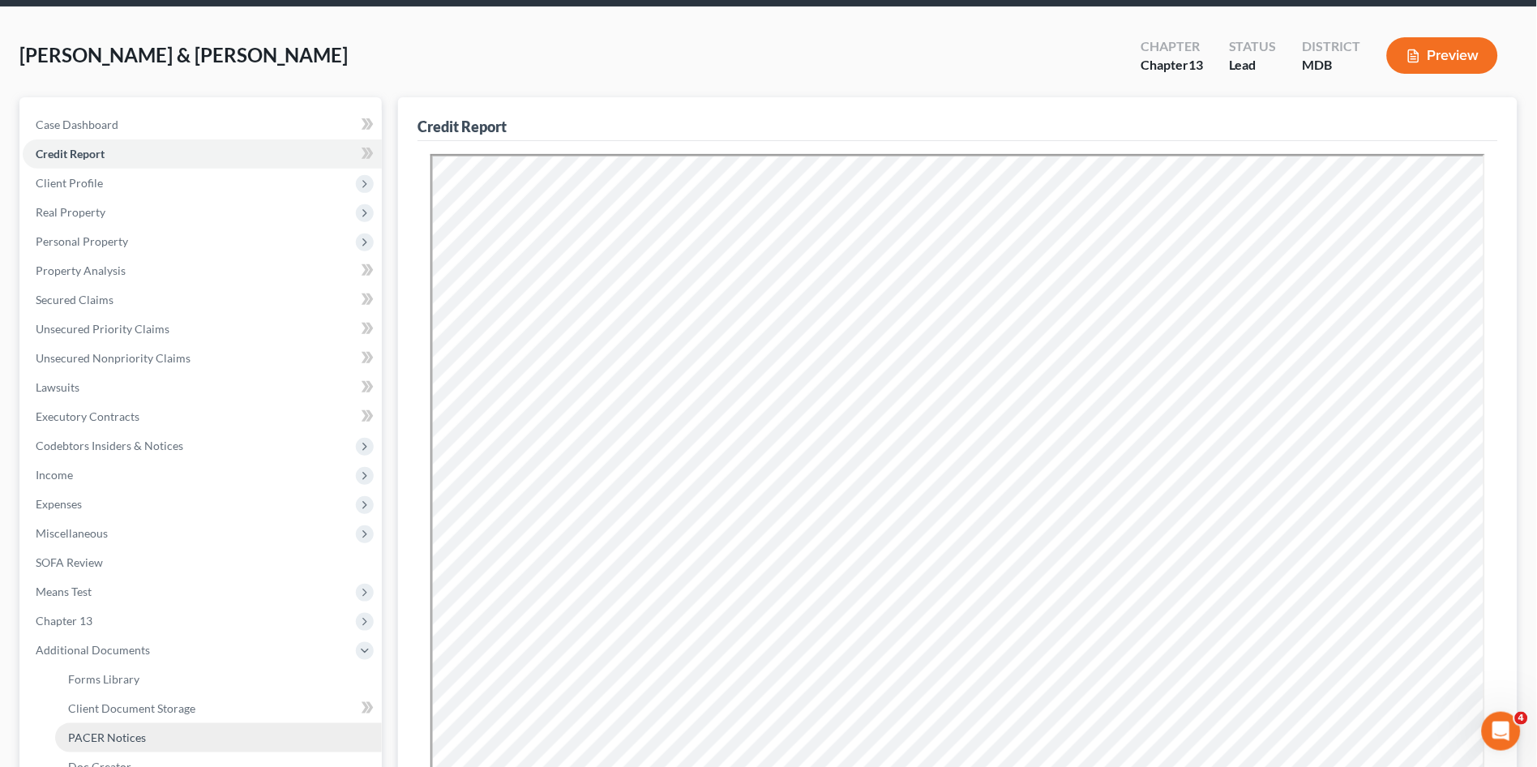
scroll to position [90, 0]
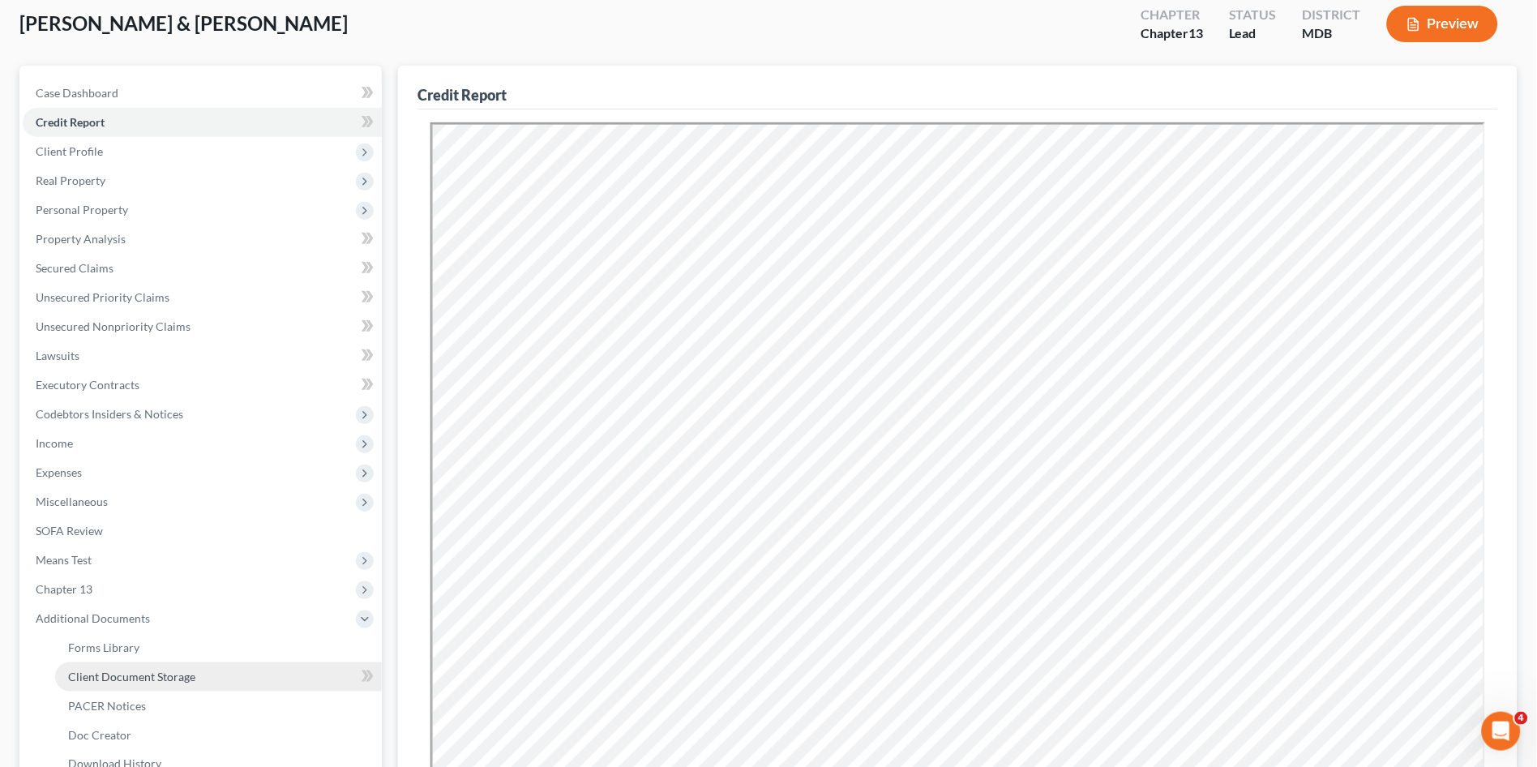
click at [207, 677] on link "Client Document Storage" at bounding box center [218, 676] width 327 height 29
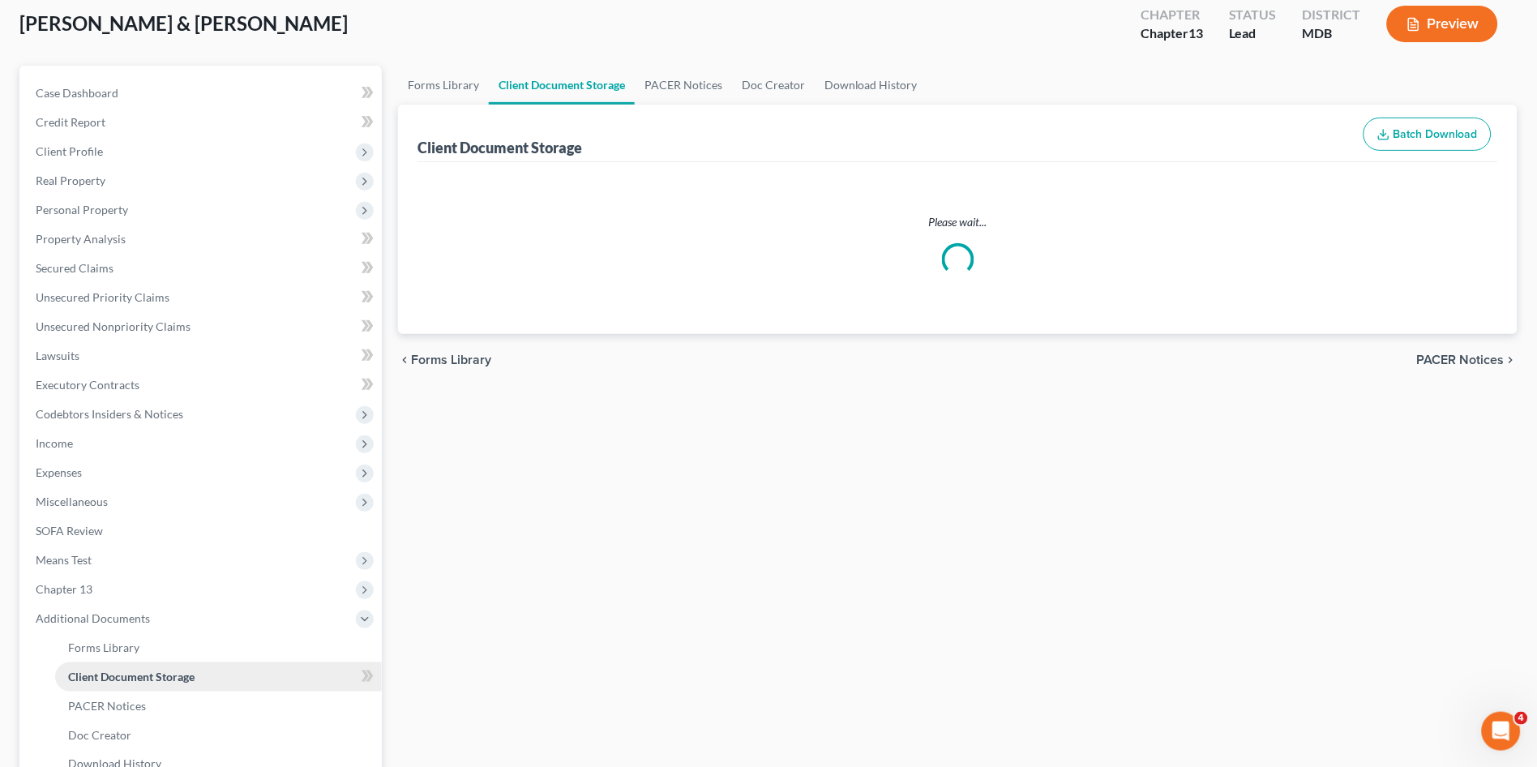
scroll to position [21, 0]
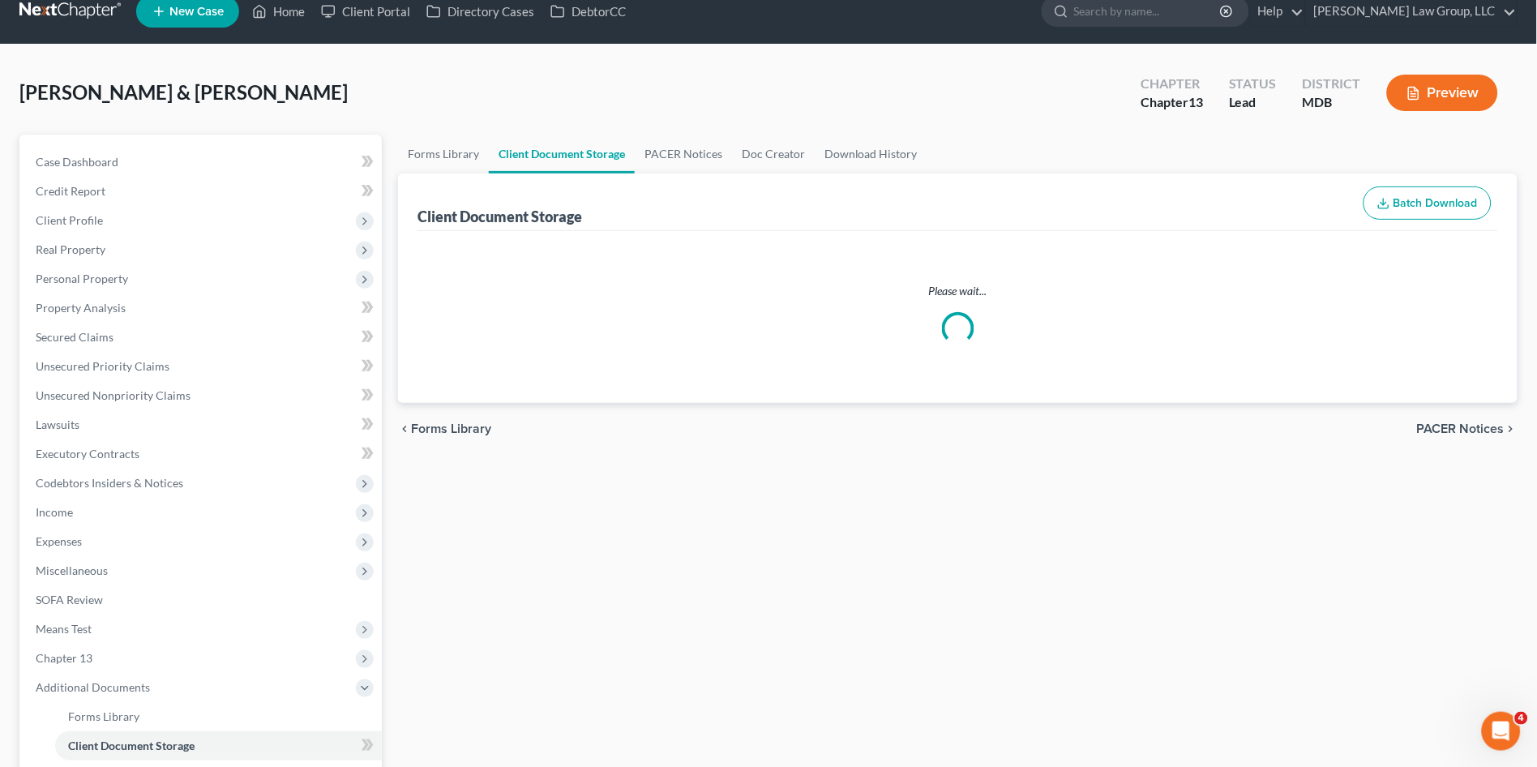
select select "14"
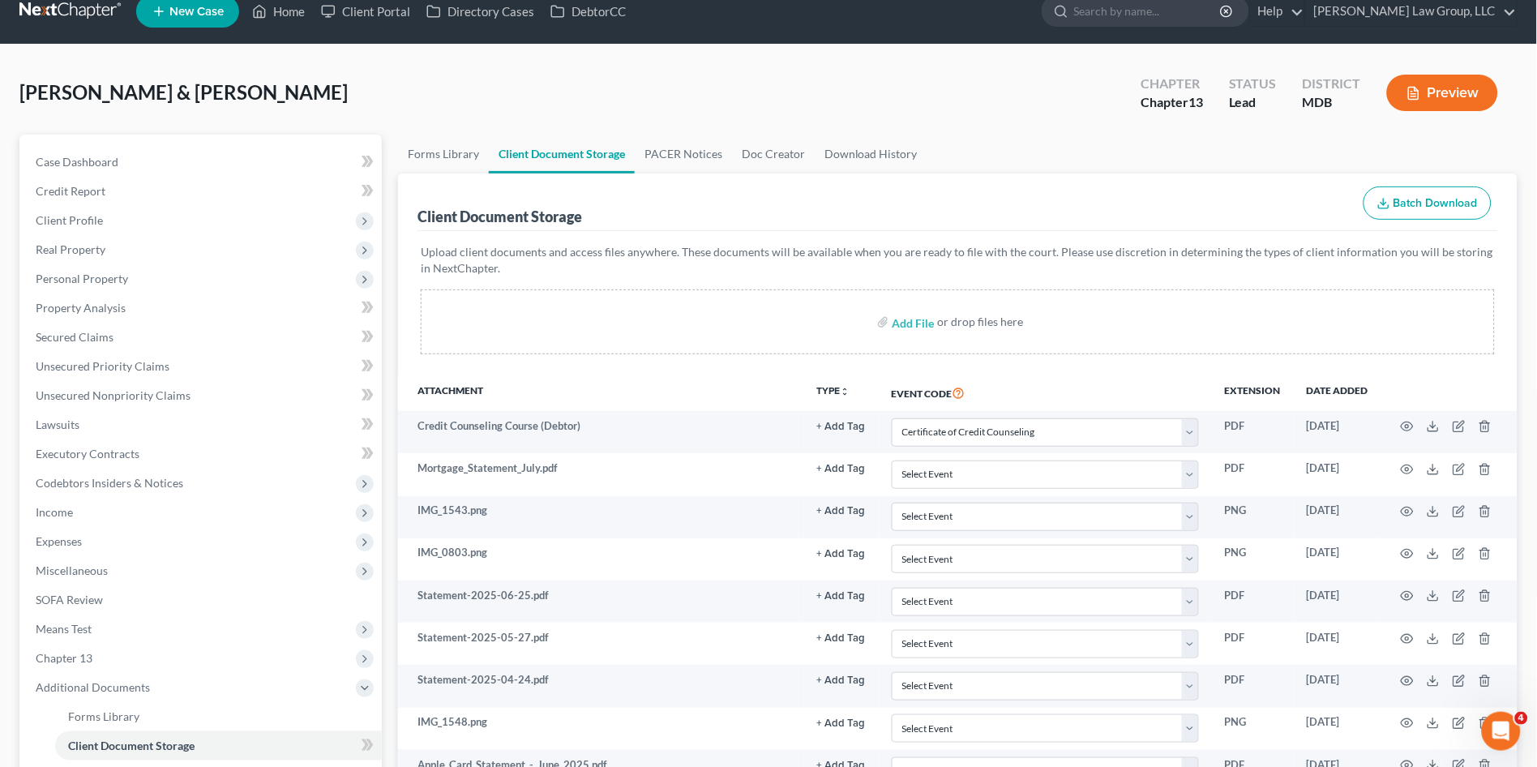
scroll to position [0, 0]
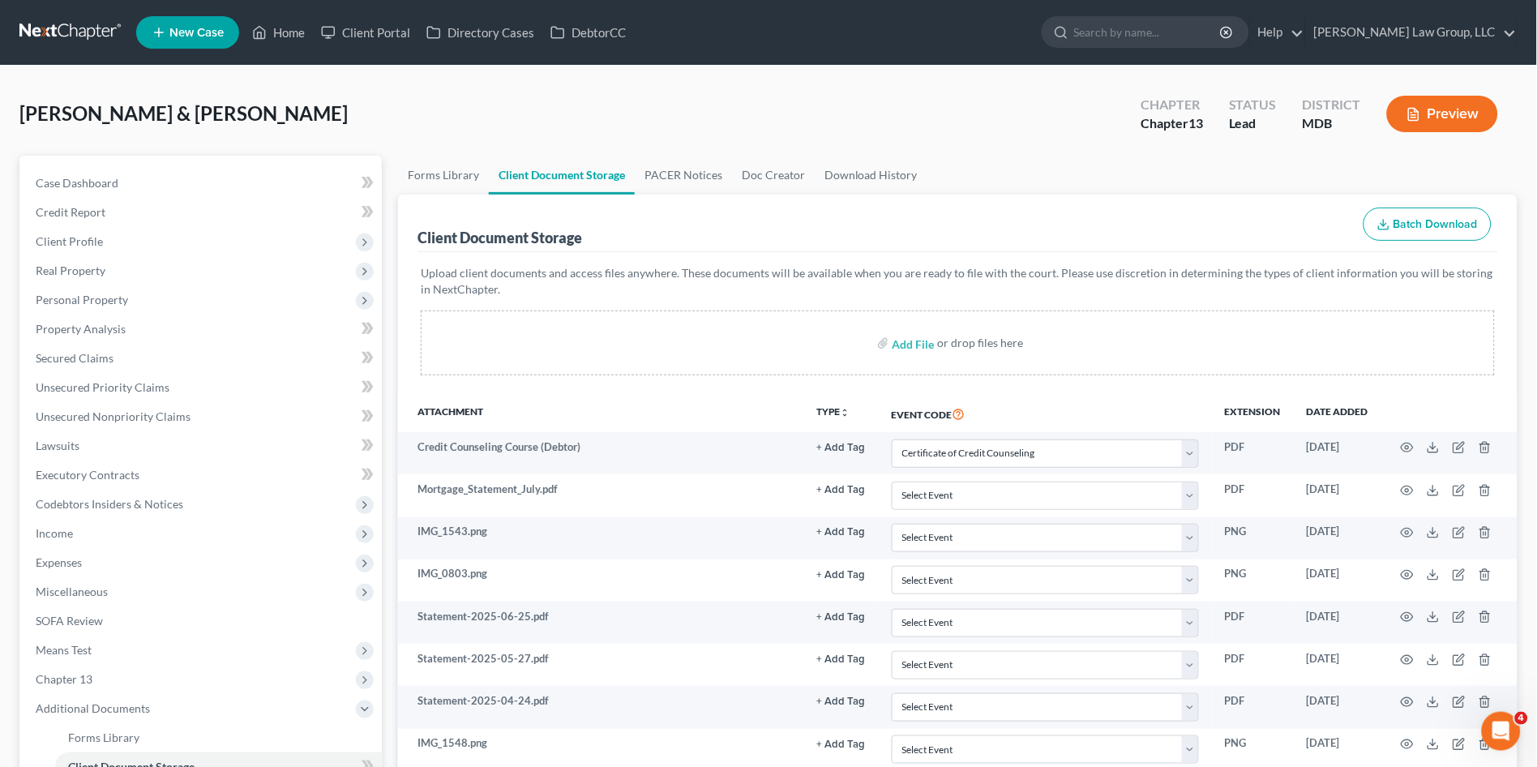
select select "14"
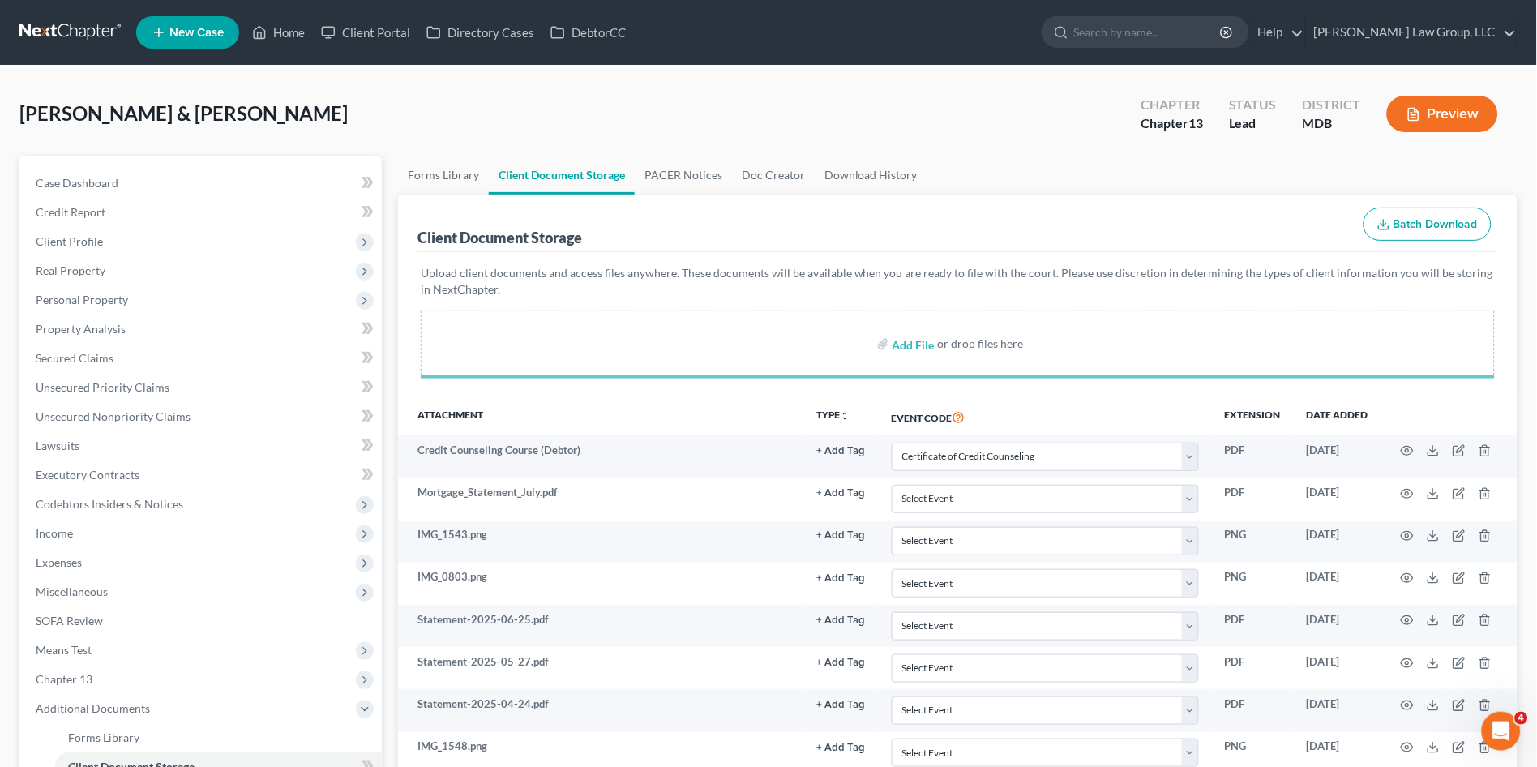
select select "14"
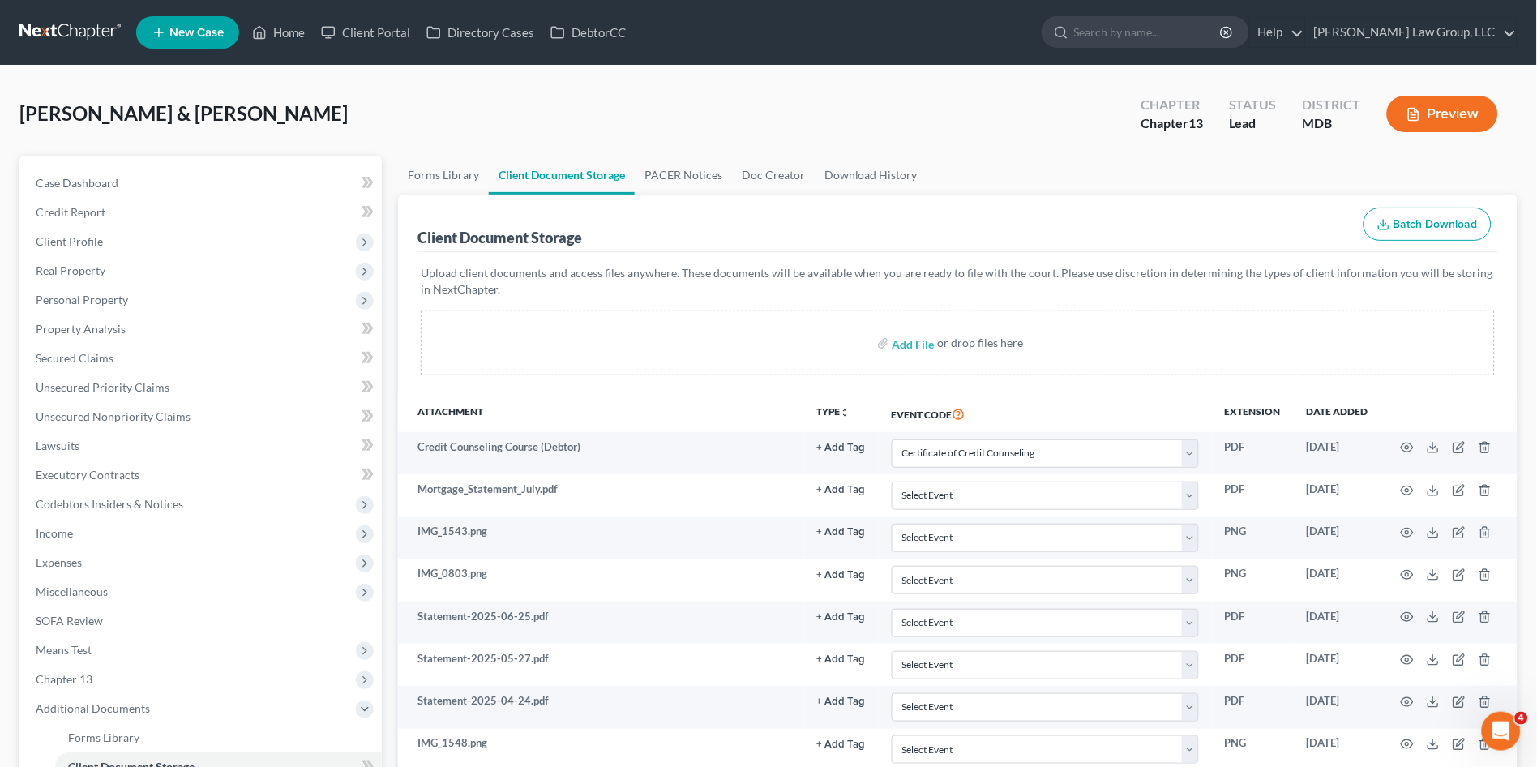
scroll to position [2592, 0]
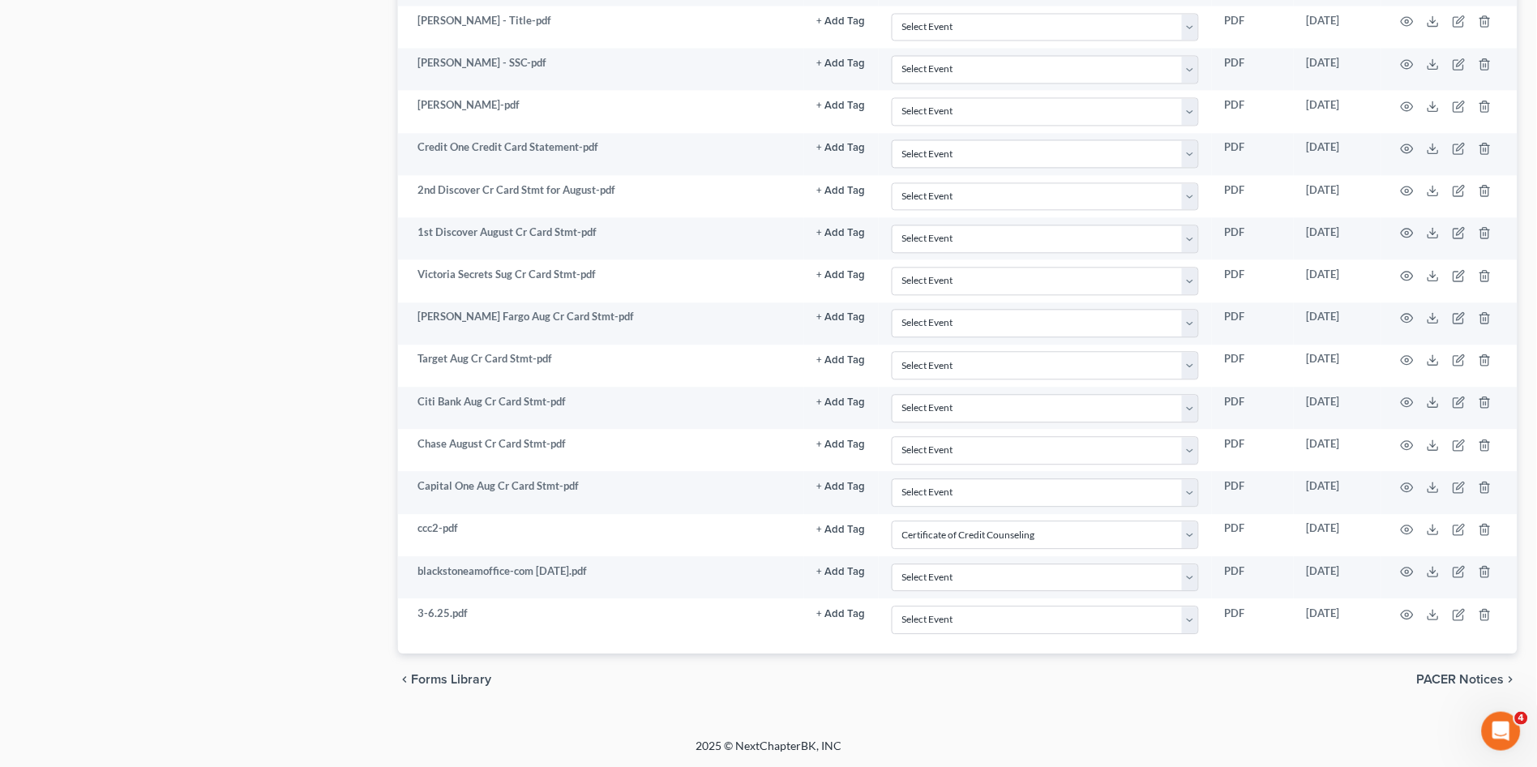
select select "14"
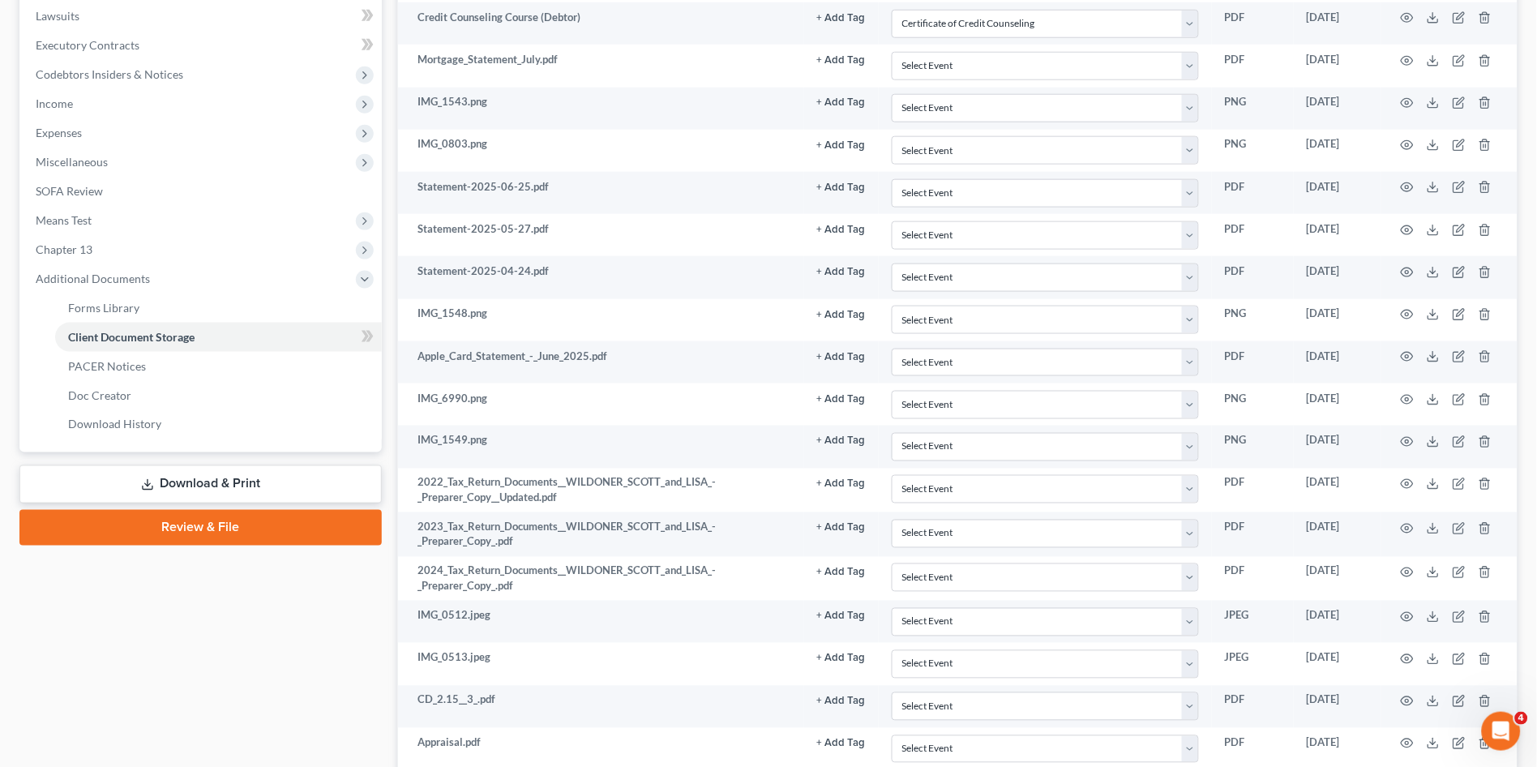
scroll to position [0, 0]
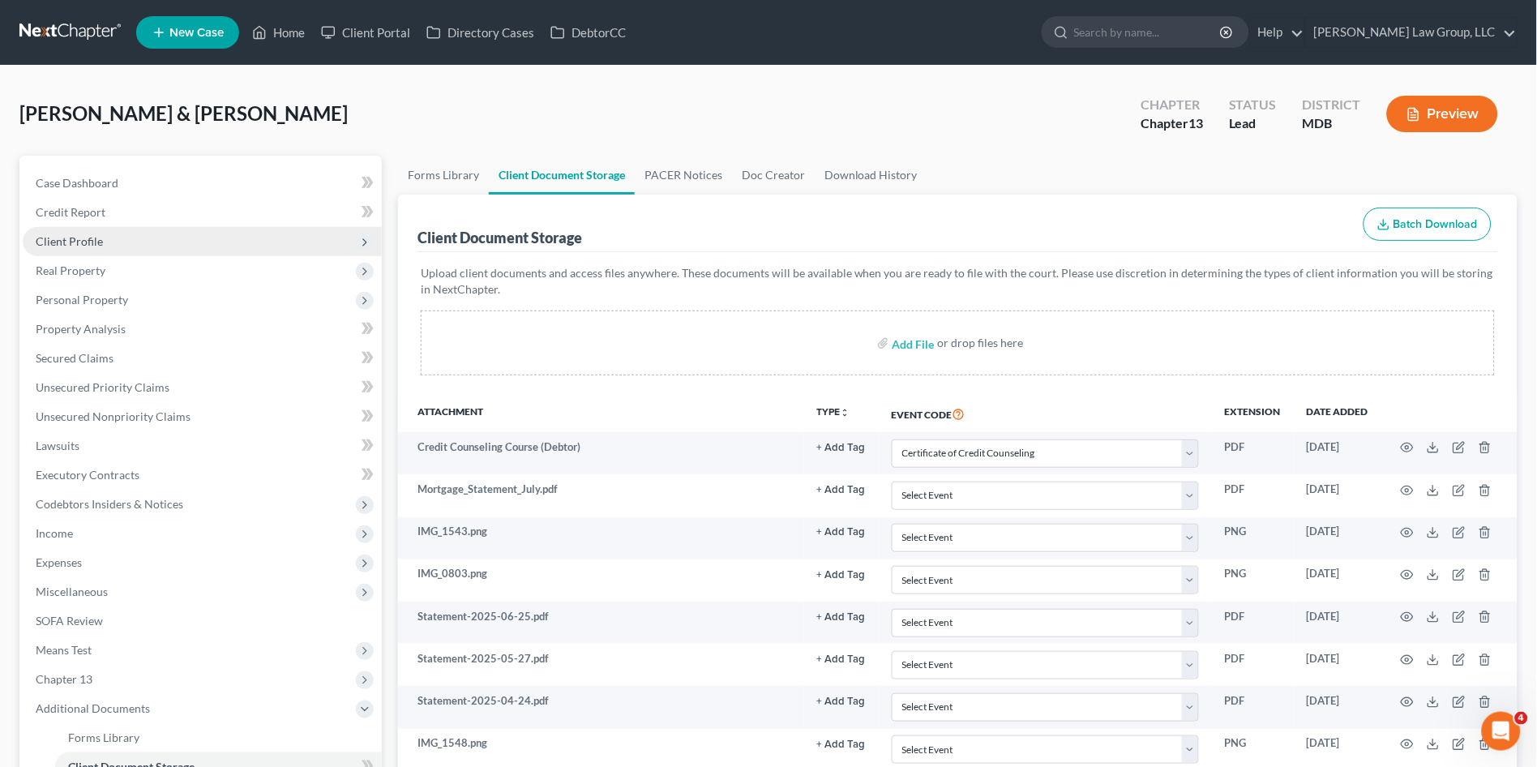
click at [71, 243] on span "Client Profile" at bounding box center [69, 241] width 67 height 14
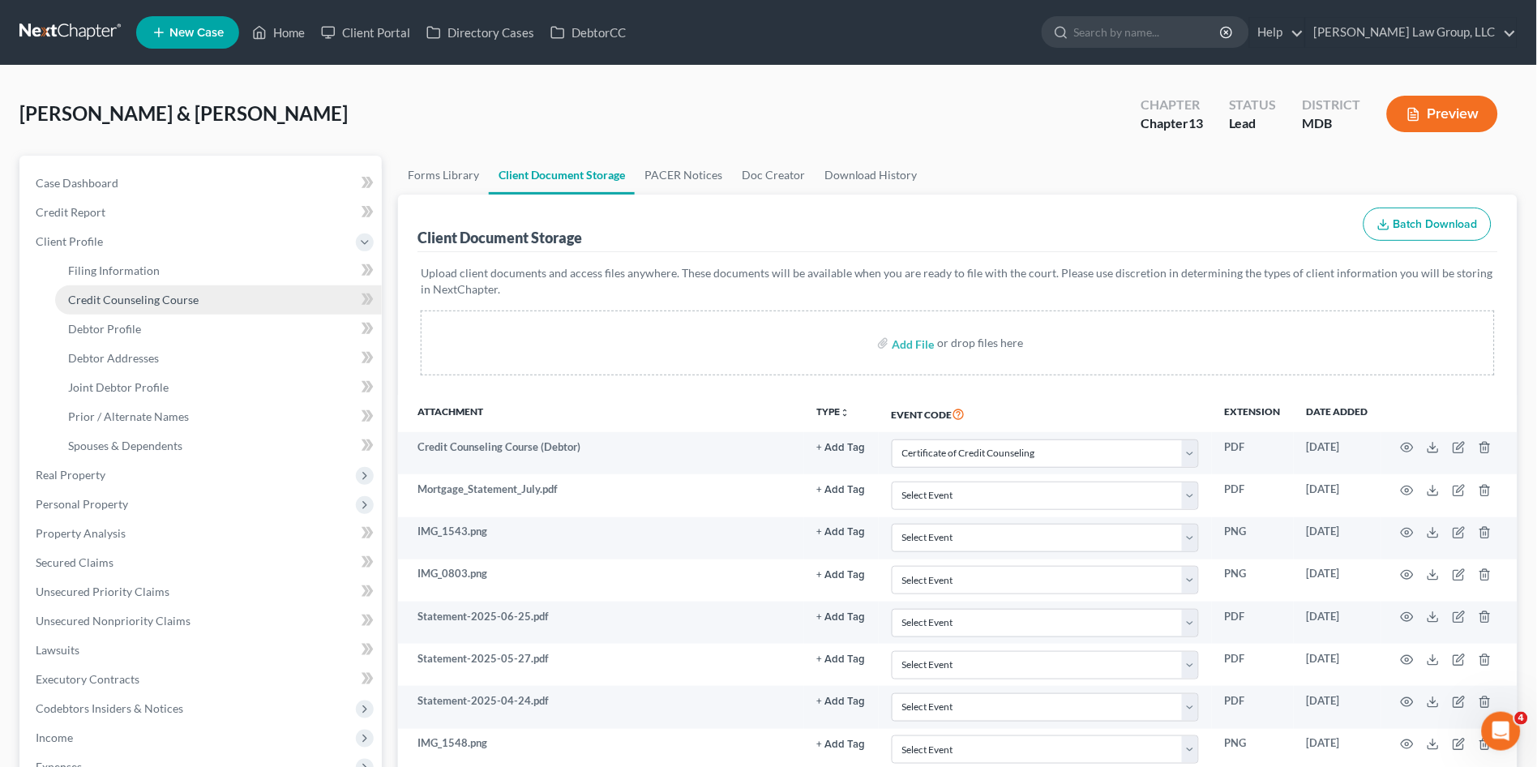
click at [111, 304] on span "Credit Counseling Course" at bounding box center [133, 300] width 131 height 14
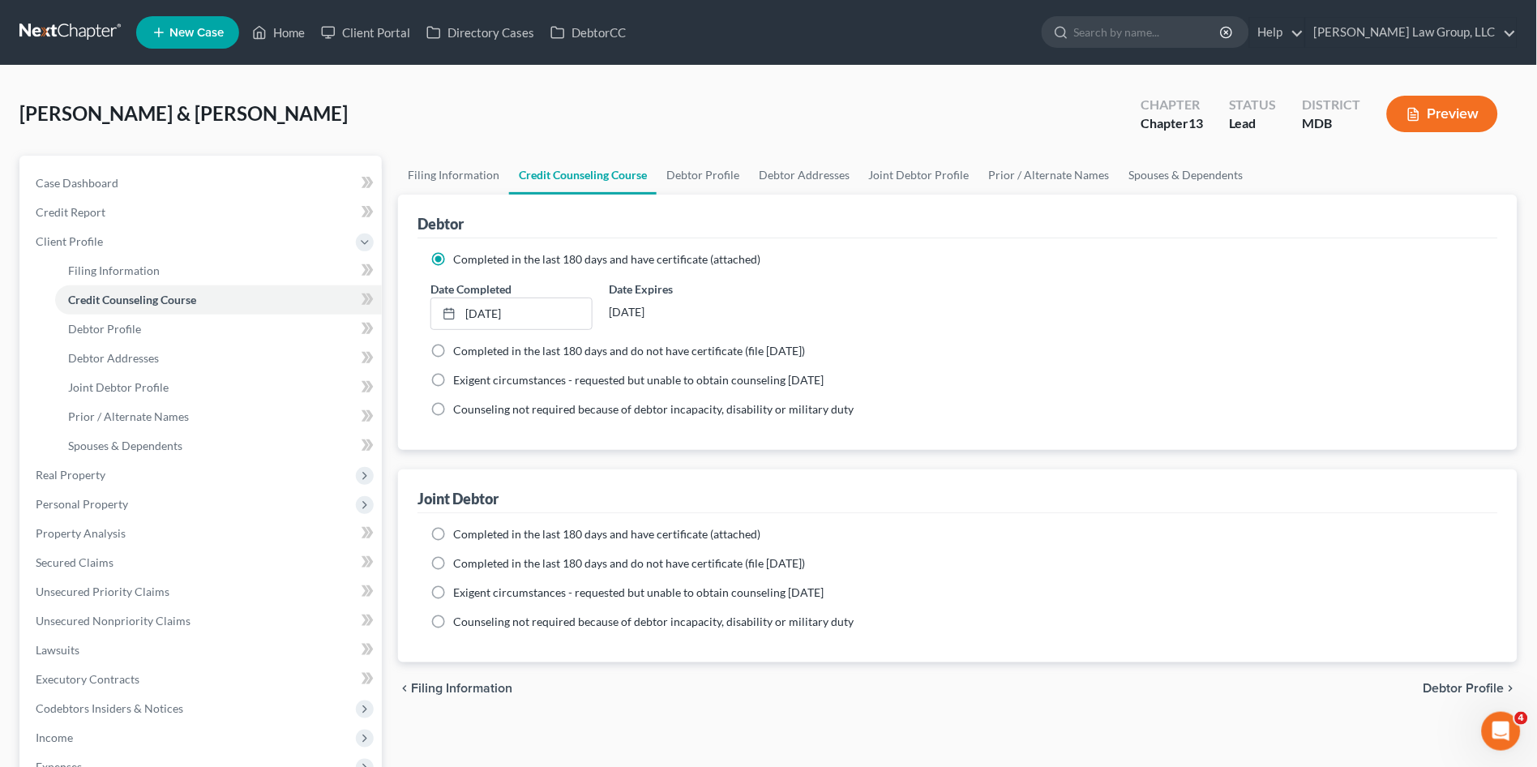
click at [453, 533] on label "Completed in the last 180 days and have certificate (attached)" at bounding box center [606, 534] width 307 height 16
click at [460, 533] on input "Completed in the last 180 days and have certificate (attached)" at bounding box center [465, 531] width 11 height 11
radio input "true"
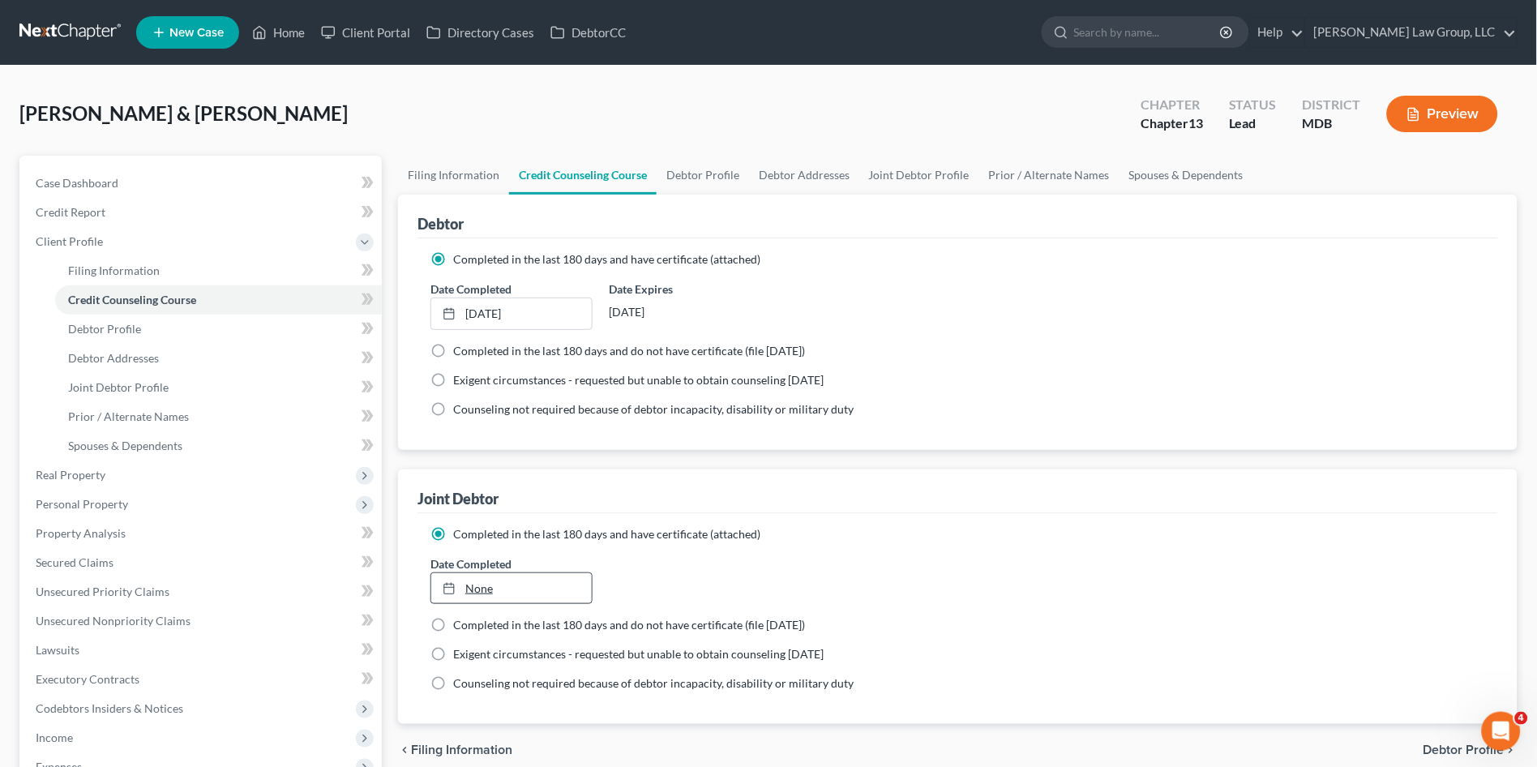
click at [473, 588] on link "None" at bounding box center [511, 588] width 161 height 31
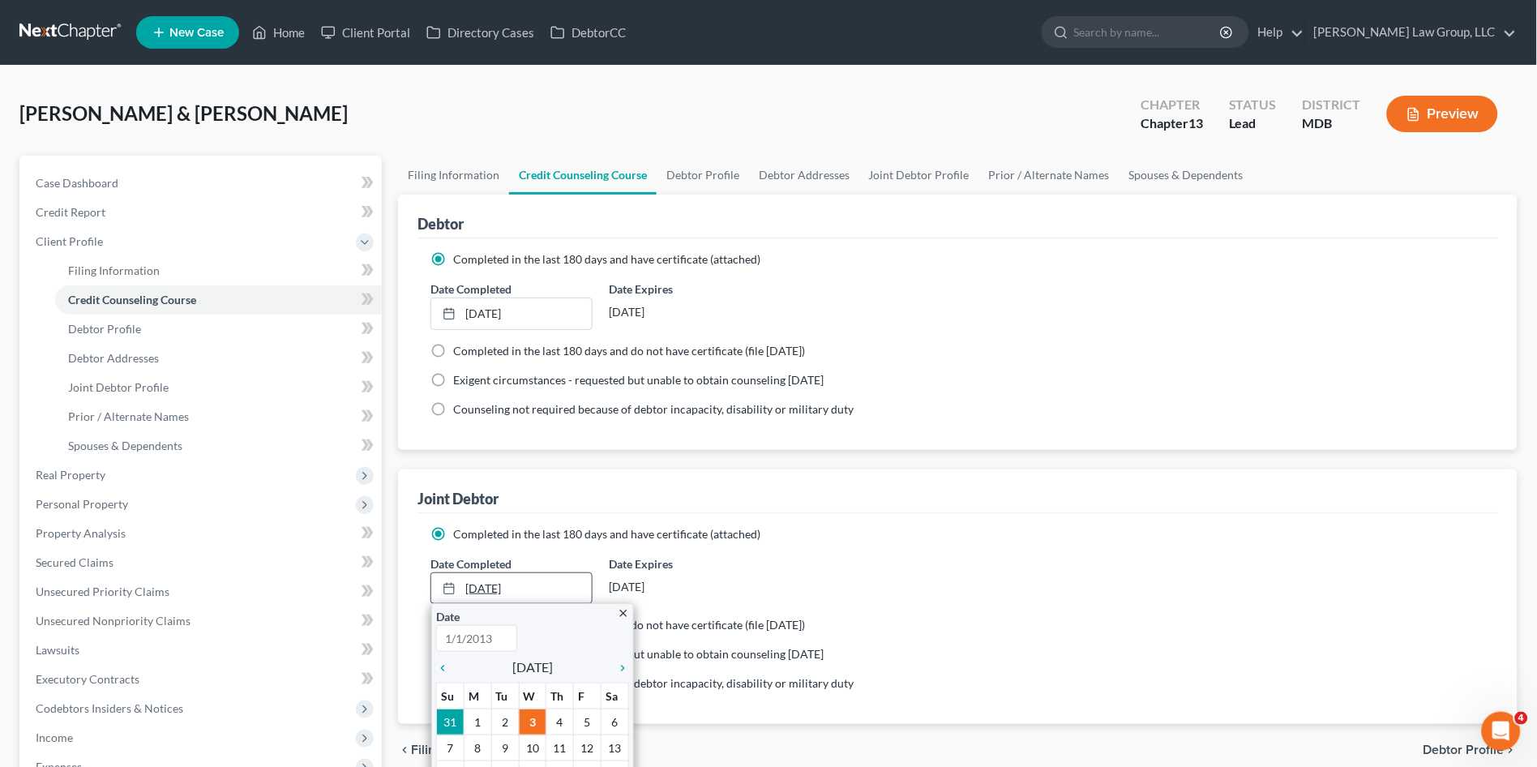
type input "[DATE]"
click at [441, 662] on icon "chevron_left" at bounding box center [446, 668] width 21 height 13
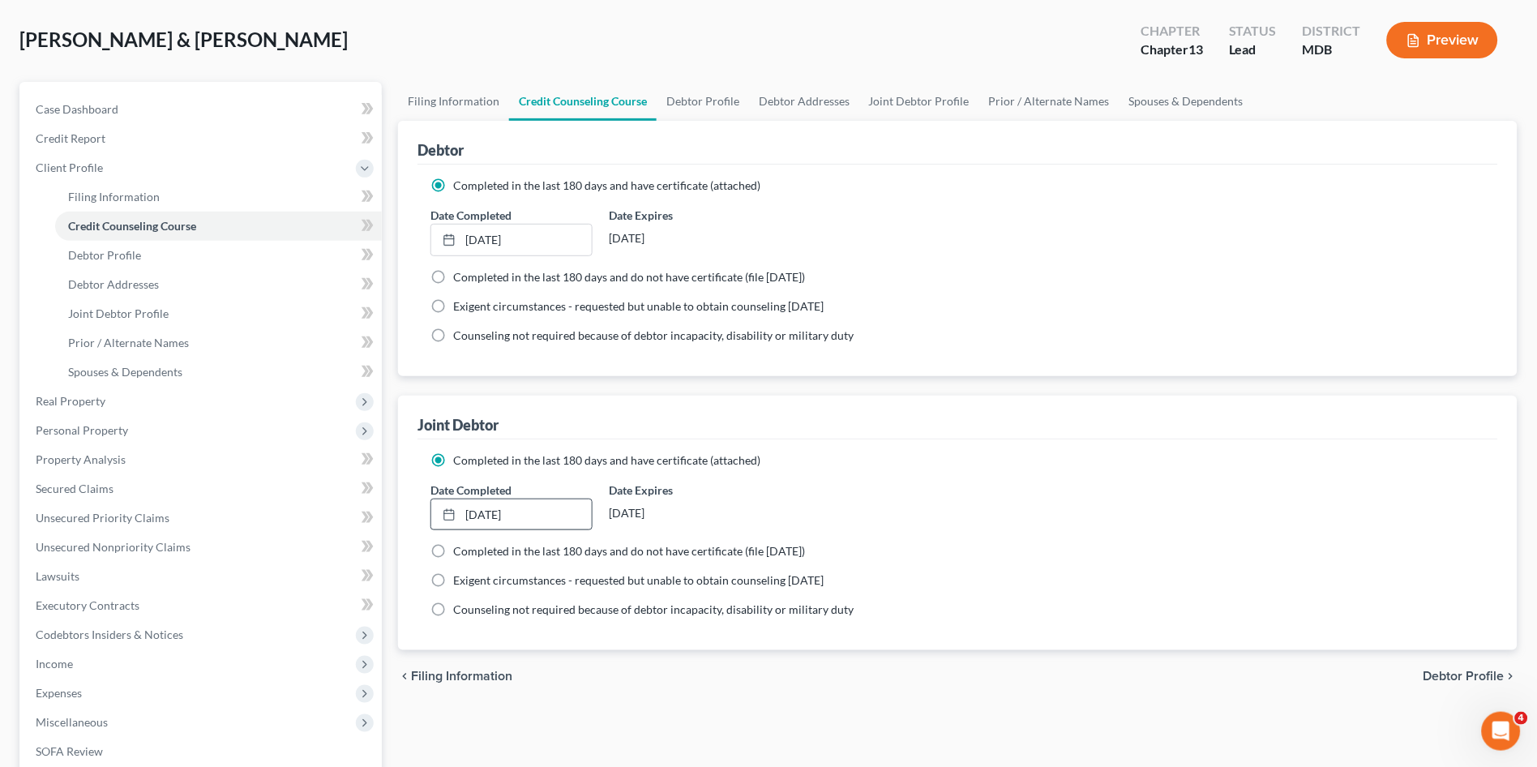
scroll to position [56, 0]
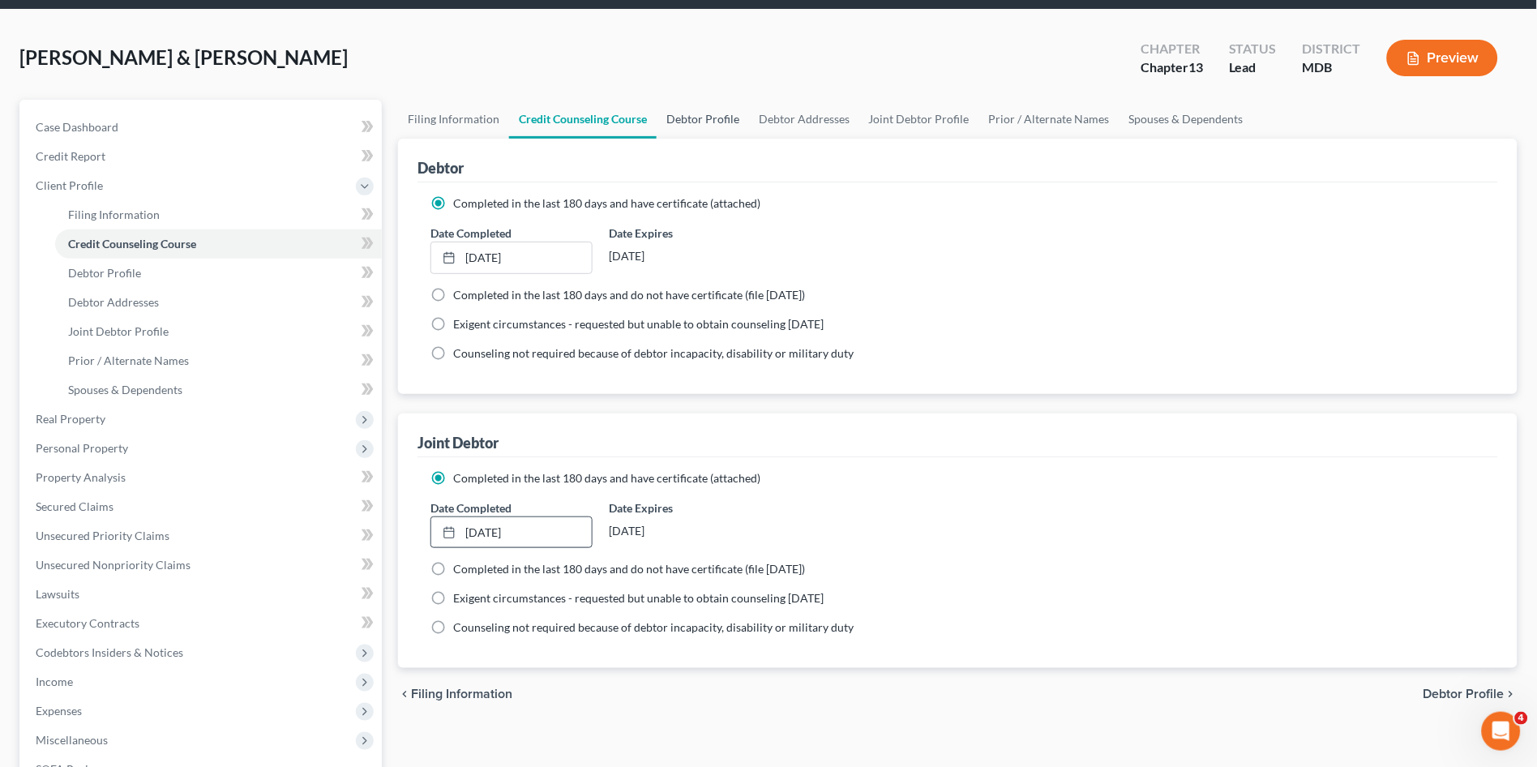
click at [722, 120] on link "Debtor Profile" at bounding box center [703, 119] width 92 height 39
select select "1"
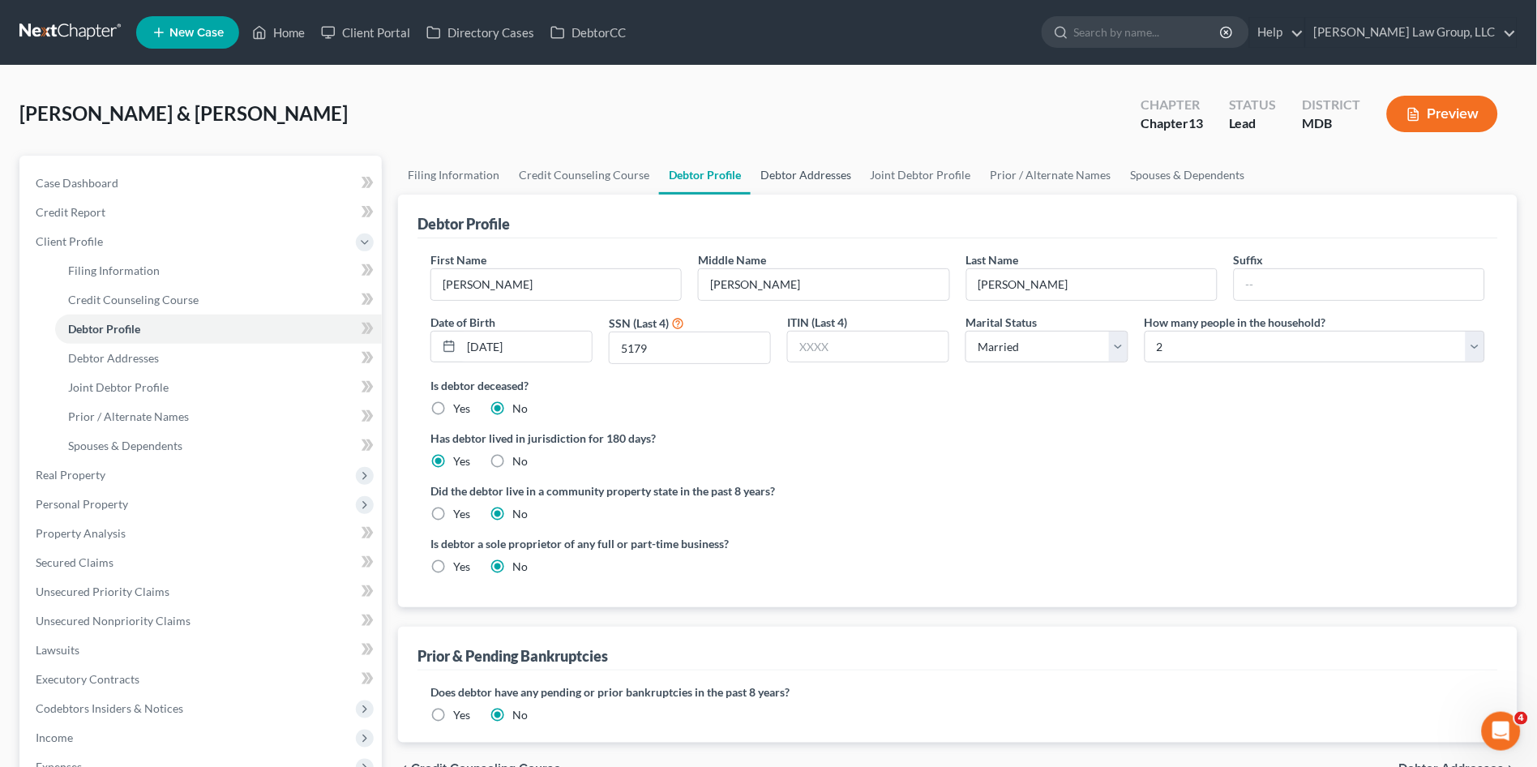
click at [808, 177] on link "Debtor Addresses" at bounding box center [806, 175] width 110 height 39
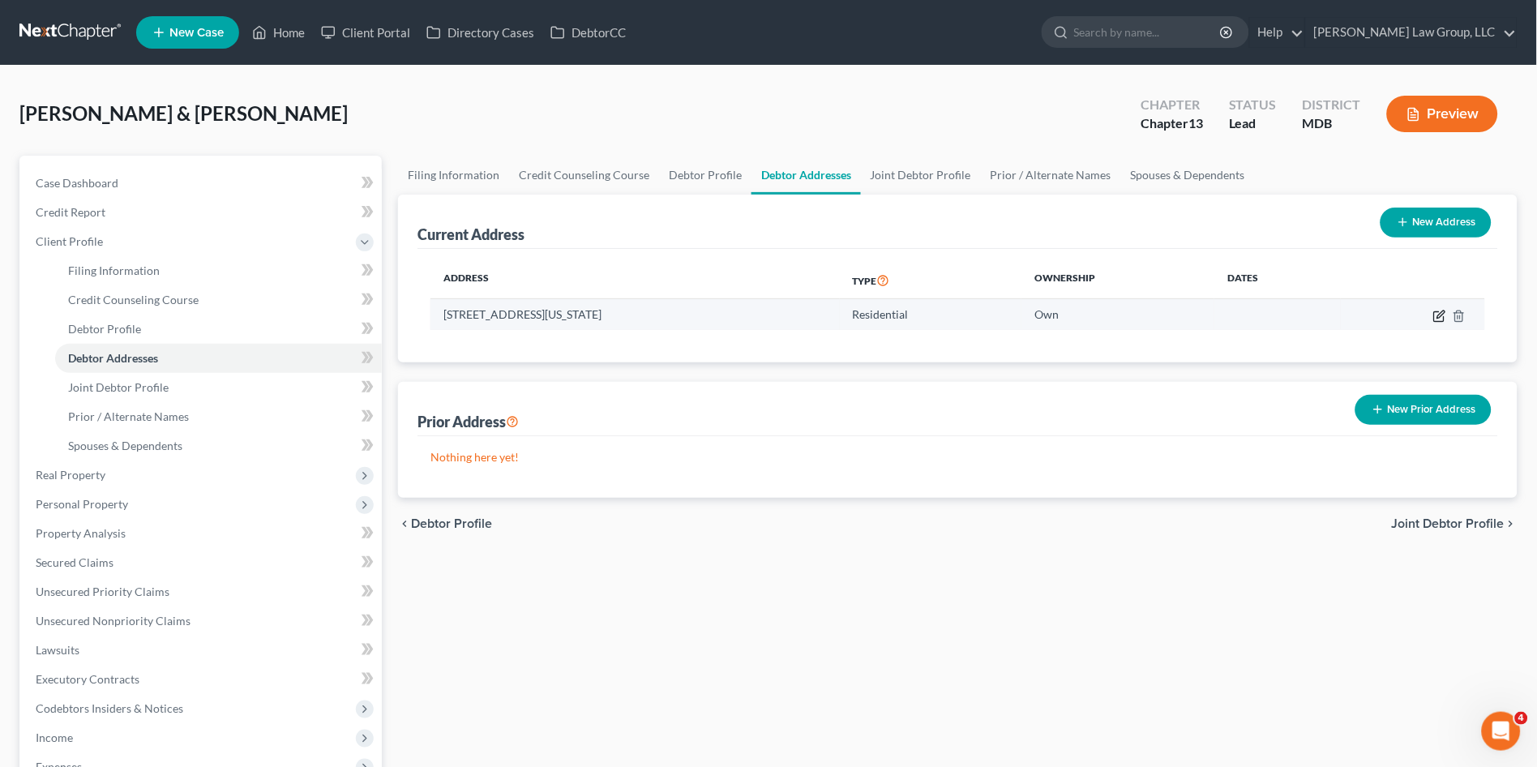
click at [1435, 314] on icon "button" at bounding box center [1439, 316] width 10 height 10
select select "21"
select select "0"
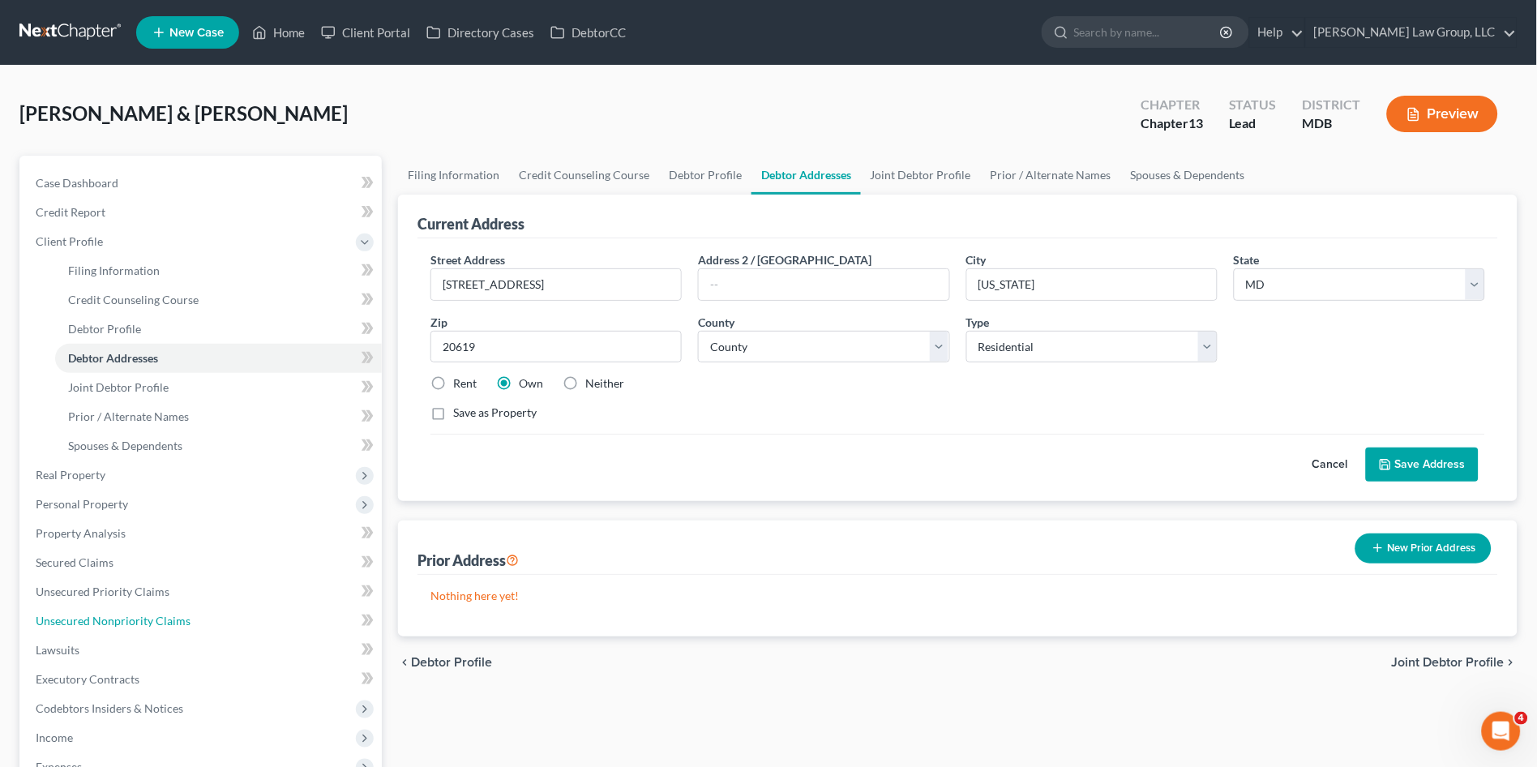
drag, startPoint x: 149, startPoint y: 619, endPoint x: 639, endPoint y: 508, distance: 502.3
click at [149, 619] on span "Unsecured Nonpriority Claims" at bounding box center [113, 621] width 155 height 14
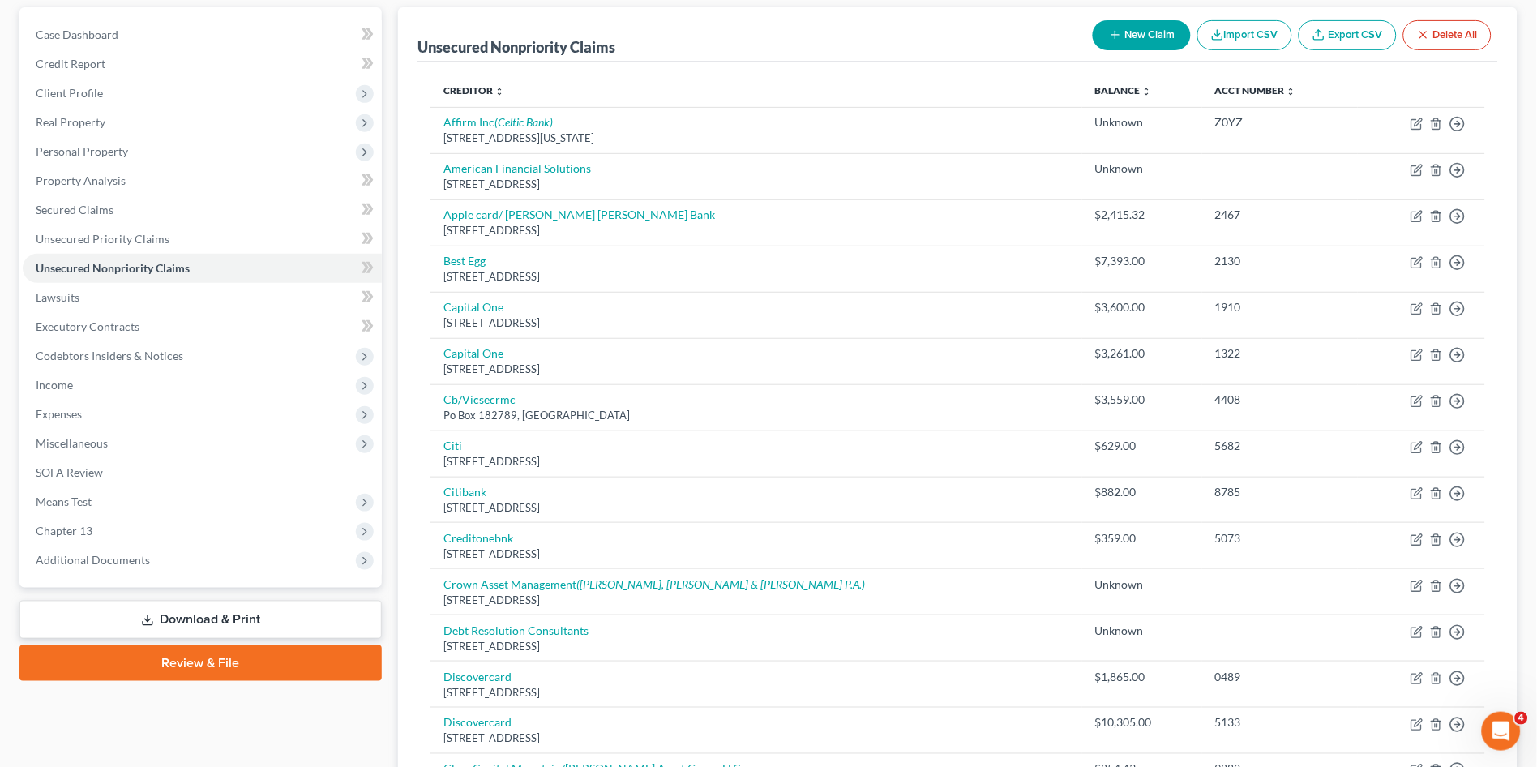
scroll to position [143, 0]
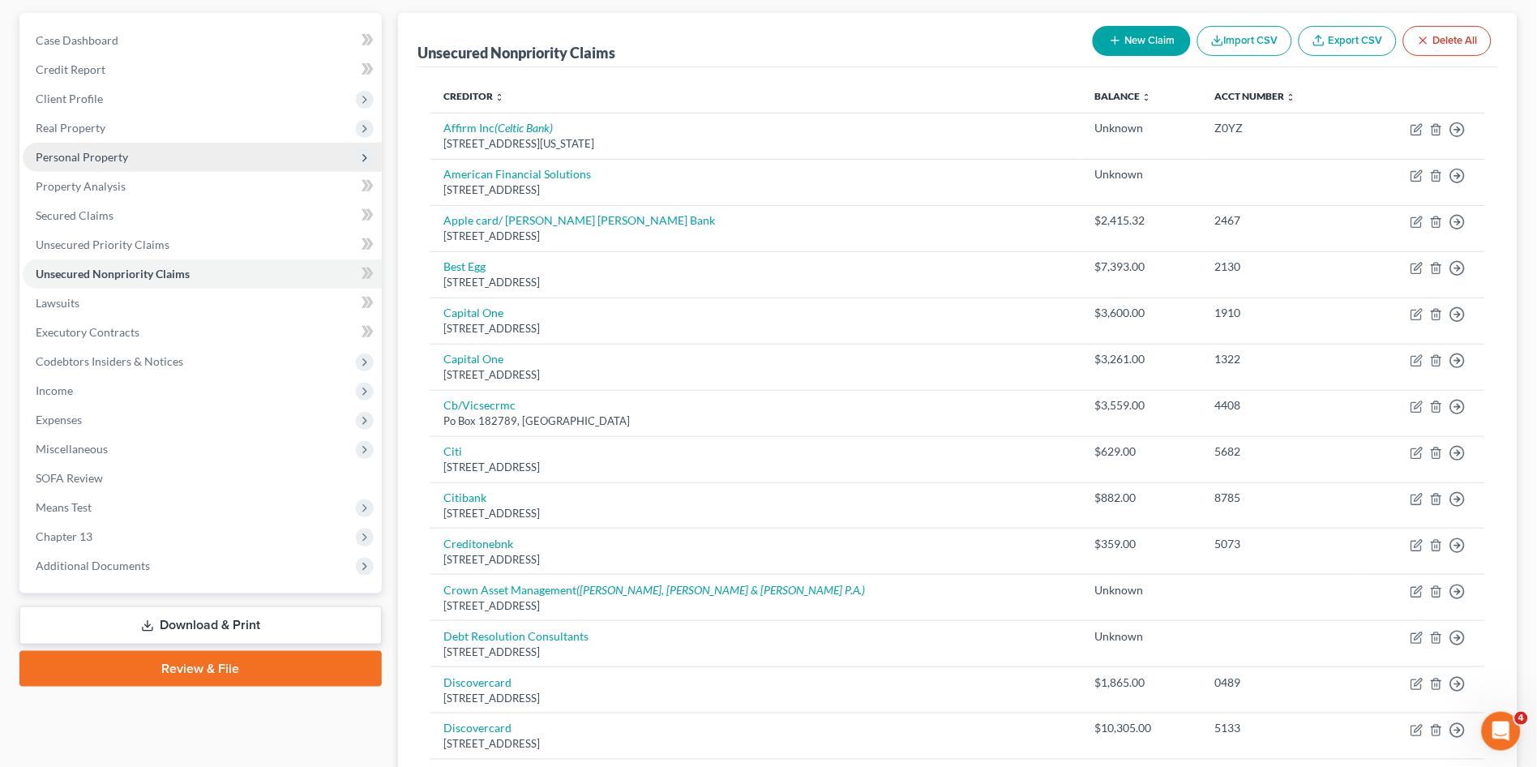
click at [90, 160] on span "Personal Property" at bounding box center [82, 157] width 92 height 14
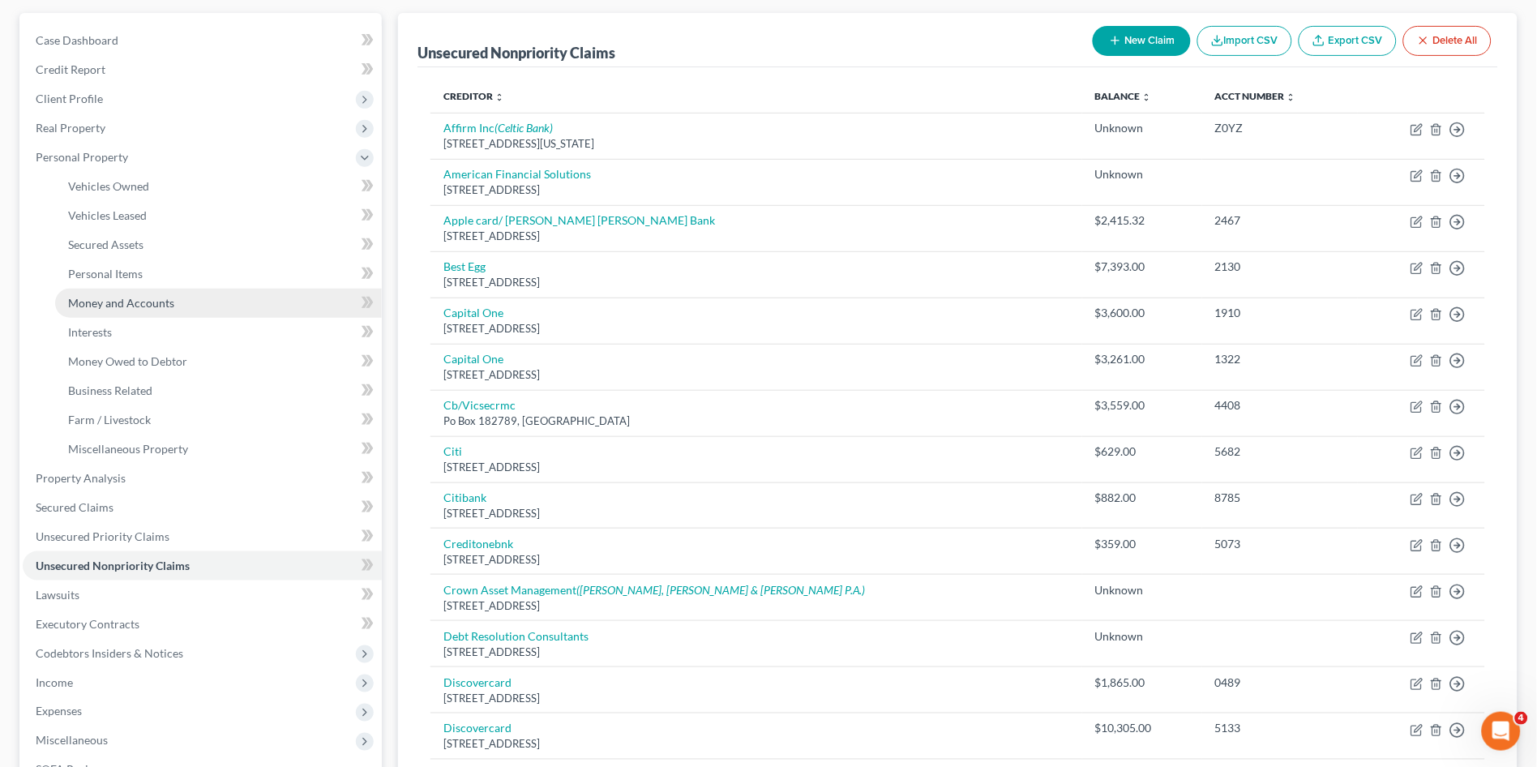
click at [152, 297] on span "Money and Accounts" at bounding box center [121, 303] width 106 height 14
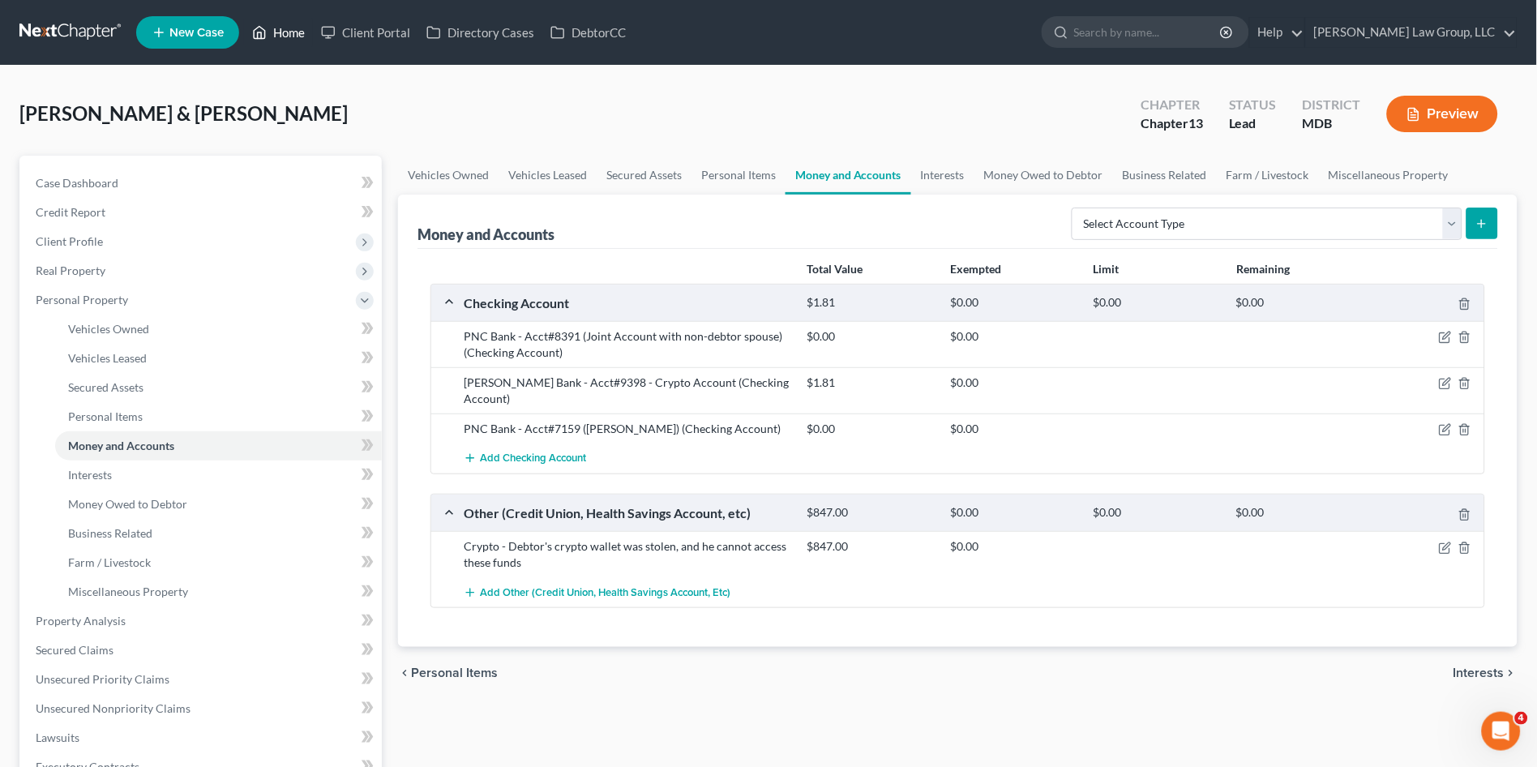
click at [274, 39] on link "Home" at bounding box center [278, 32] width 69 height 29
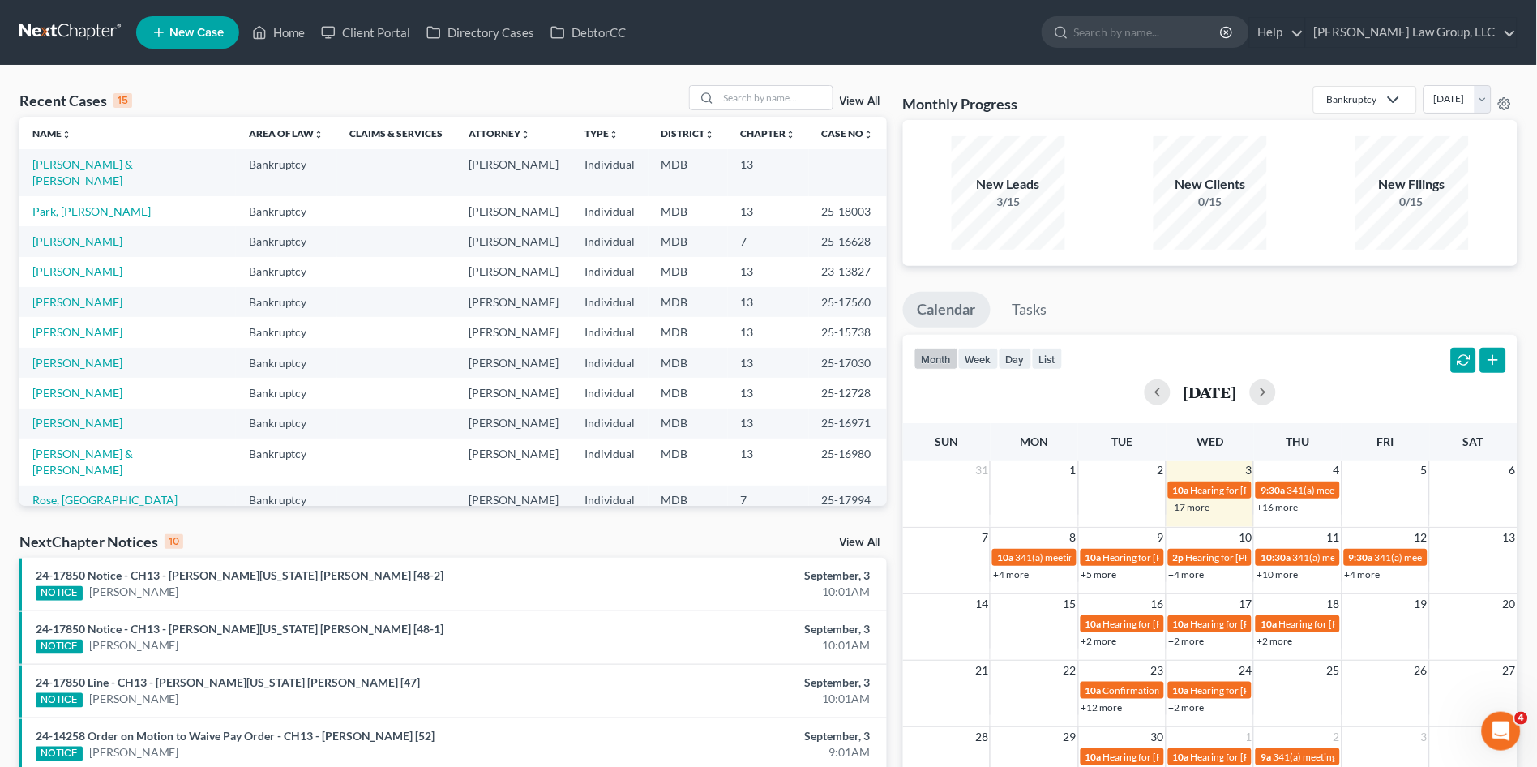
click at [1195, 508] on link "+17 more" at bounding box center [1189, 507] width 41 height 12
